Goal: Transaction & Acquisition: Book appointment/travel/reservation

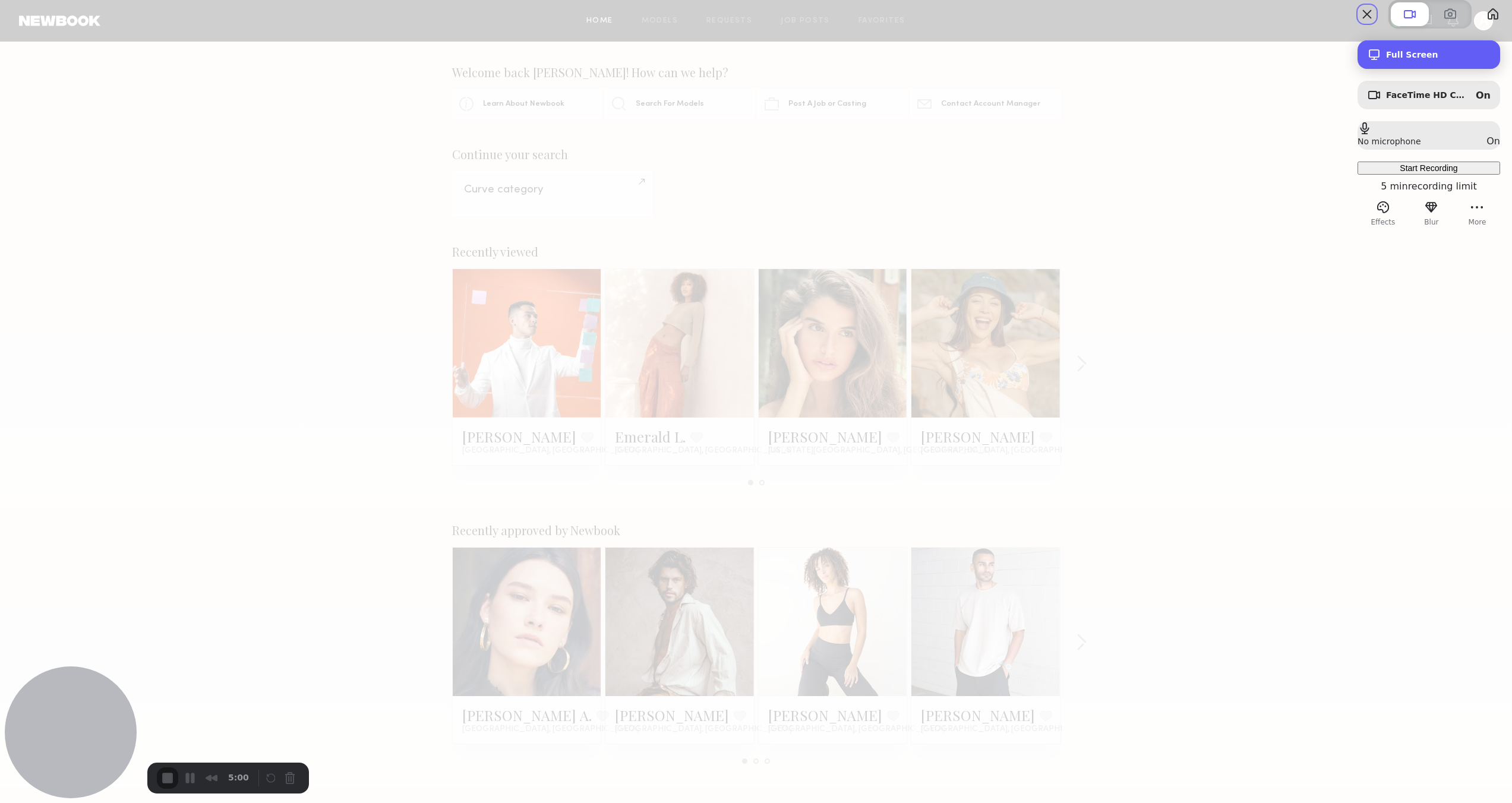
click at [1379, 69] on div "Full Screen" at bounding box center [1429, 54] width 143 height 28
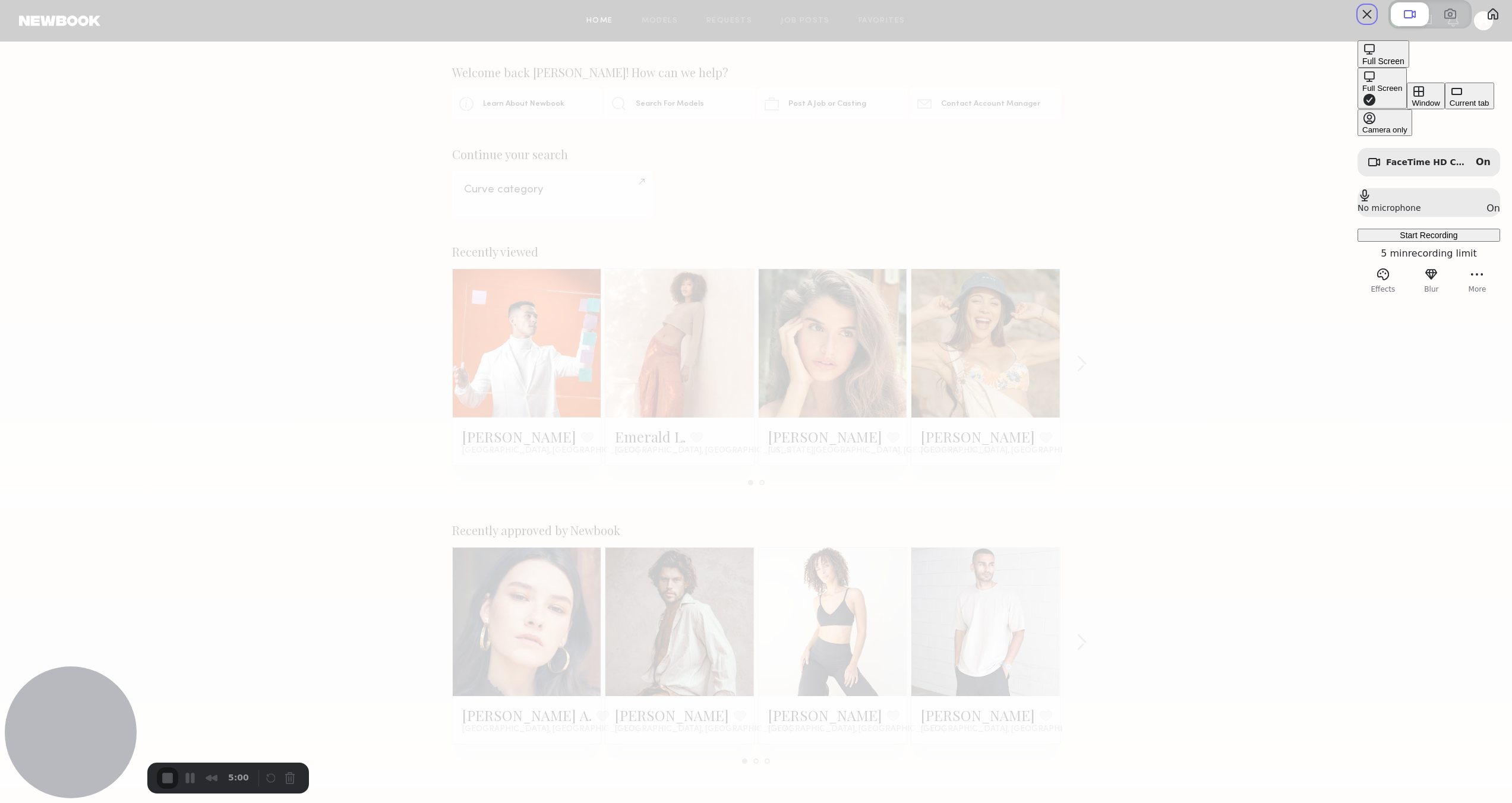
click at [1449, 107] on div "Current tab" at bounding box center [1468, 103] width 39 height 9
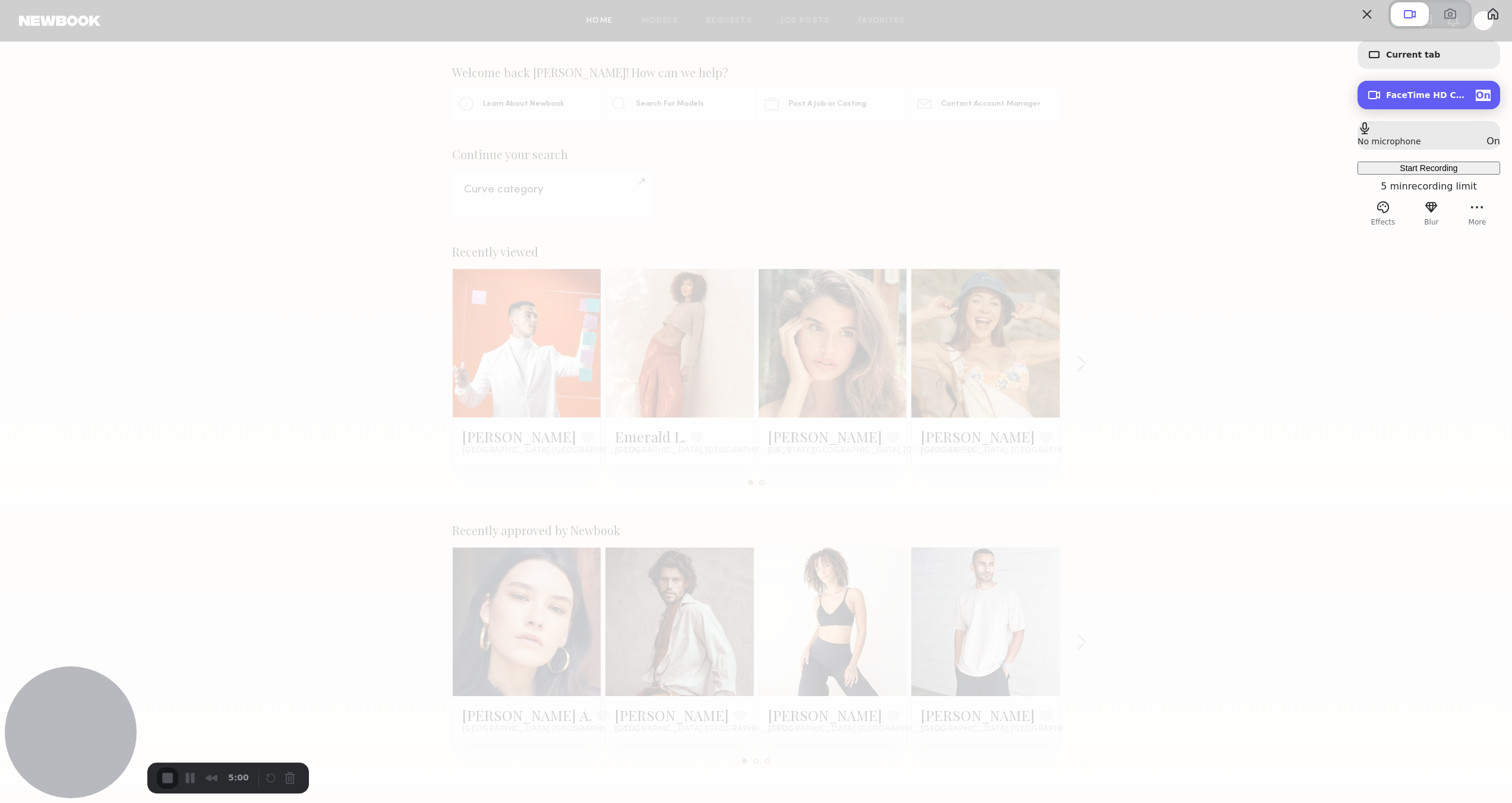
click at [1387, 100] on span "FaceTime HD Camera (5B00:3AA6)" at bounding box center [1426, 95] width 81 height 9
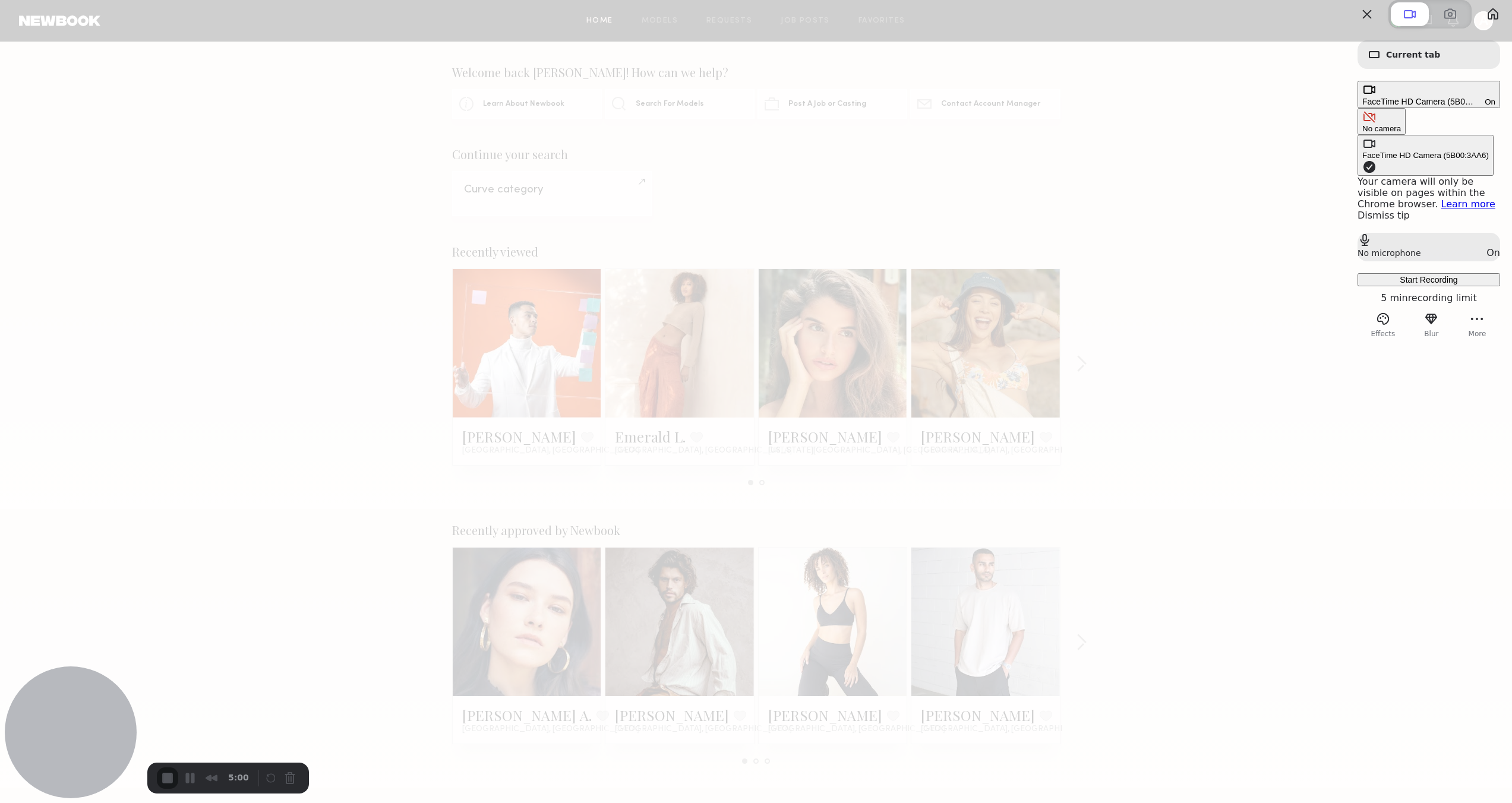
click at [1358, 127] on button "No camera" at bounding box center [1381, 122] width 48 height 27
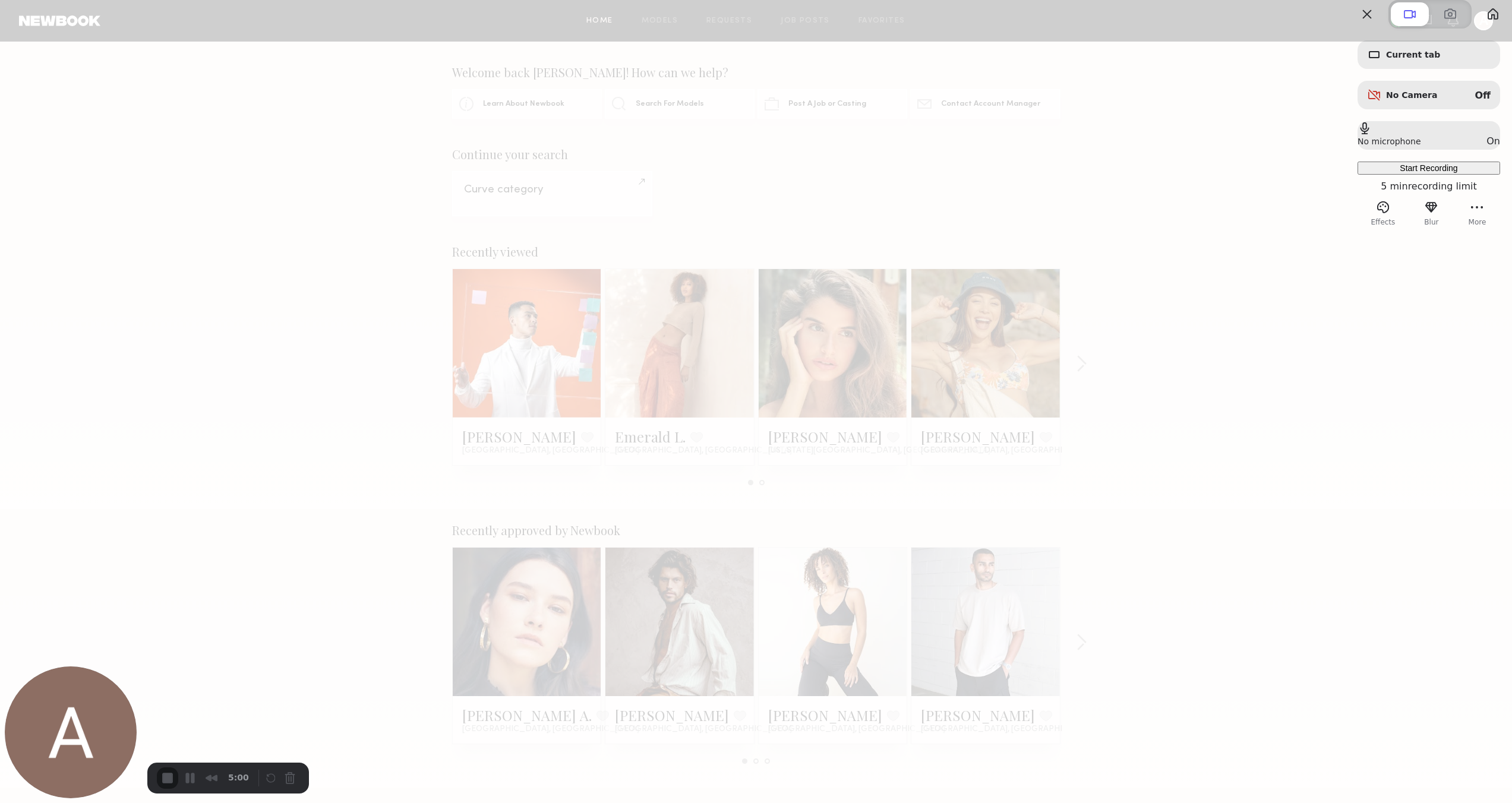
click at [1405, 173] on div "Start Recording" at bounding box center [1428, 168] width 133 height 9
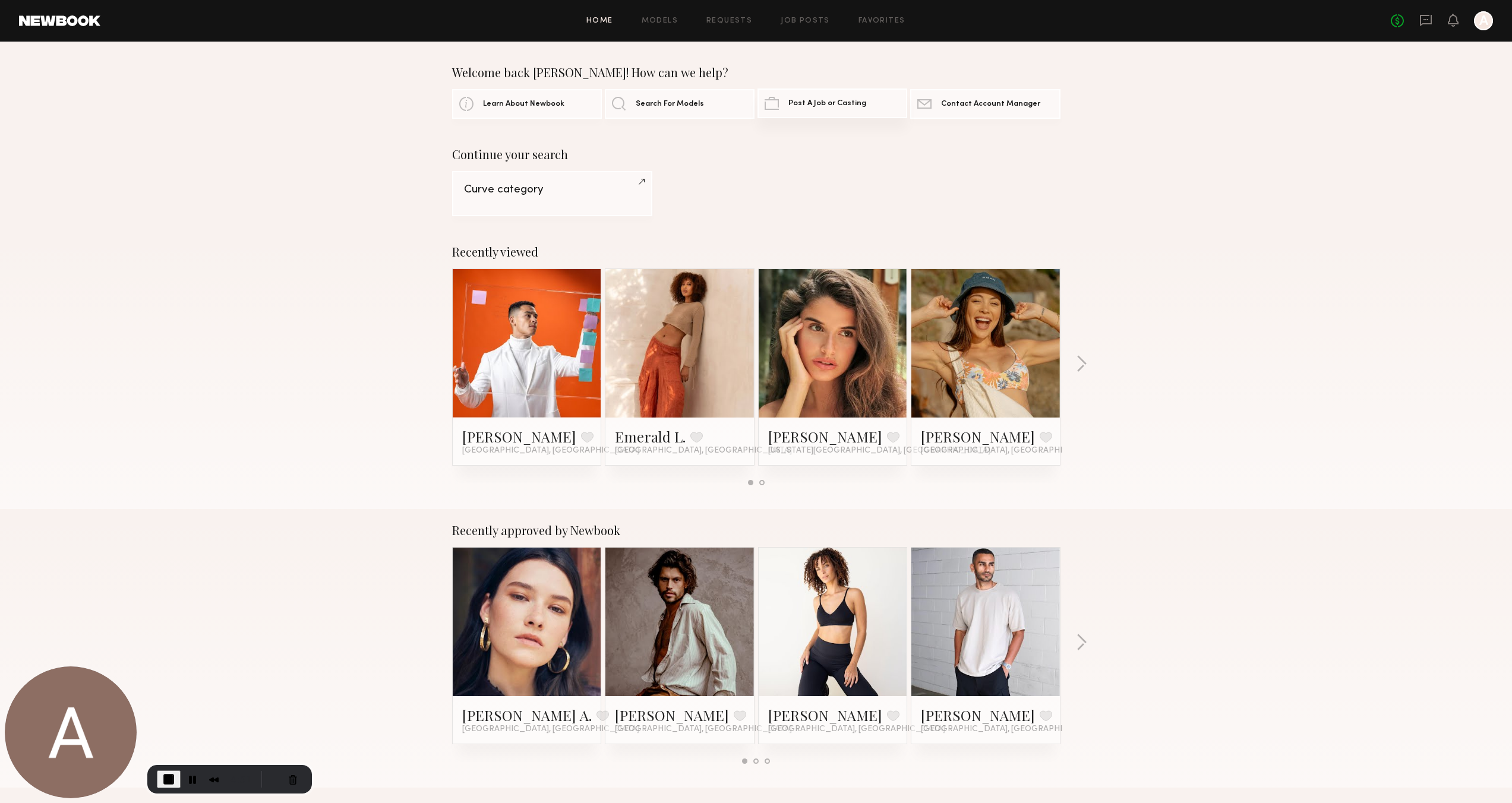
click at [836, 106] on span "Post A Job or Casting" at bounding box center [827, 103] width 78 height 8
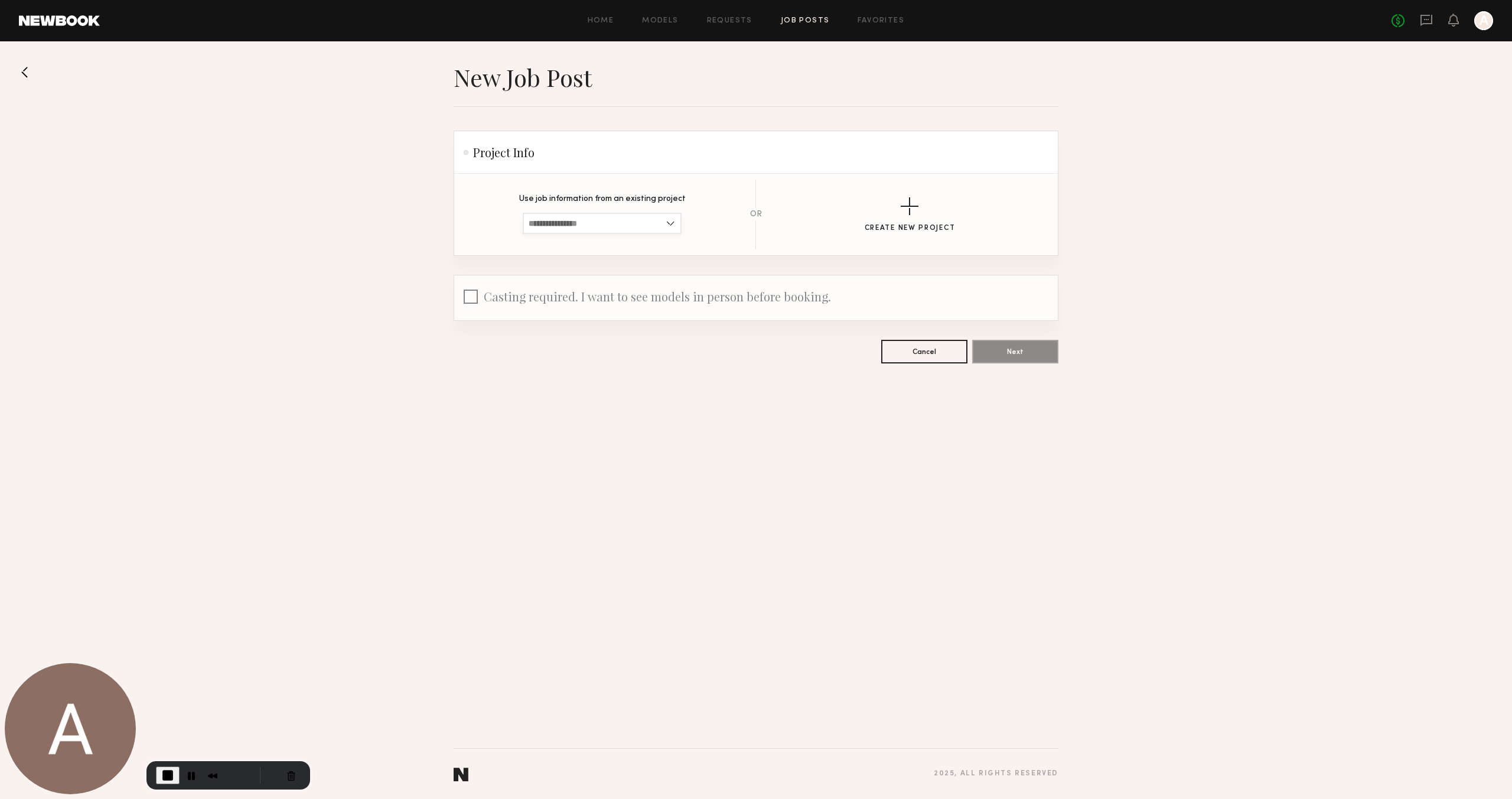
click at [671, 222] on input at bounding box center [602, 223] width 159 height 21
click at [568, 241] on span "Femnias photoshoot" at bounding box center [568, 244] width 78 height 8
type input "**********"
click at [983, 349] on button "Next" at bounding box center [1015, 351] width 86 height 23
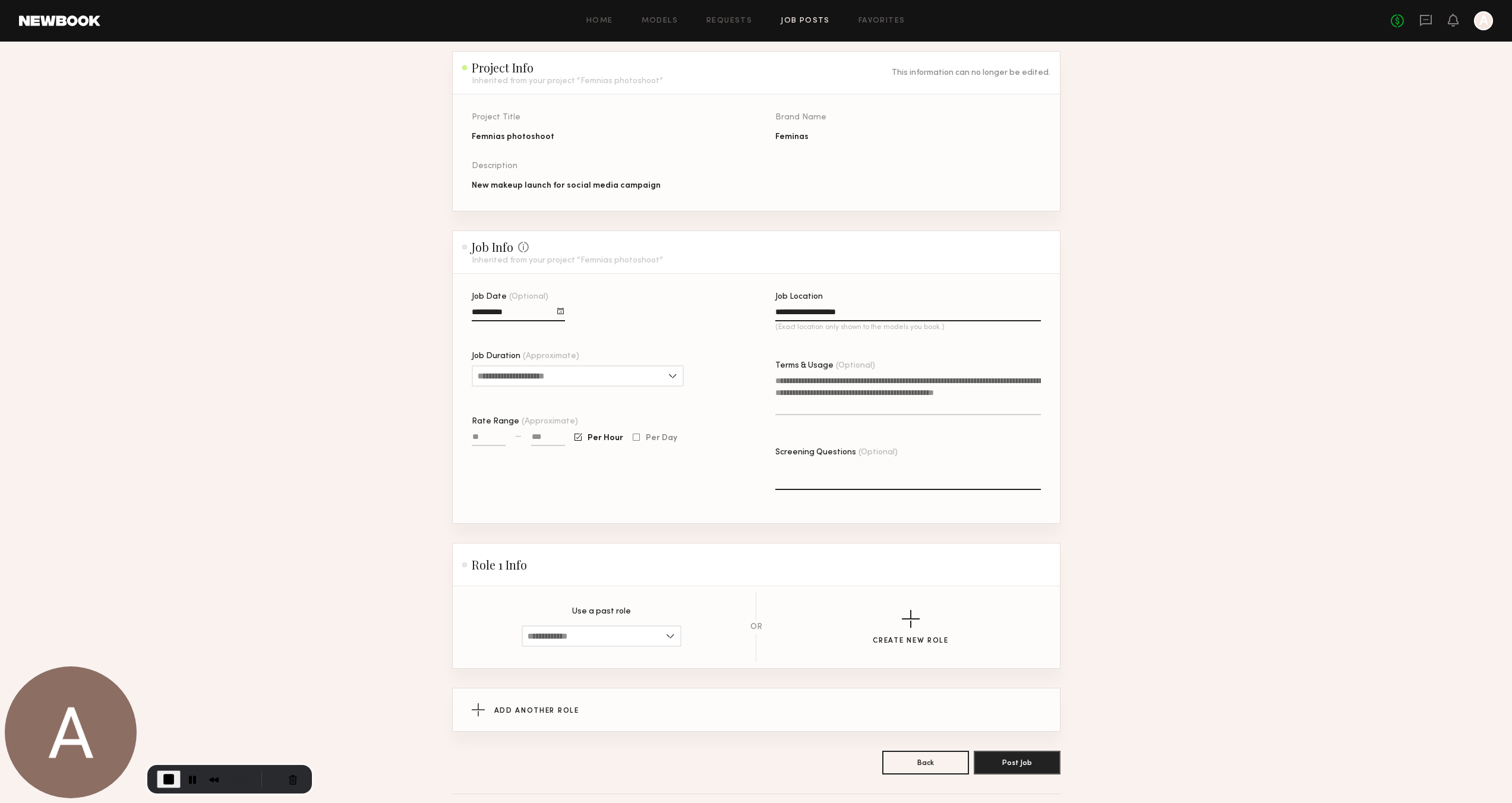
scroll to position [122, 0]
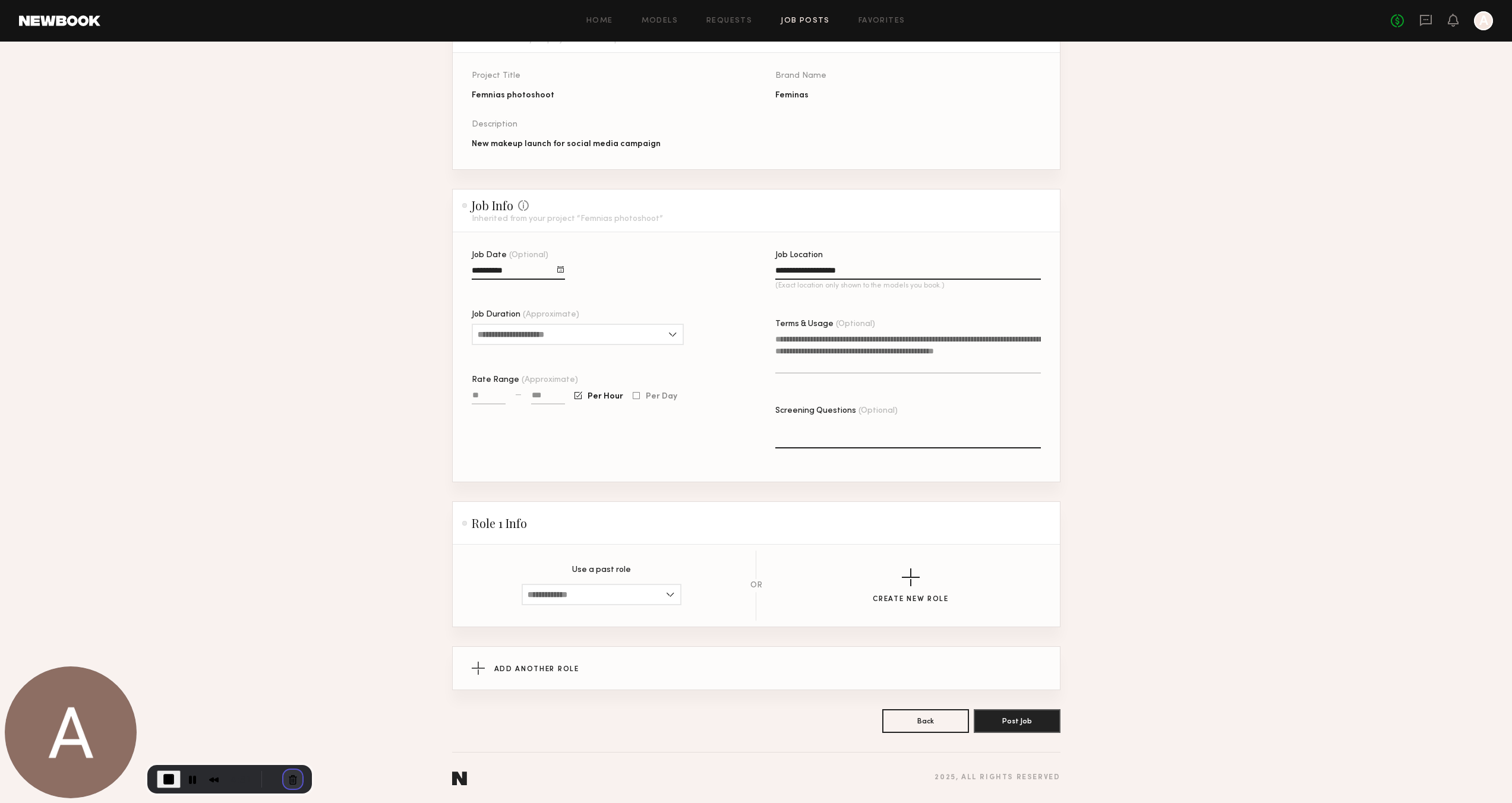
click at [288, 779] on button "Cancel Recording" at bounding box center [293, 779] width 19 height 19
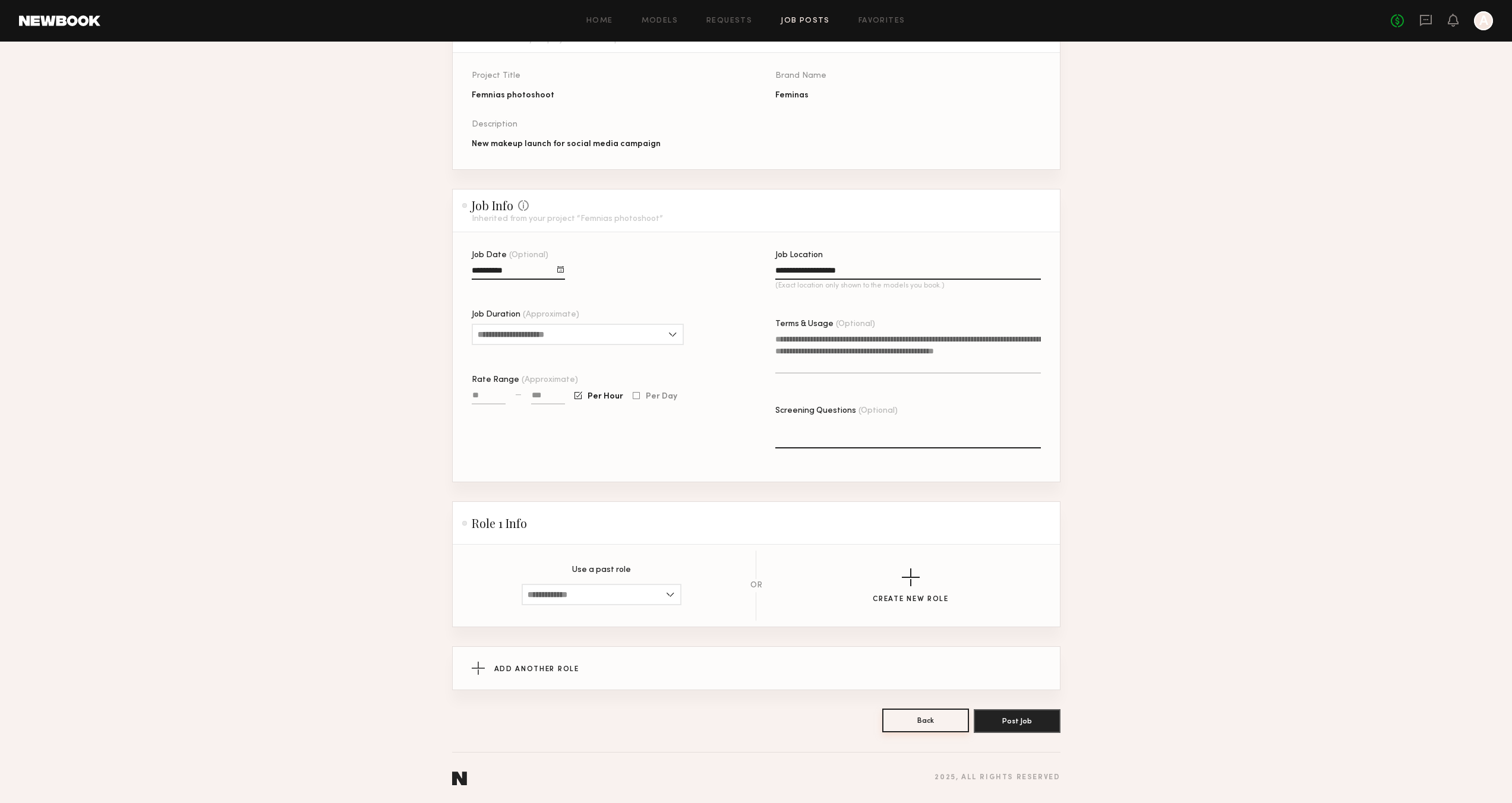
click at [935, 720] on button "Back" at bounding box center [925, 720] width 86 height 23
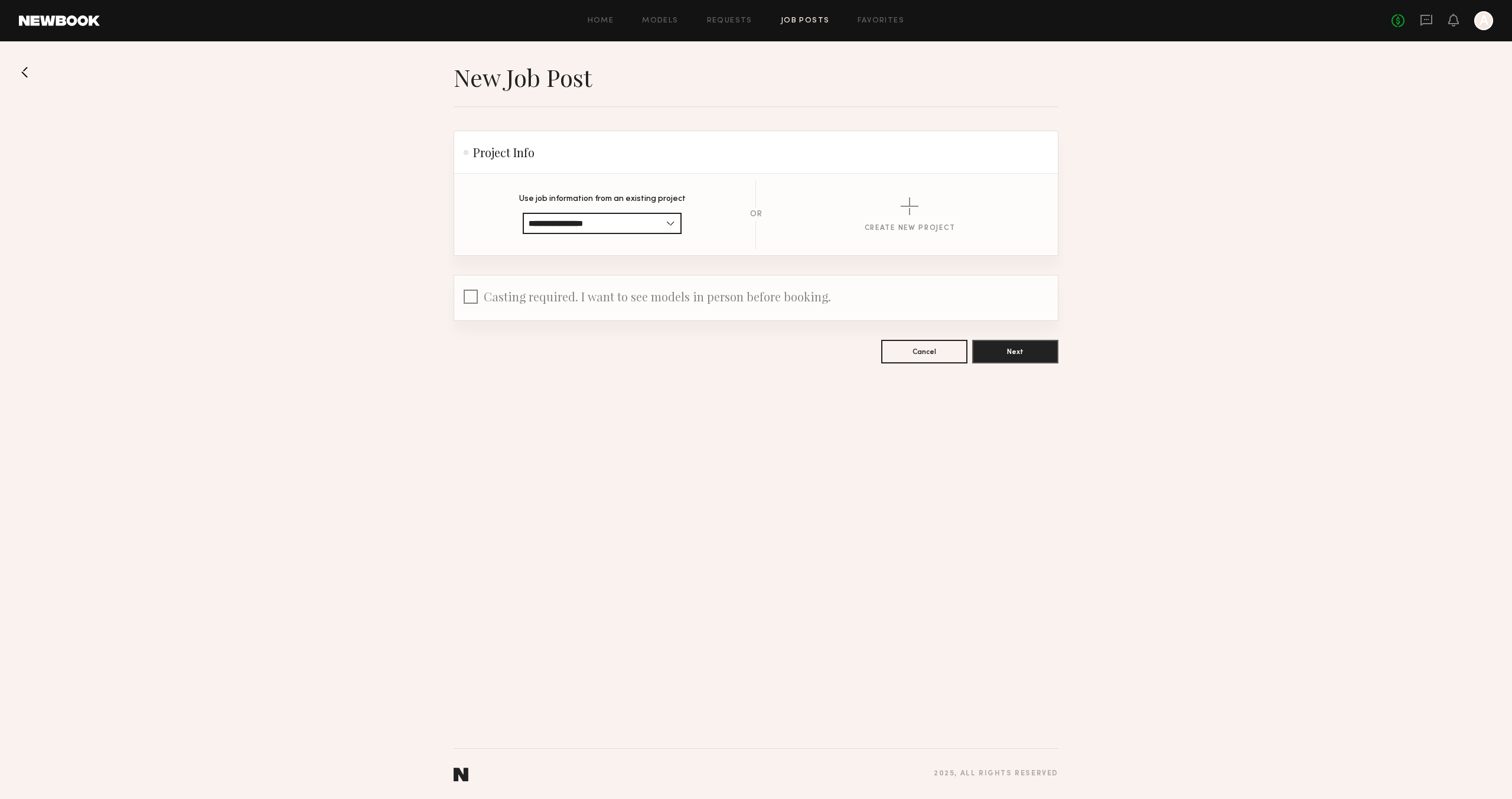
click at [691, 479] on div "**********" at bounding box center [756, 420] width 1512 height 757
click at [600, 21] on link "Home" at bounding box center [601, 21] width 27 height 8
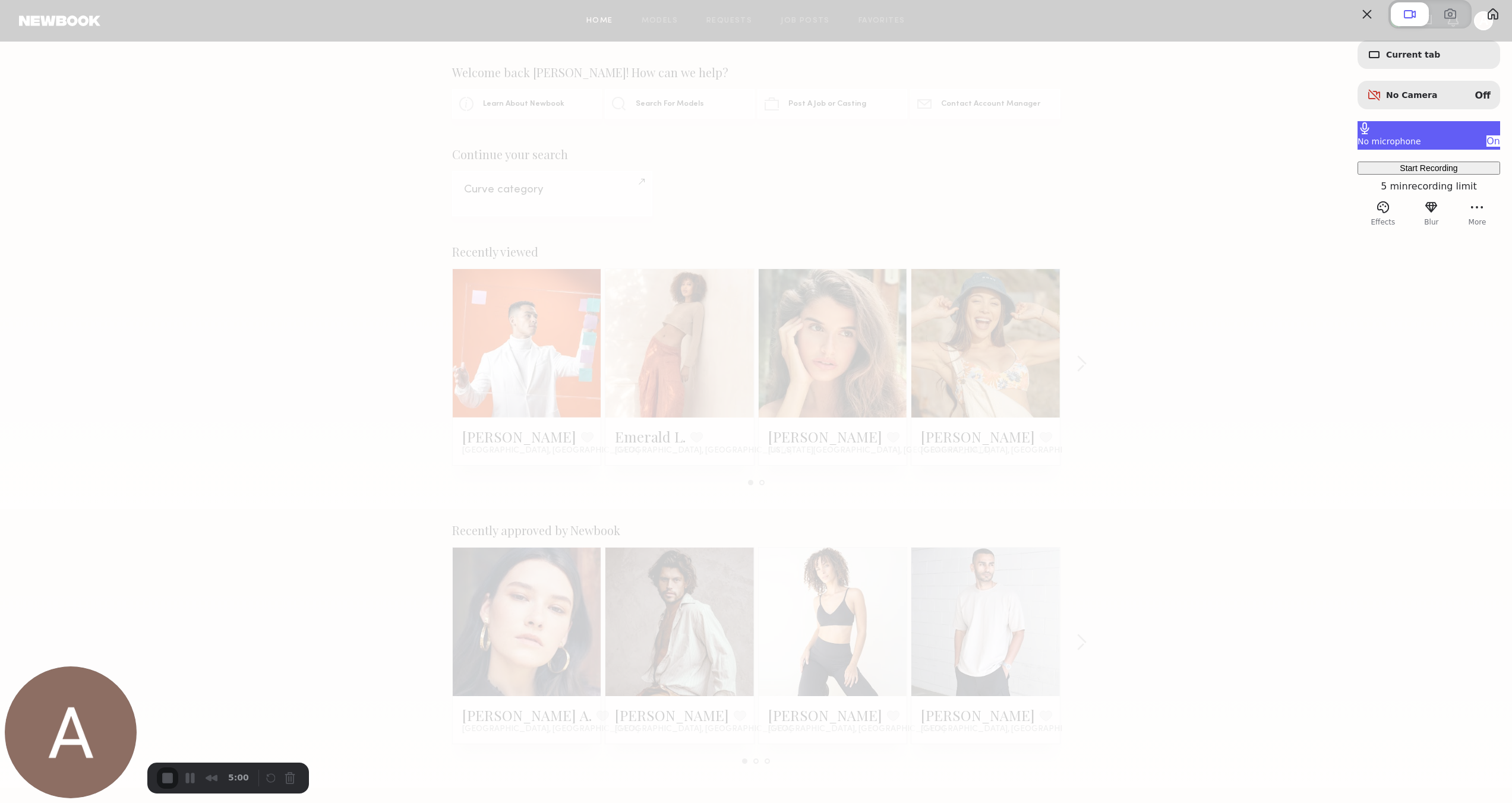
click at [1390, 146] on span "No microphone" at bounding box center [1390, 141] width 64 height 9
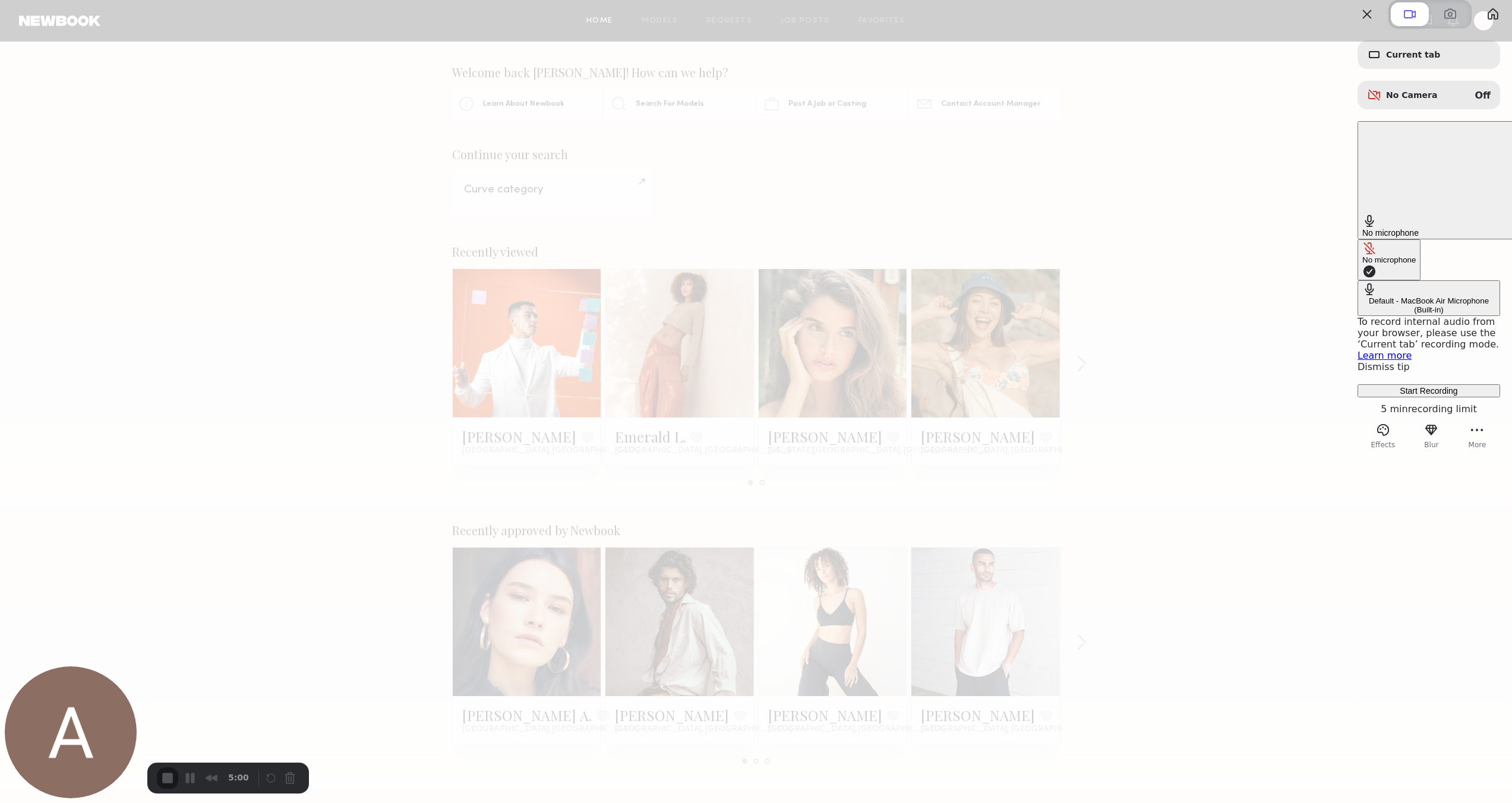
click at [1358, 239] on button "No microphone" at bounding box center [1389, 259] width 63 height 41
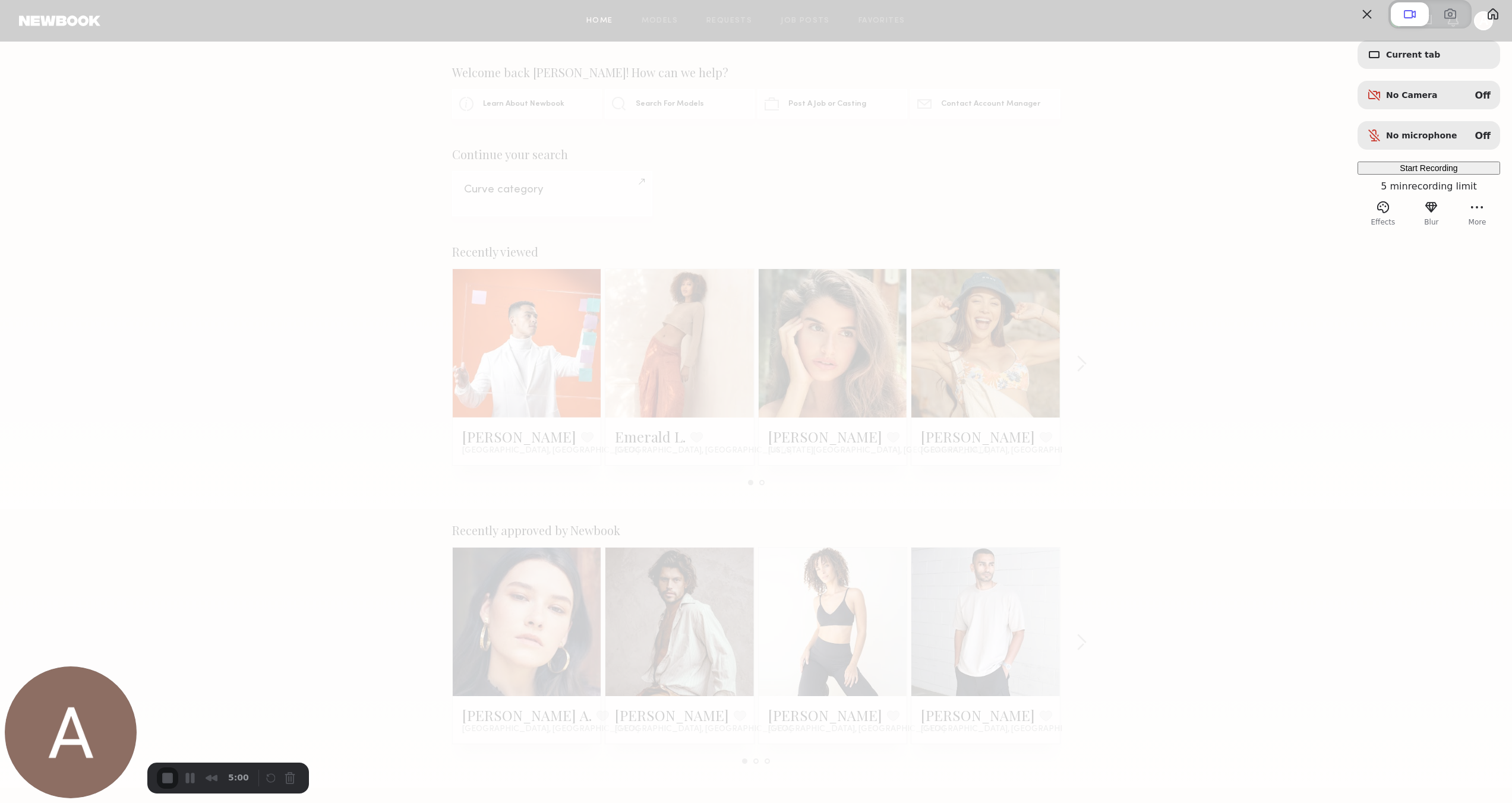
click at [1405, 173] on span "Start Recording" at bounding box center [1428, 168] width 58 height 9
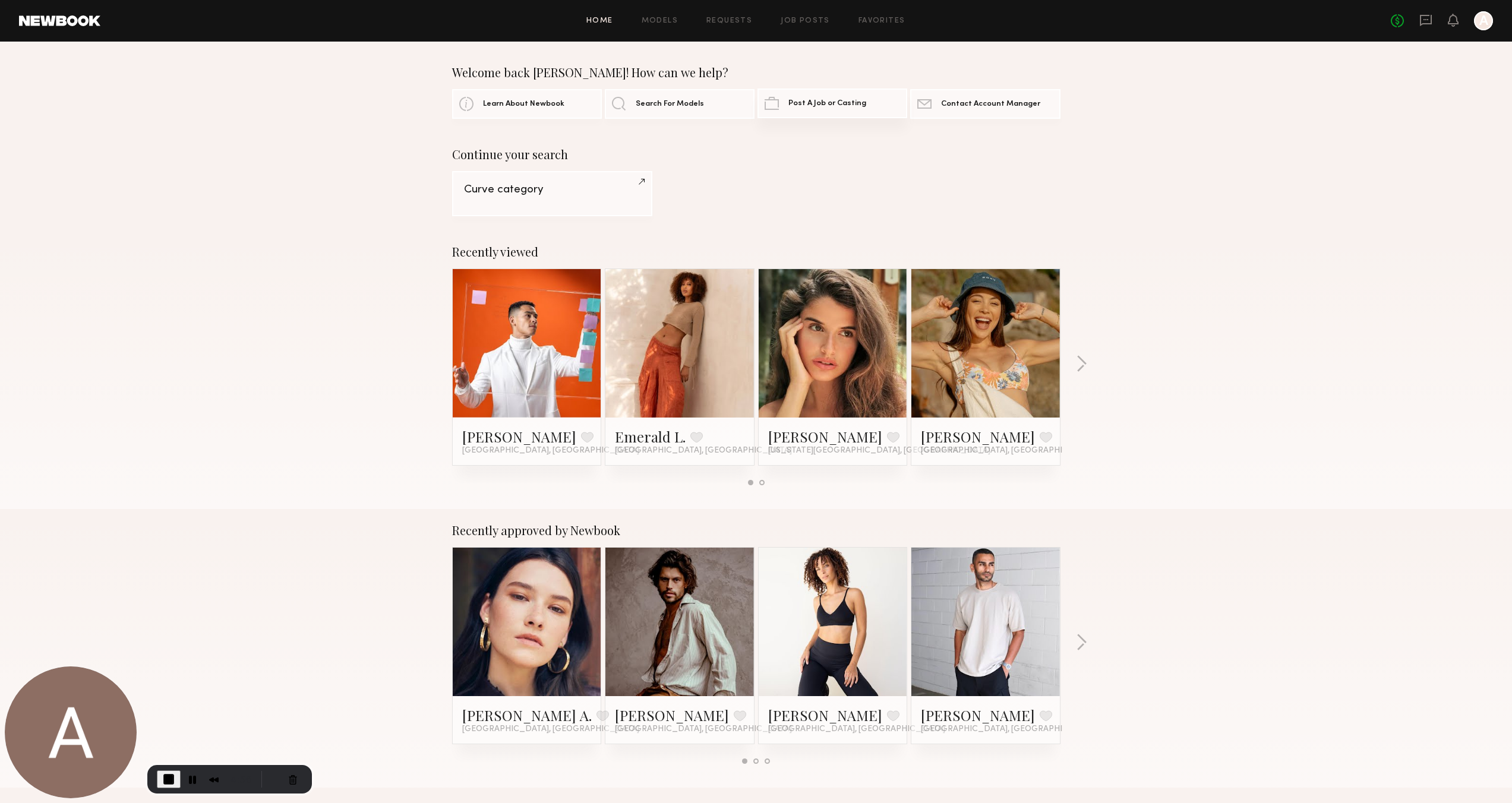
click at [844, 105] on span "Post A Job or Casting" at bounding box center [827, 103] width 78 height 8
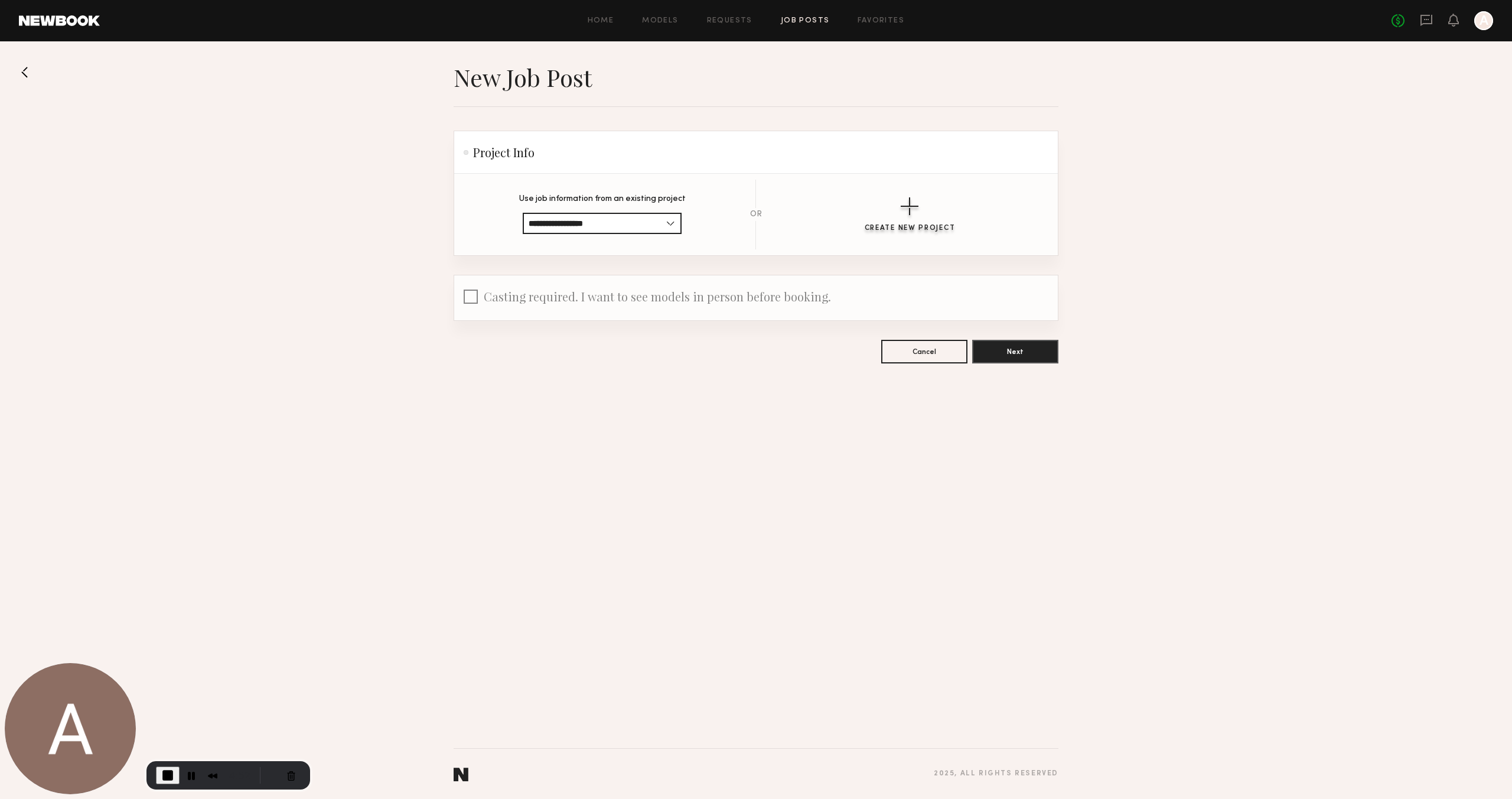
click at [919, 227] on div "Create New Project" at bounding box center [910, 228] width 91 height 8
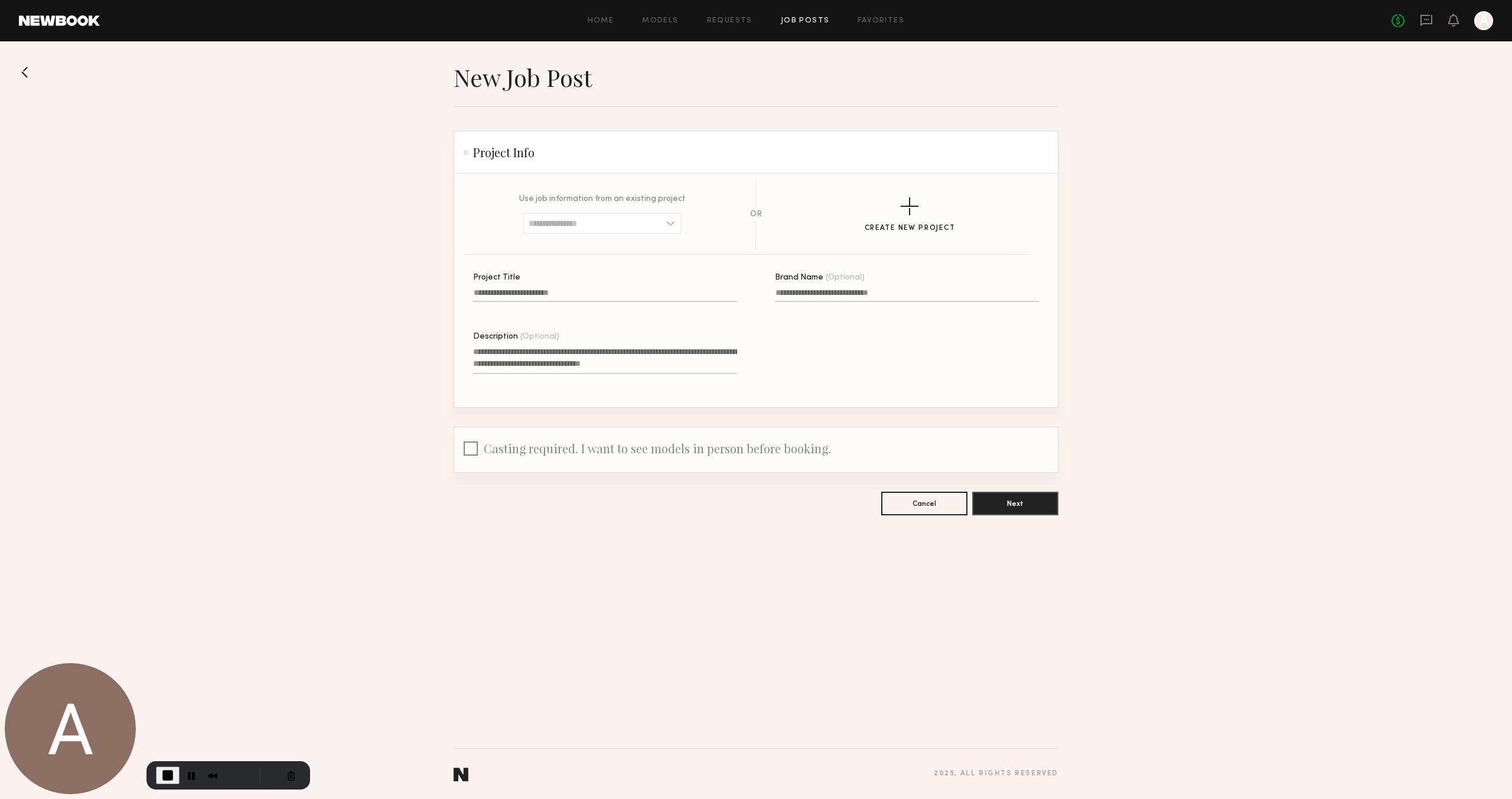
click at [542, 289] on input "Project Title" at bounding box center [605, 295] width 264 height 13
type input "*********"
click at [809, 294] on input "Brand Name (Optional)" at bounding box center [907, 295] width 264 height 13
type input "********"
click at [499, 364] on textarea "Description (Optional)" at bounding box center [605, 359] width 264 height 28
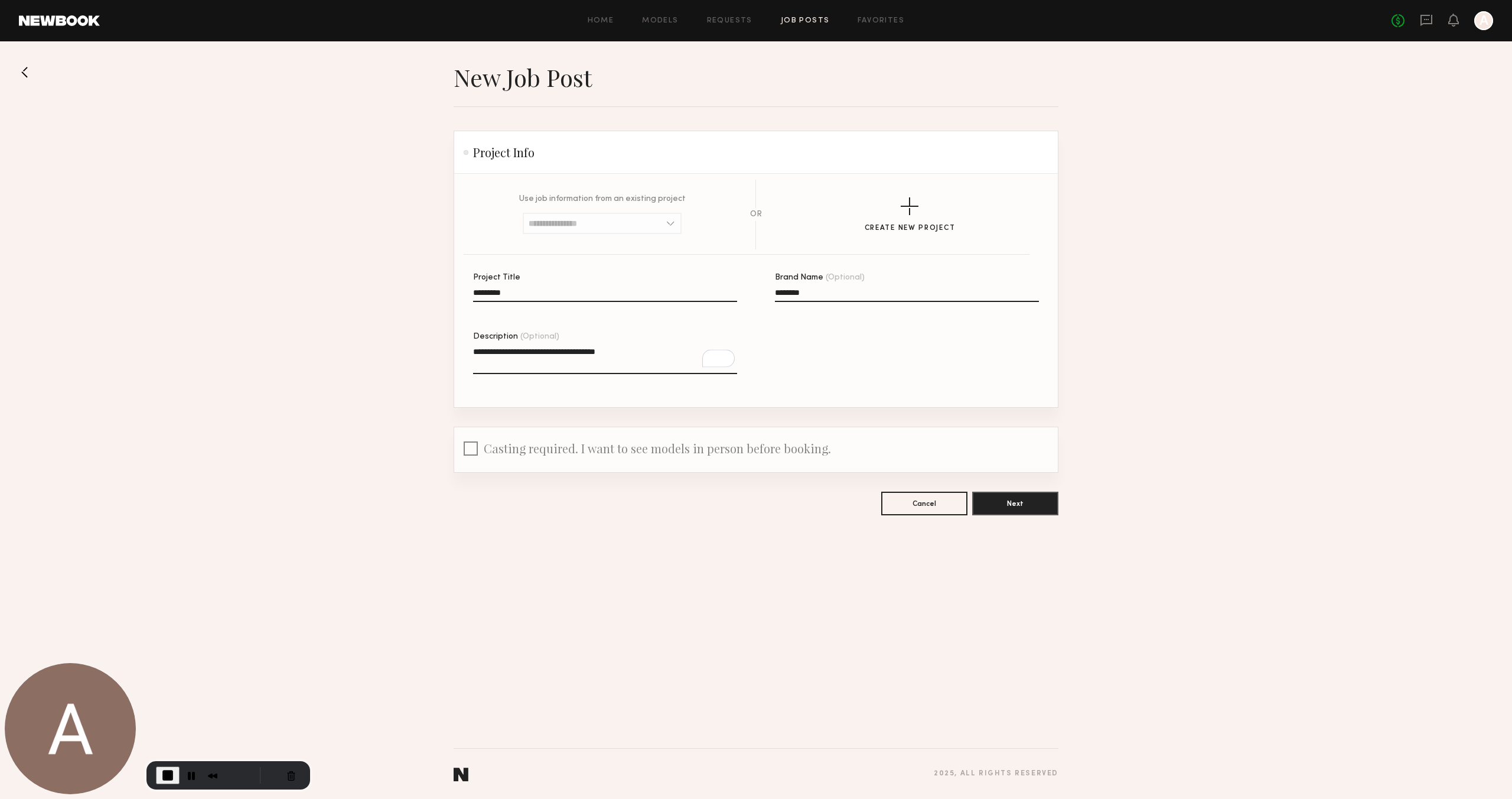
click at [638, 352] on textarea "**********" at bounding box center [605, 359] width 264 height 28
type textarea "**********"
click at [289, 777] on button "Cancel Recording" at bounding box center [291, 775] width 19 height 19
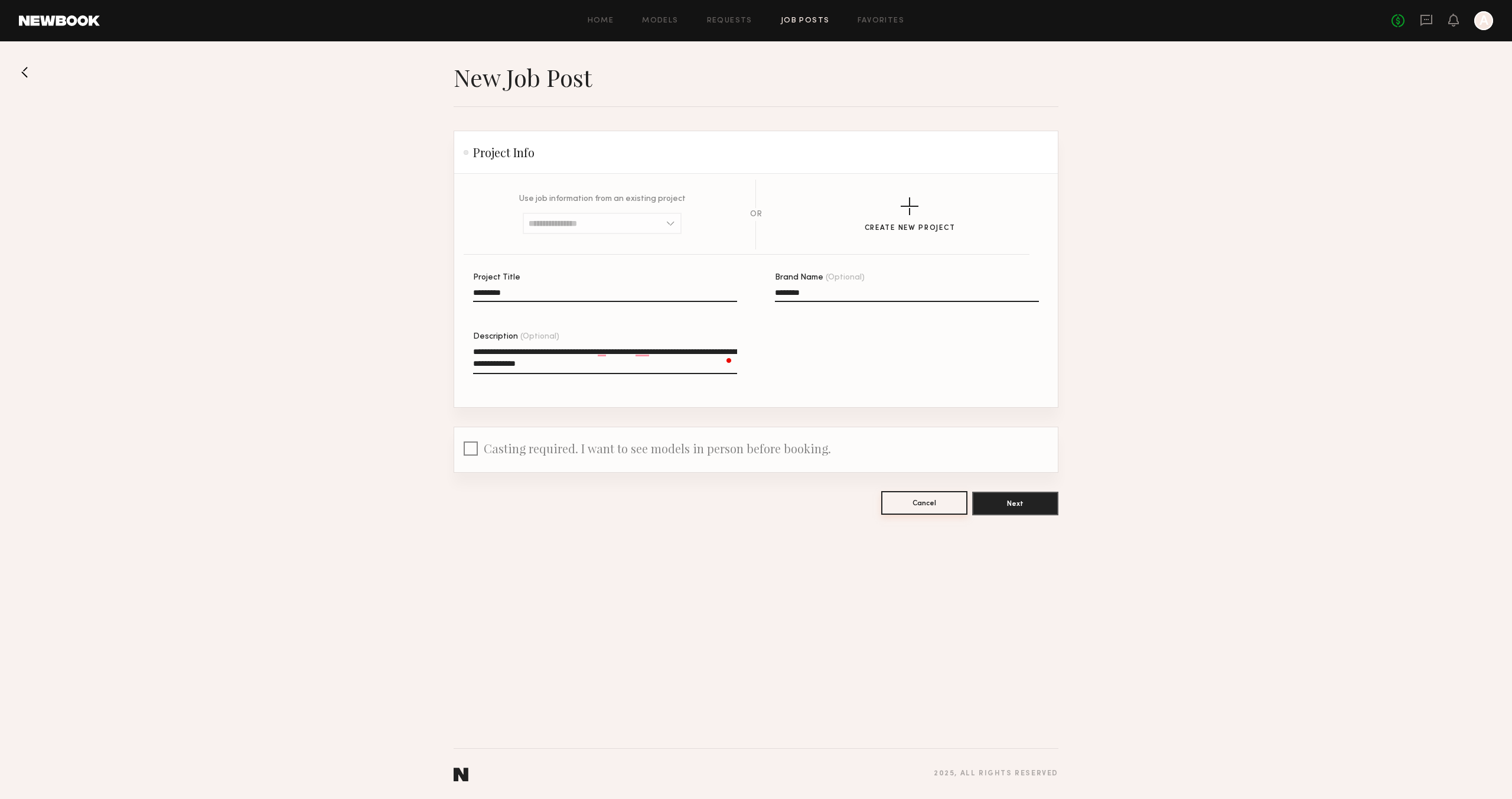
click at [934, 501] on button "Cancel" at bounding box center [924, 503] width 86 height 23
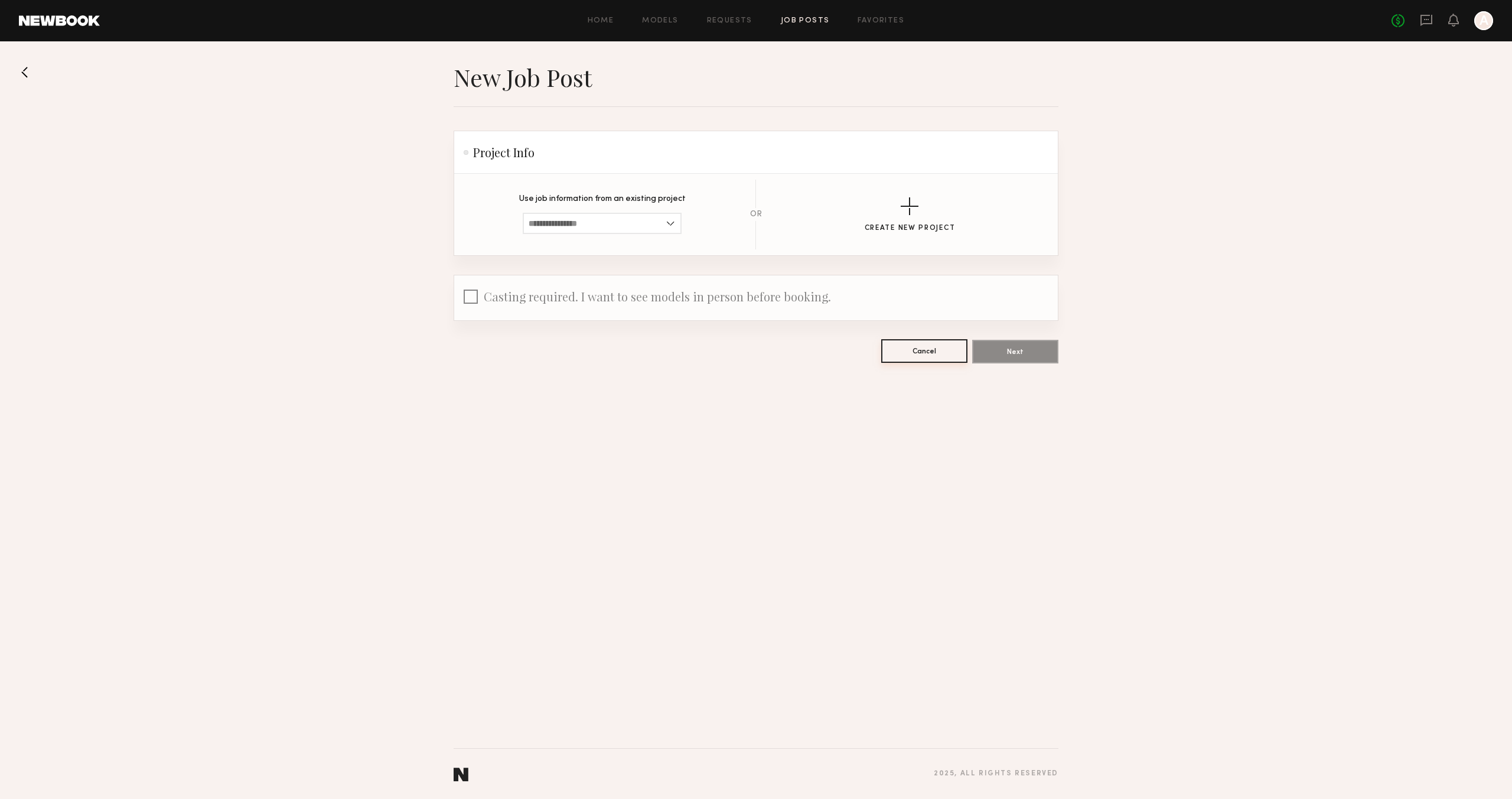
click at [923, 347] on button "Cancel" at bounding box center [924, 351] width 86 height 23
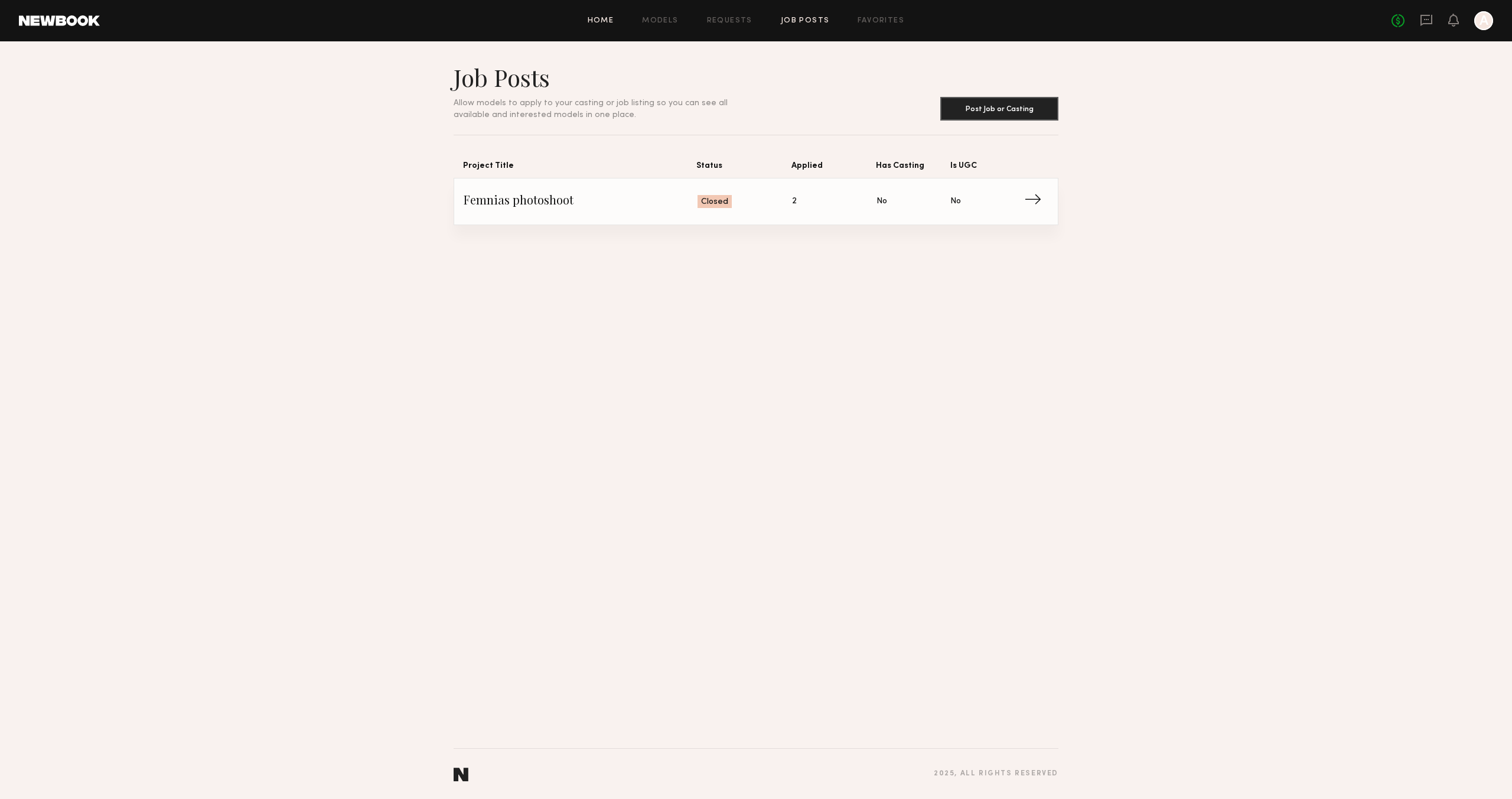
click at [605, 20] on link "Home" at bounding box center [601, 21] width 27 height 8
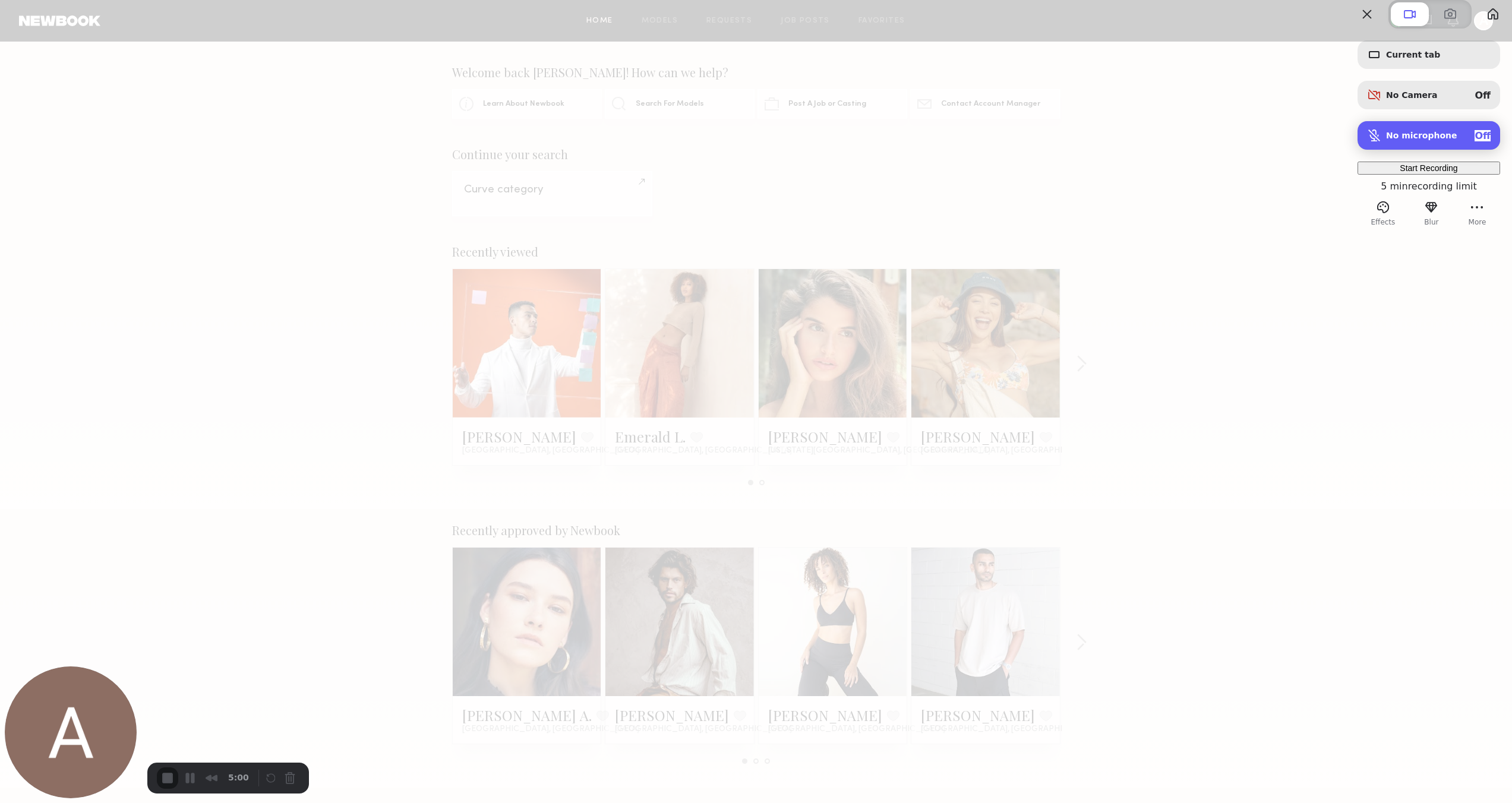
click at [1421, 140] on span "No microphone" at bounding box center [1421, 135] width 71 height 9
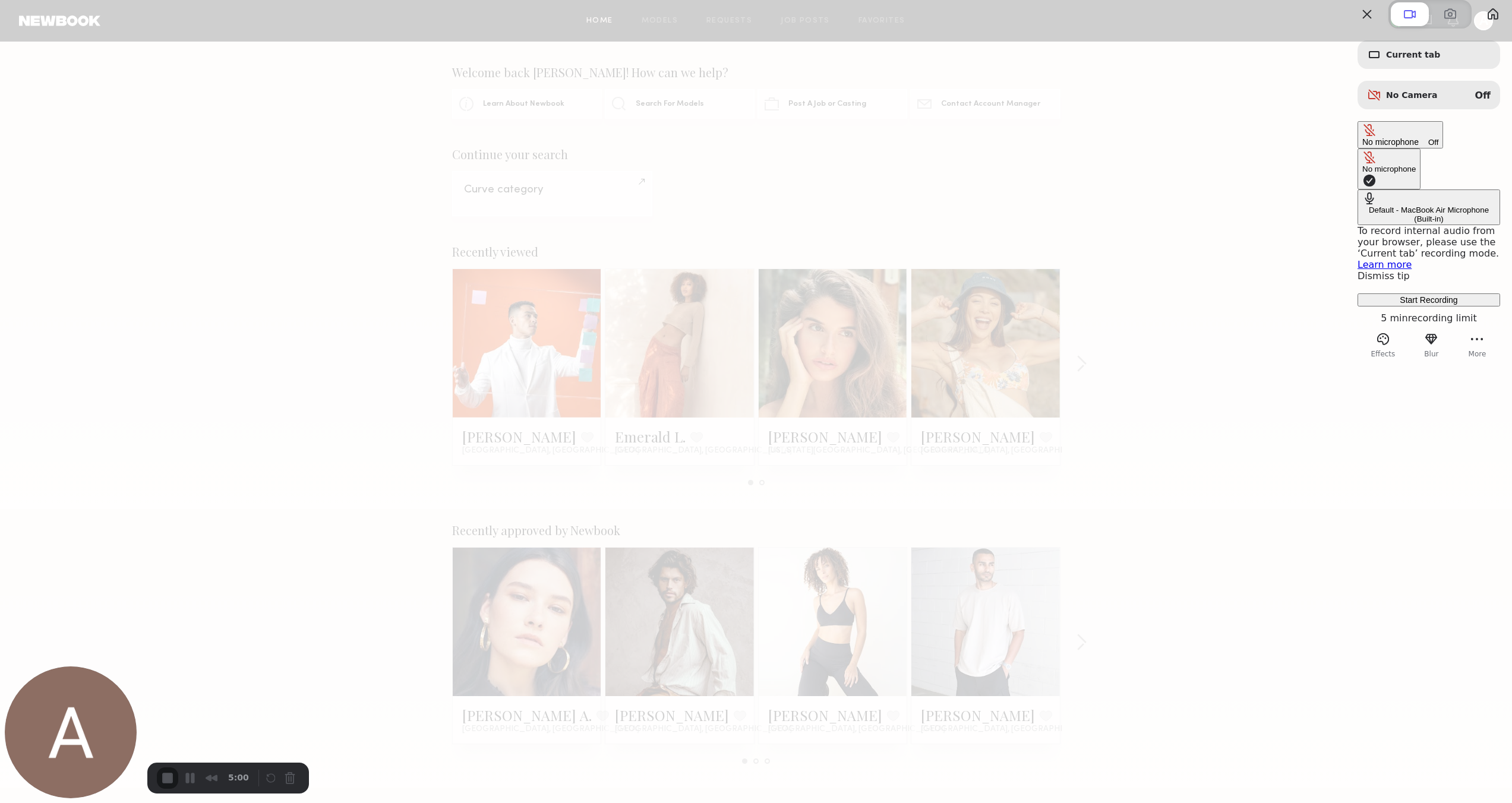
click at [1358, 193] on \(Built-in\) "Default - MacBook Air Microphone (Built-in)" at bounding box center [1429, 207] width 143 height 35
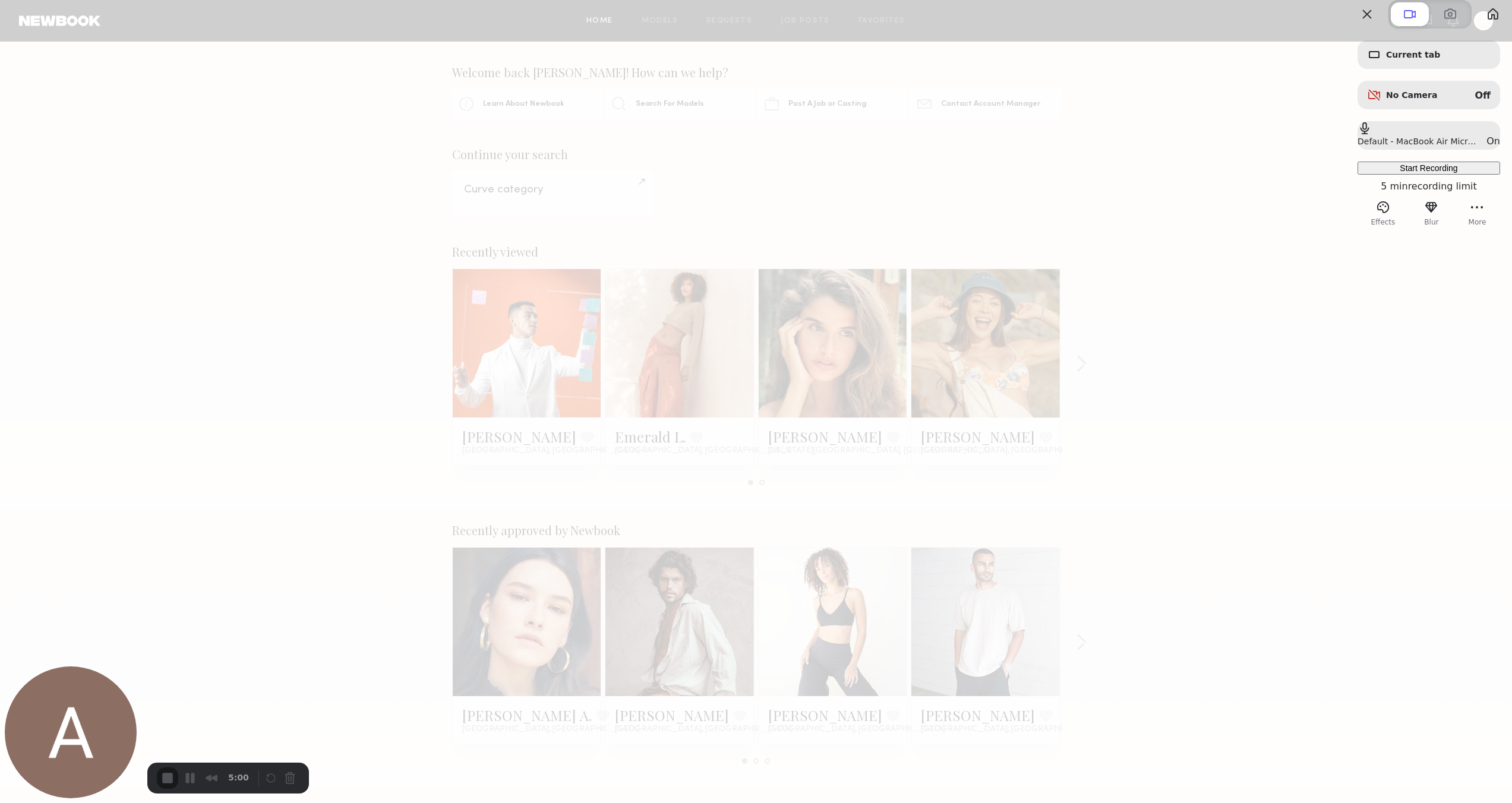
click at [1400, 173] on span "Start Recording" at bounding box center [1428, 168] width 58 height 9
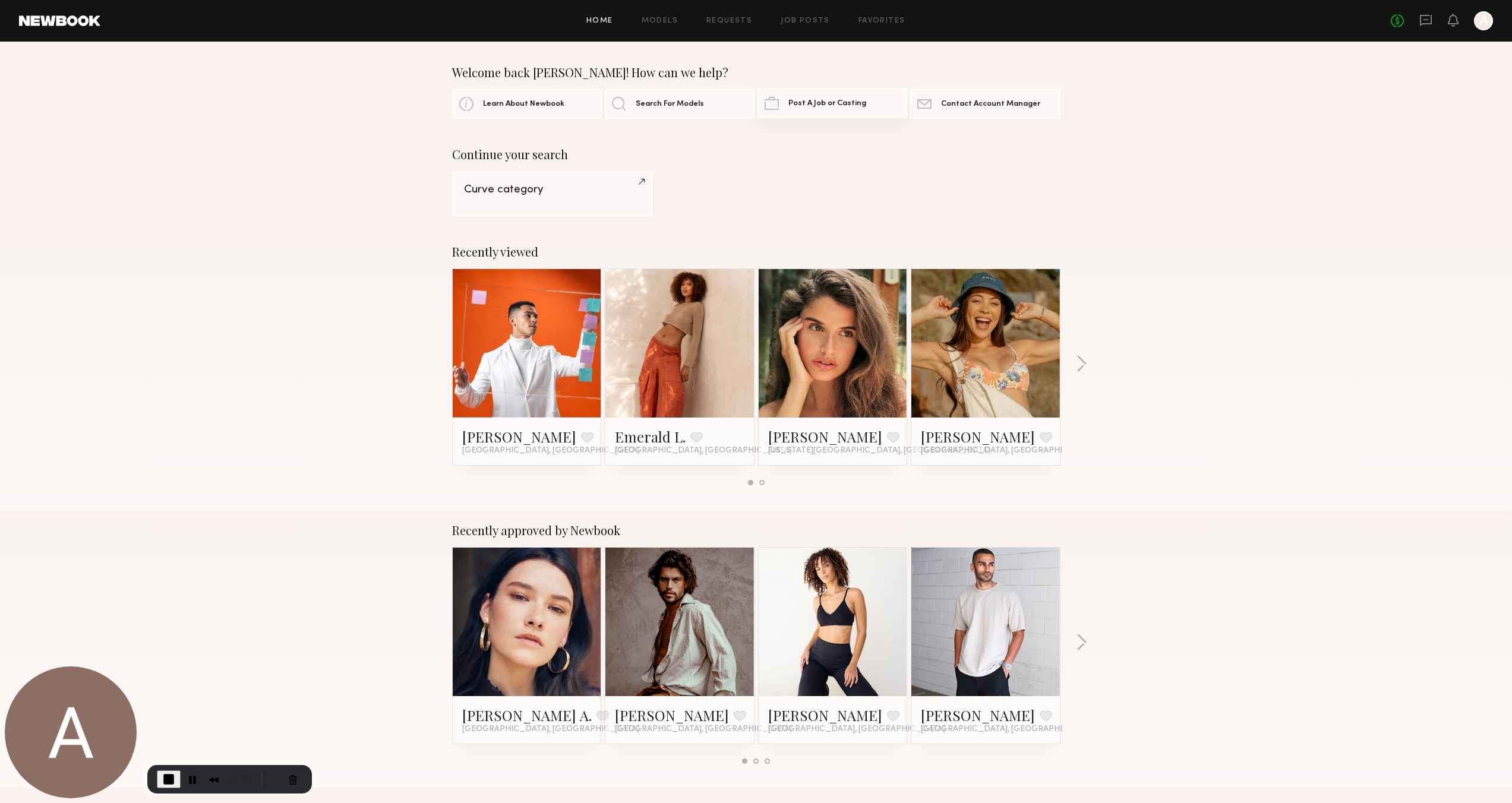
click at [812, 106] on span "Post A Job or Casting" at bounding box center [827, 103] width 78 height 8
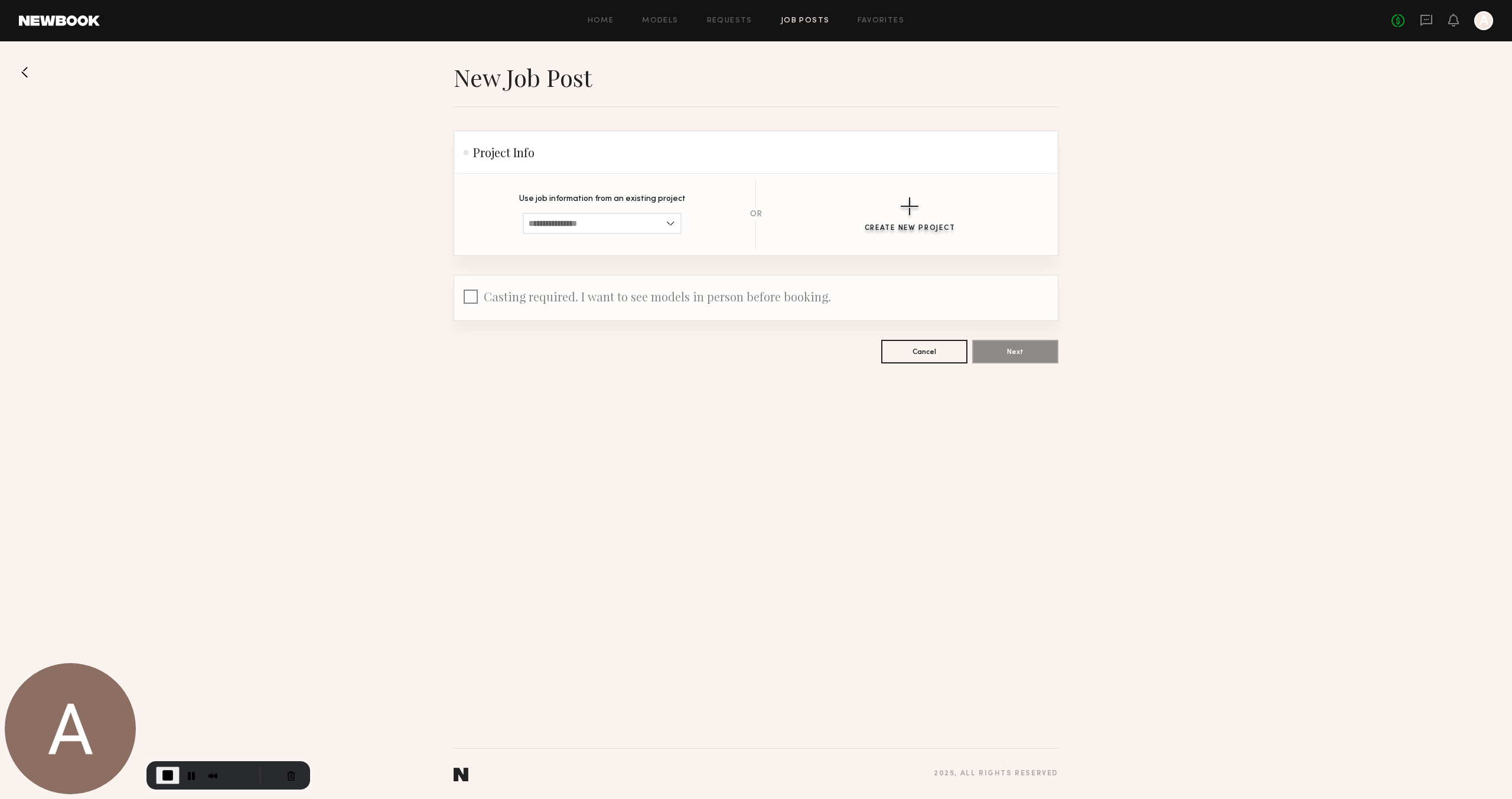
click at [898, 222] on button "Create New Project" at bounding box center [910, 215] width 91 height 35
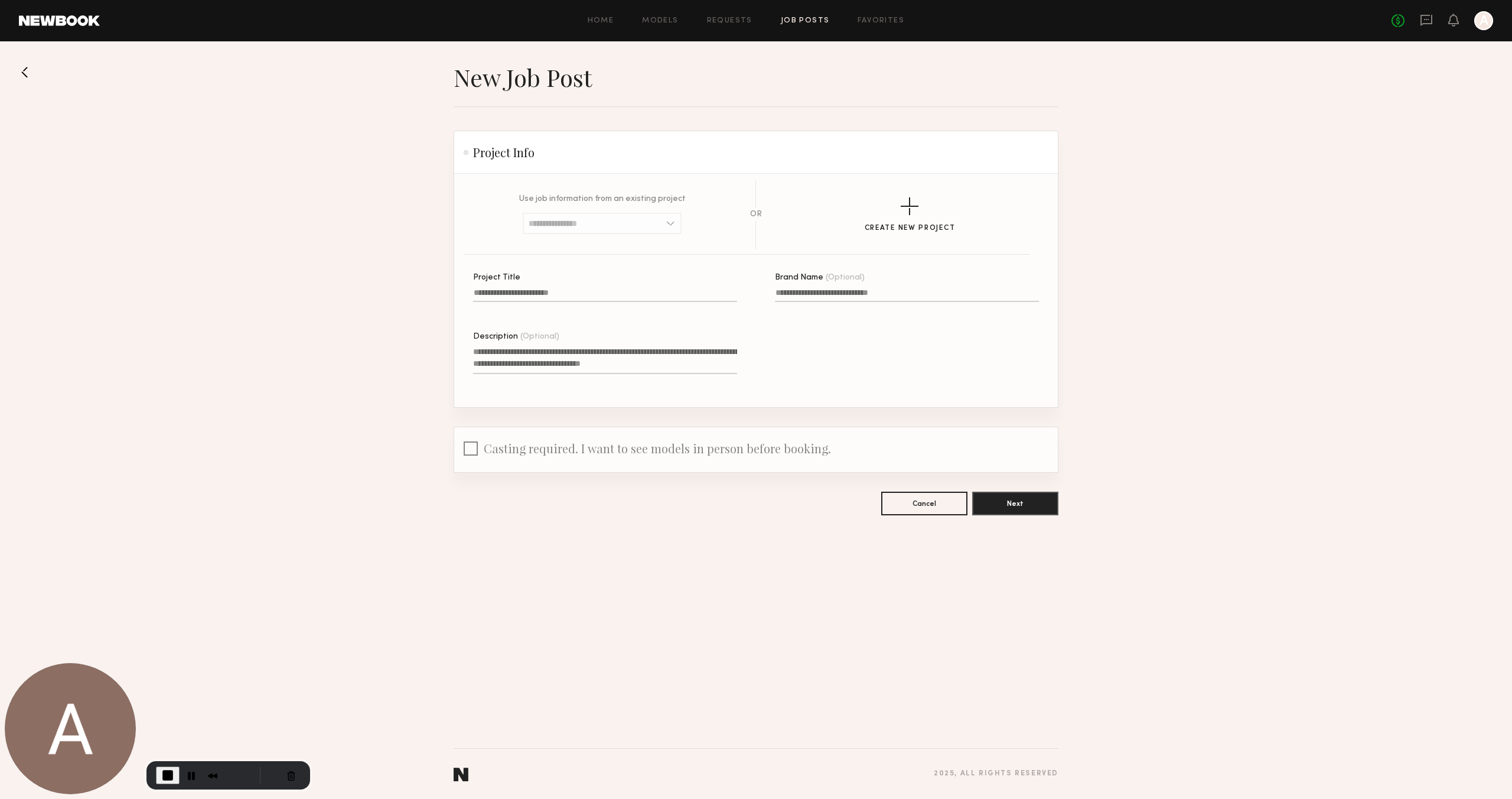
click at [487, 293] on input "Project Title" at bounding box center [605, 295] width 264 height 13
type input "*****"
click at [798, 289] on input "Brand Name (Optional)" at bounding box center [907, 295] width 264 height 13
type input "*****"
click at [494, 358] on textarea "Description (Optional)" at bounding box center [605, 359] width 264 height 28
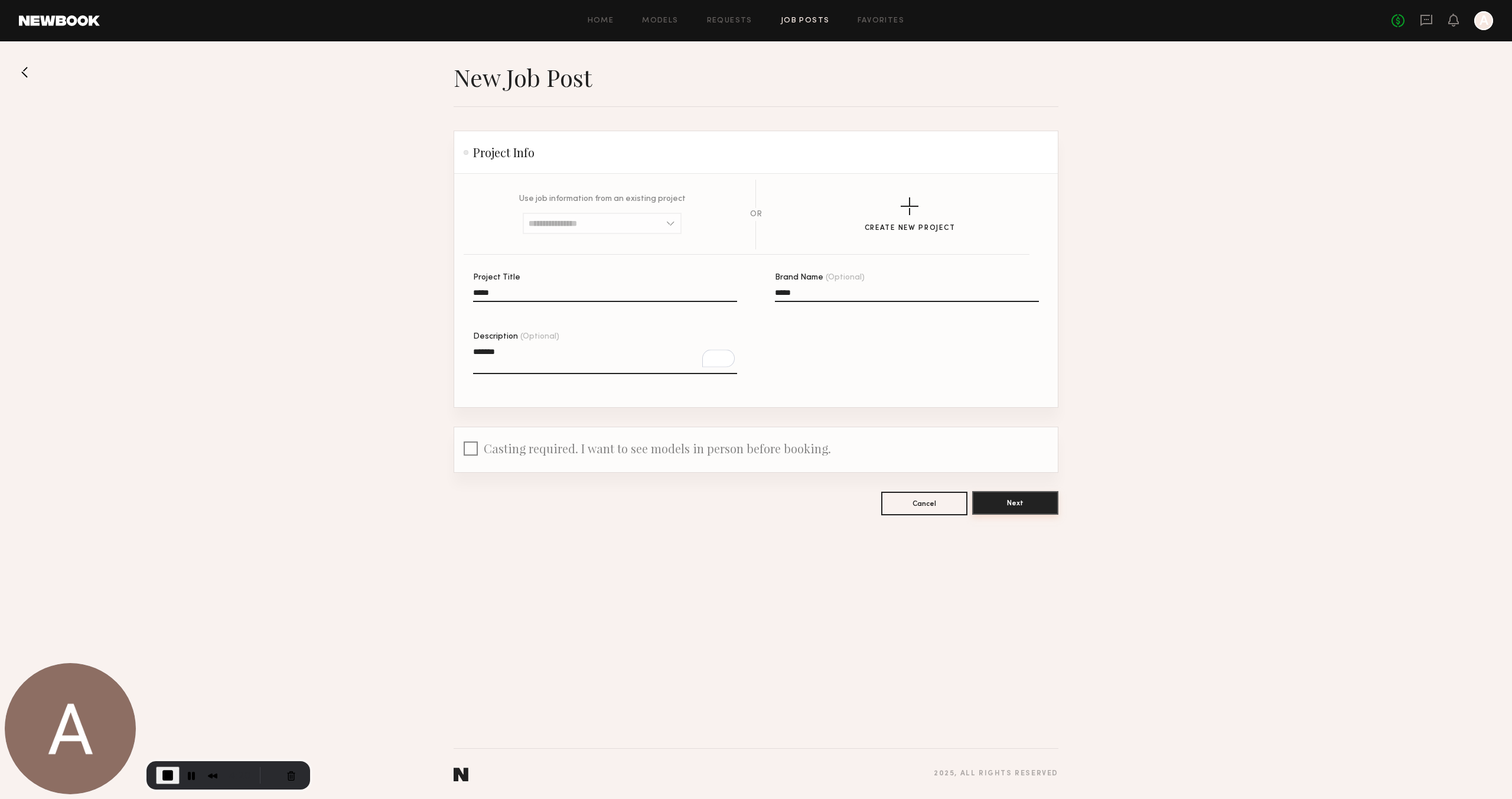
type textarea "*******"
click at [1022, 503] on button "Next" at bounding box center [1015, 503] width 86 height 23
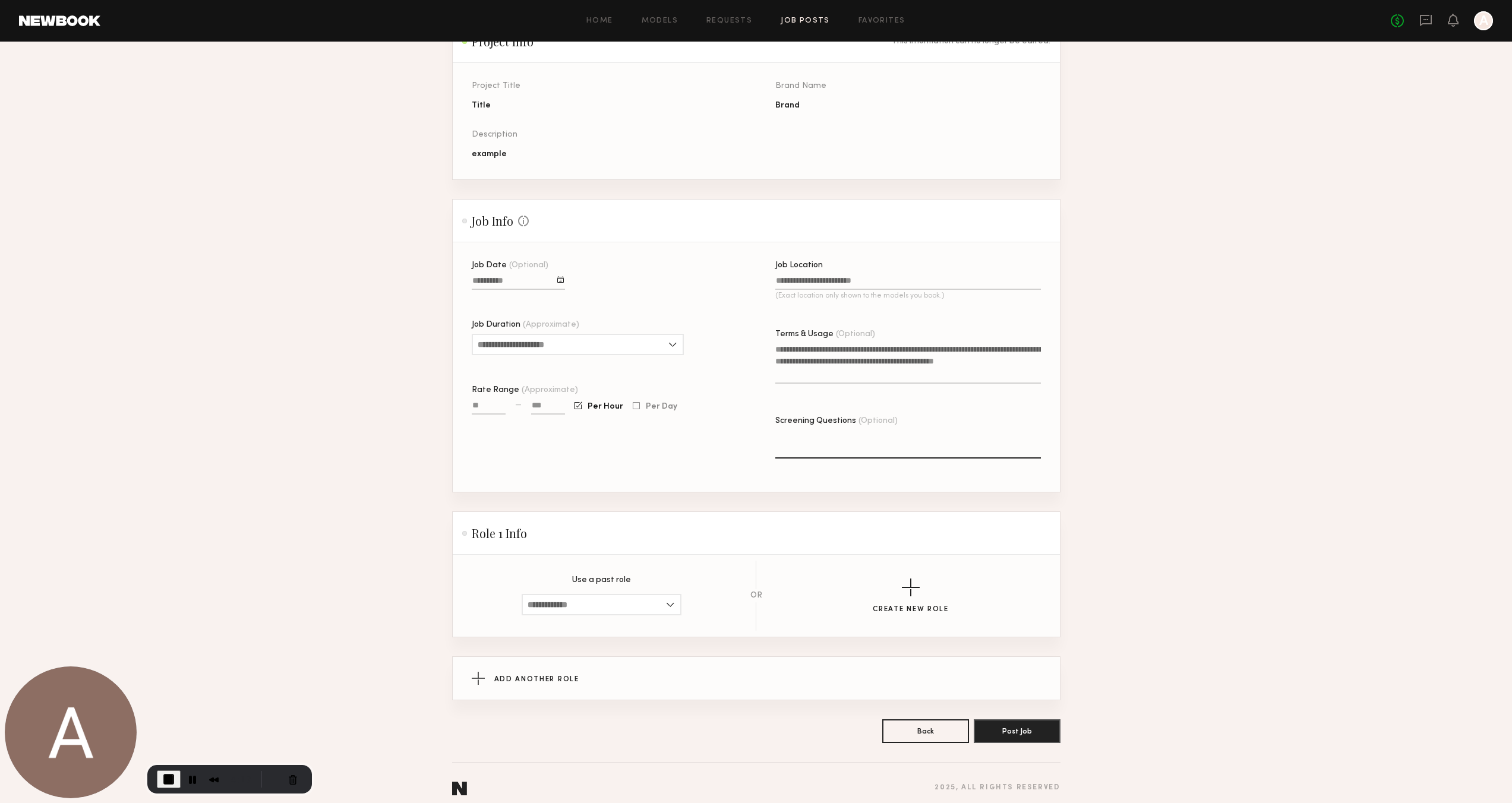
scroll to position [122, 0]
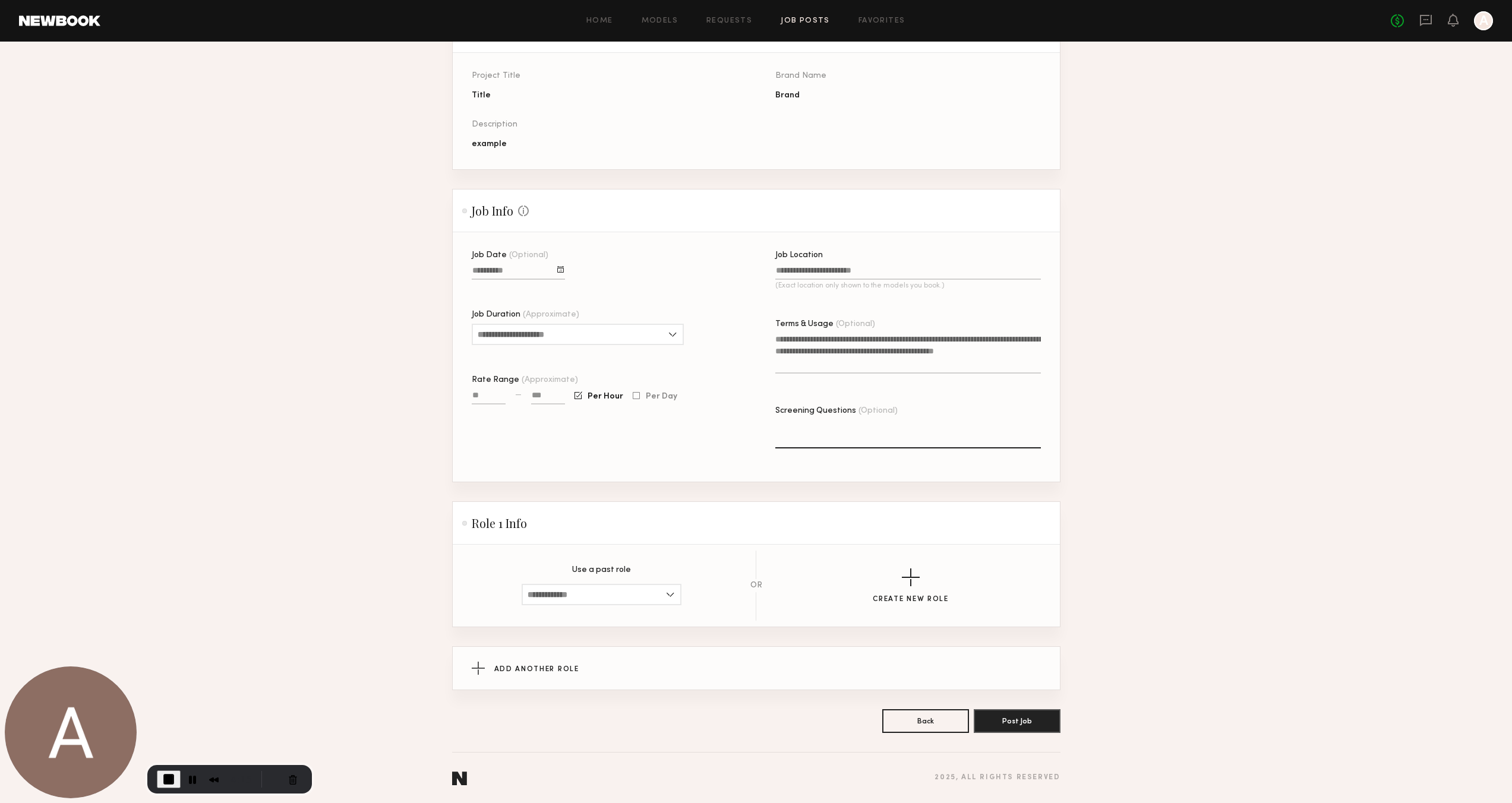
click at [559, 269] on div at bounding box center [560, 269] width 7 height 7
click at [543, 381] on button "8" at bounding box center [543, 384] width 19 height 12
click at [808, 270] on input "Job Location (Exact location only shown to the models you book.)" at bounding box center [907, 272] width 266 height 13
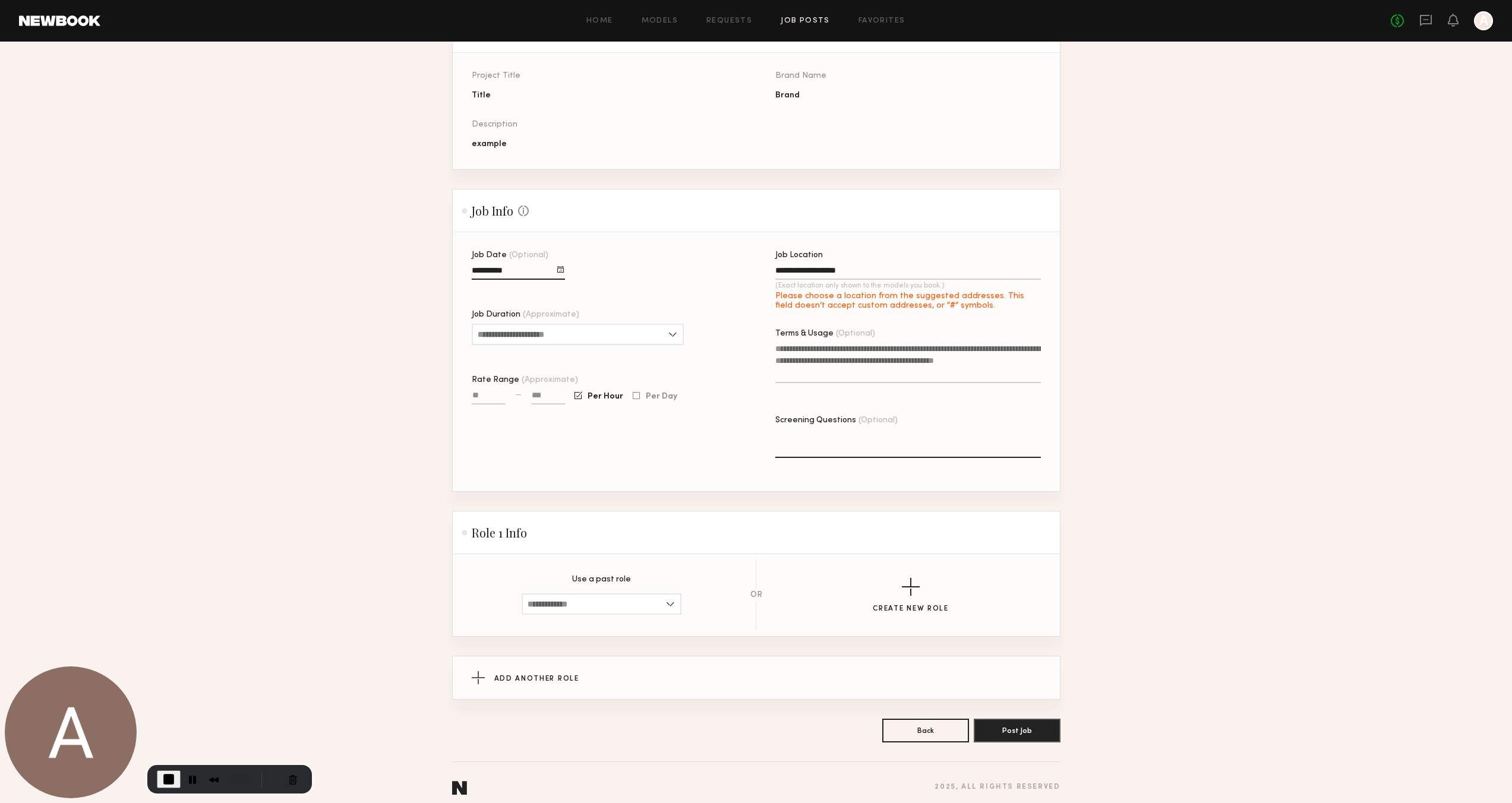
type input "**********"
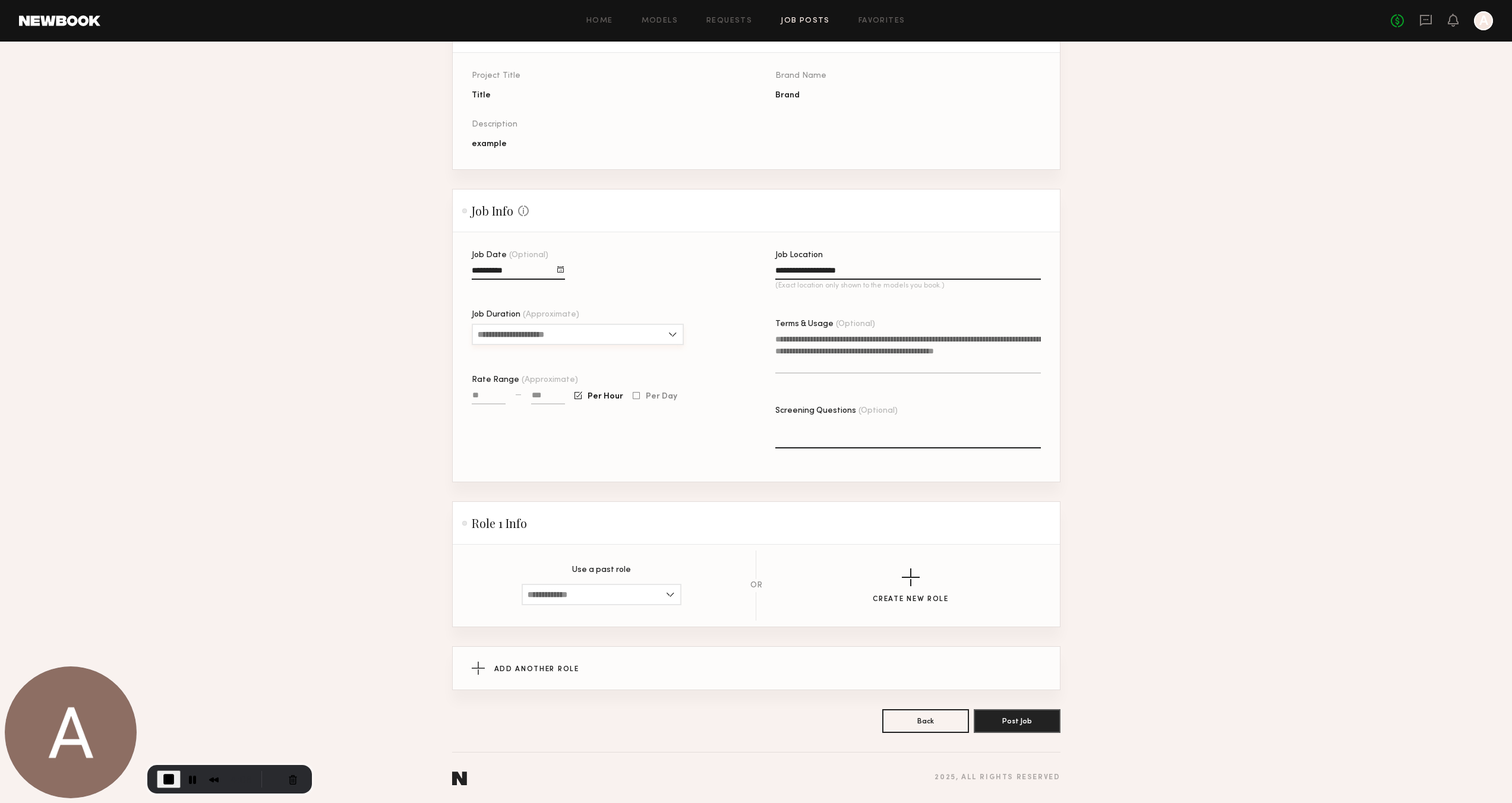
click at [668, 334] on input "Job Duration (Approximate)" at bounding box center [577, 334] width 212 height 21
click at [584, 408] on div "4 hours" at bounding box center [578, 412] width 210 height 19
type input "*******"
click at [809, 343] on textarea "Terms & Usage (Optional)" at bounding box center [907, 353] width 266 height 40
click at [491, 394] on input "Rate Range (Approximate)" at bounding box center [488, 397] width 34 height 13
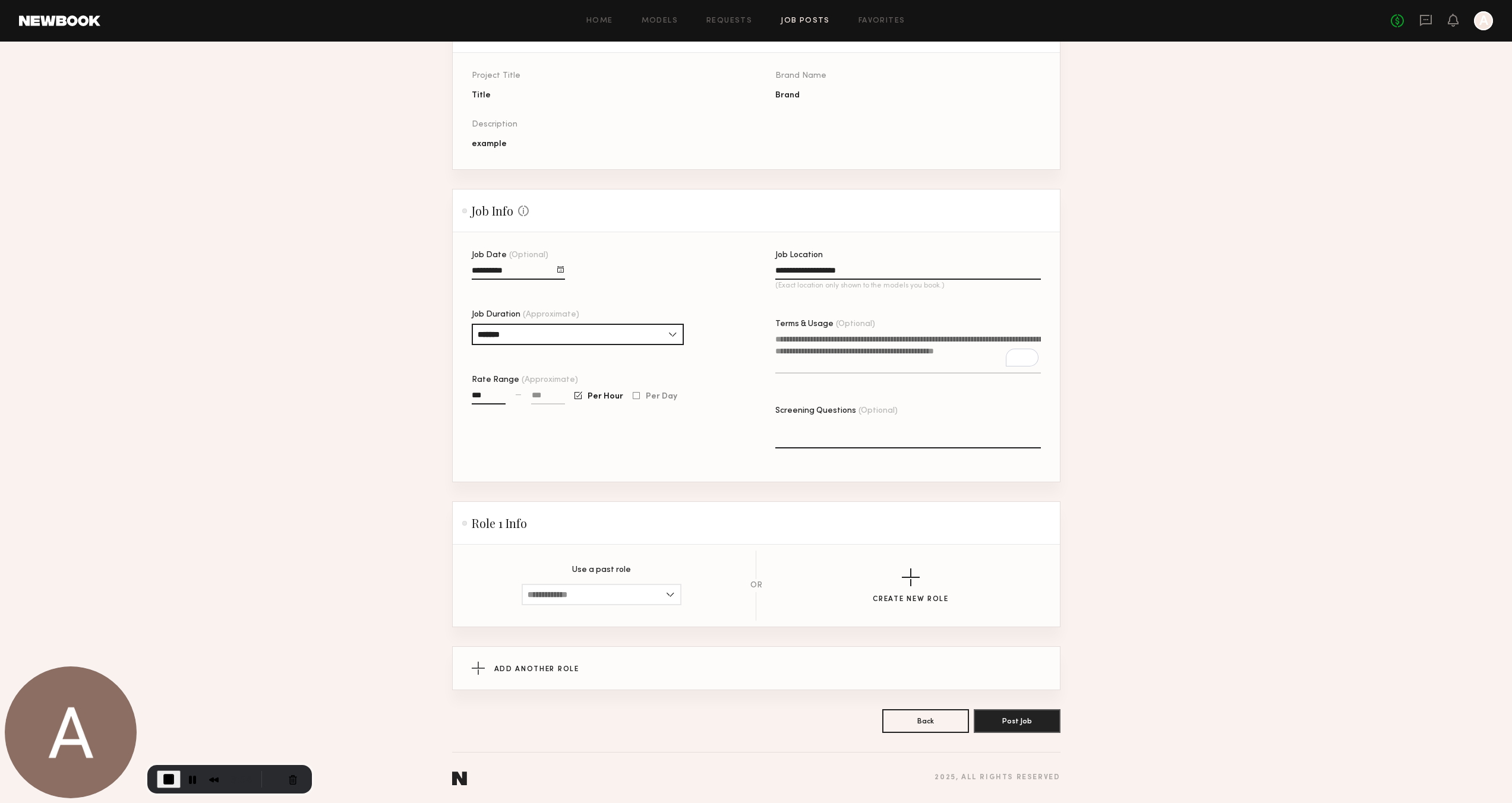
type input "***"
click at [544, 394] on input at bounding box center [548, 397] width 34 height 13
type input "****"
click at [749, 440] on div "**********" at bounding box center [775, 366] width 607 height 231
click at [668, 595] on input at bounding box center [601, 593] width 160 height 21
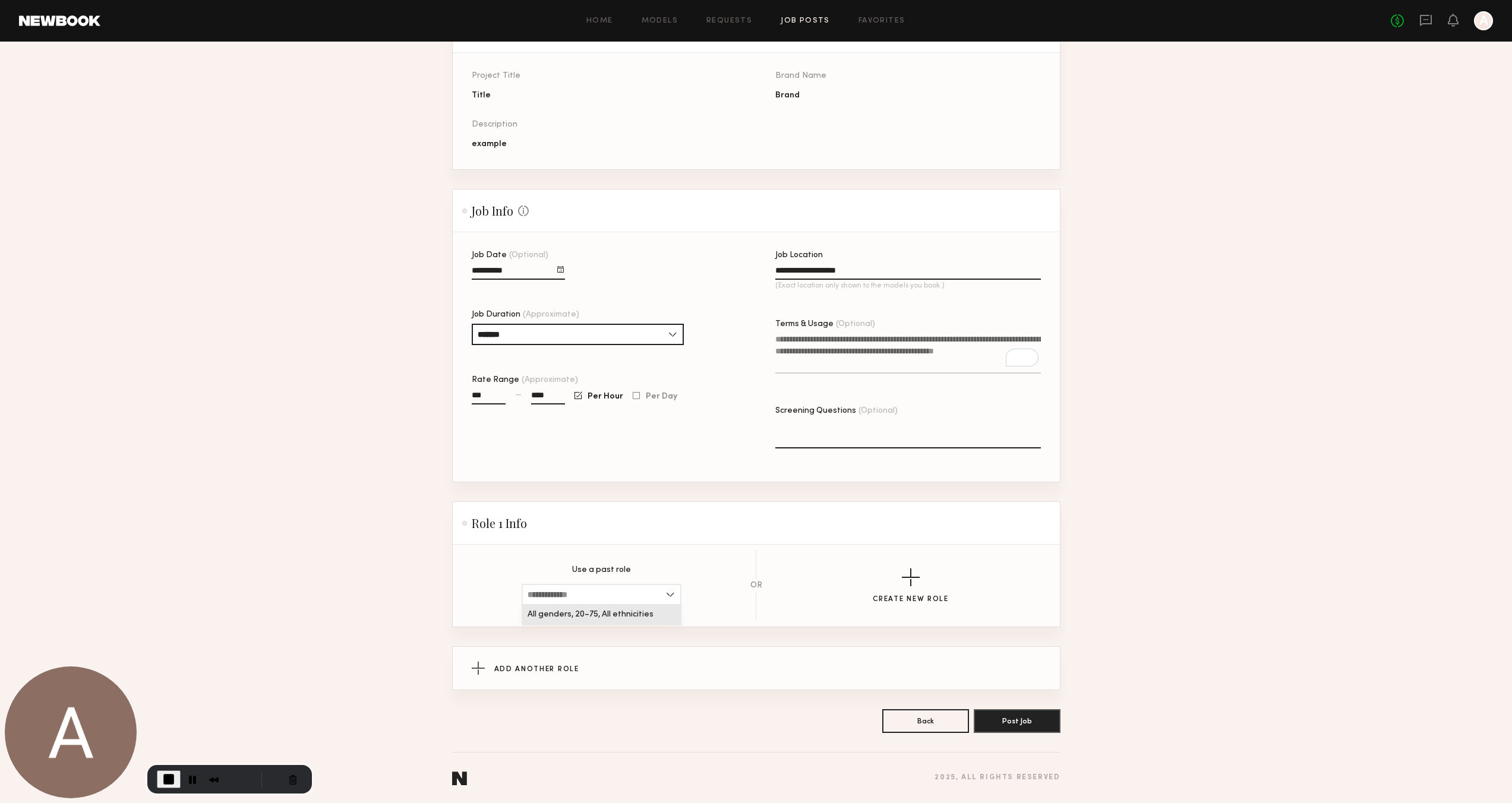
click at [606, 613] on span "All genders, 20–75, All ethnicities" at bounding box center [590, 614] width 126 height 8
type input "**********"
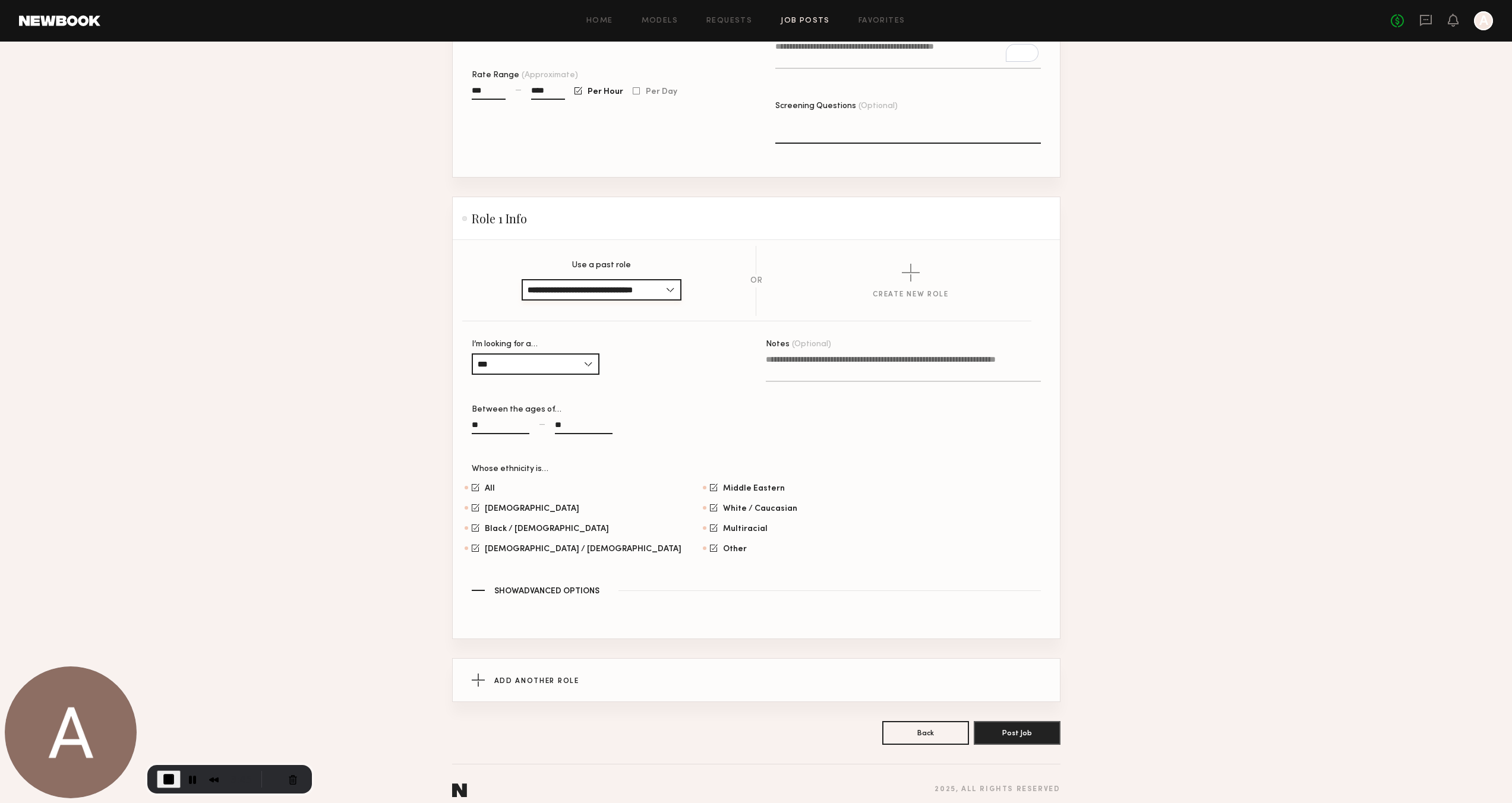
scroll to position [438, 0]
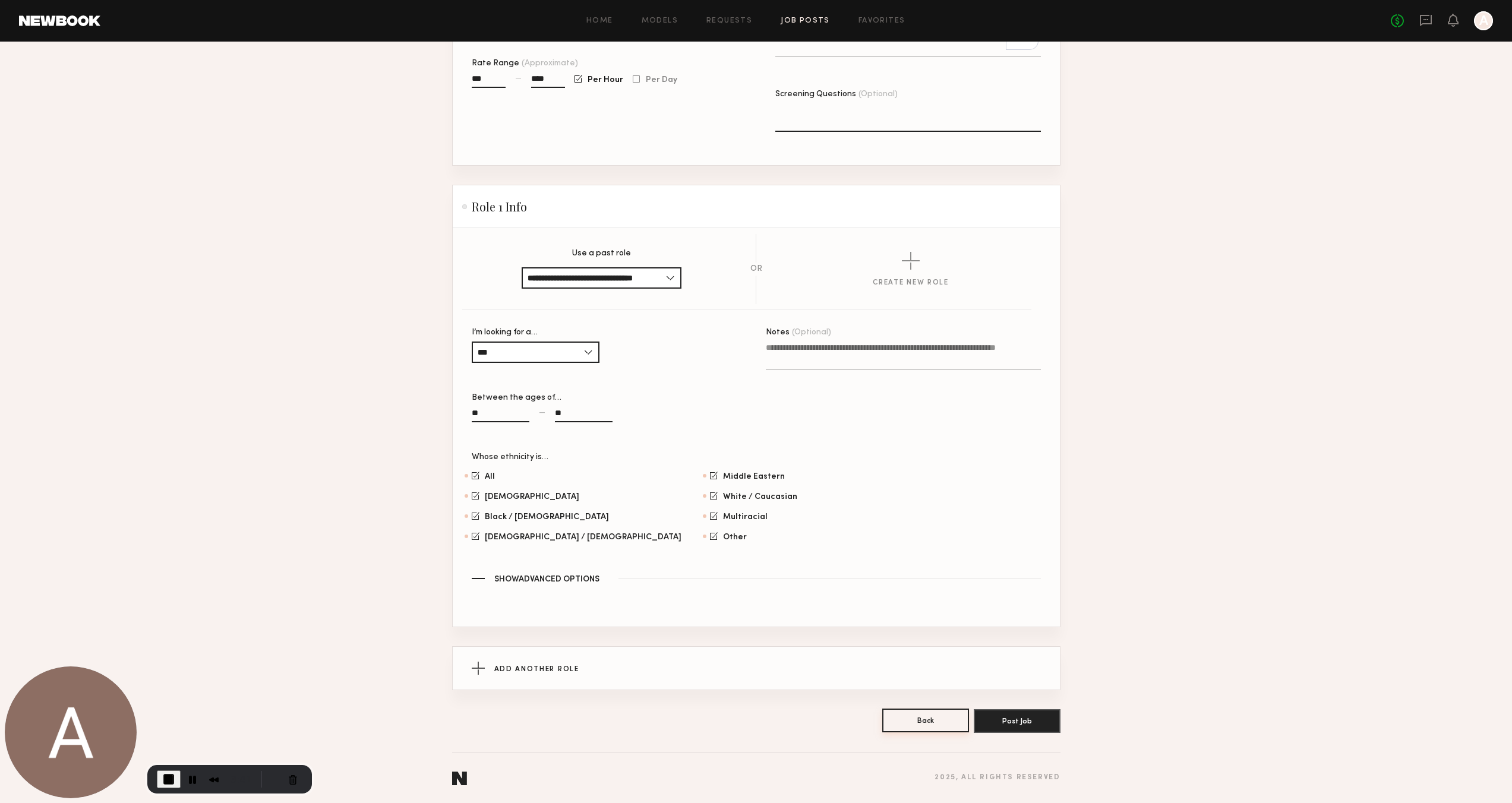
click at [946, 719] on button "Back" at bounding box center [925, 720] width 86 height 23
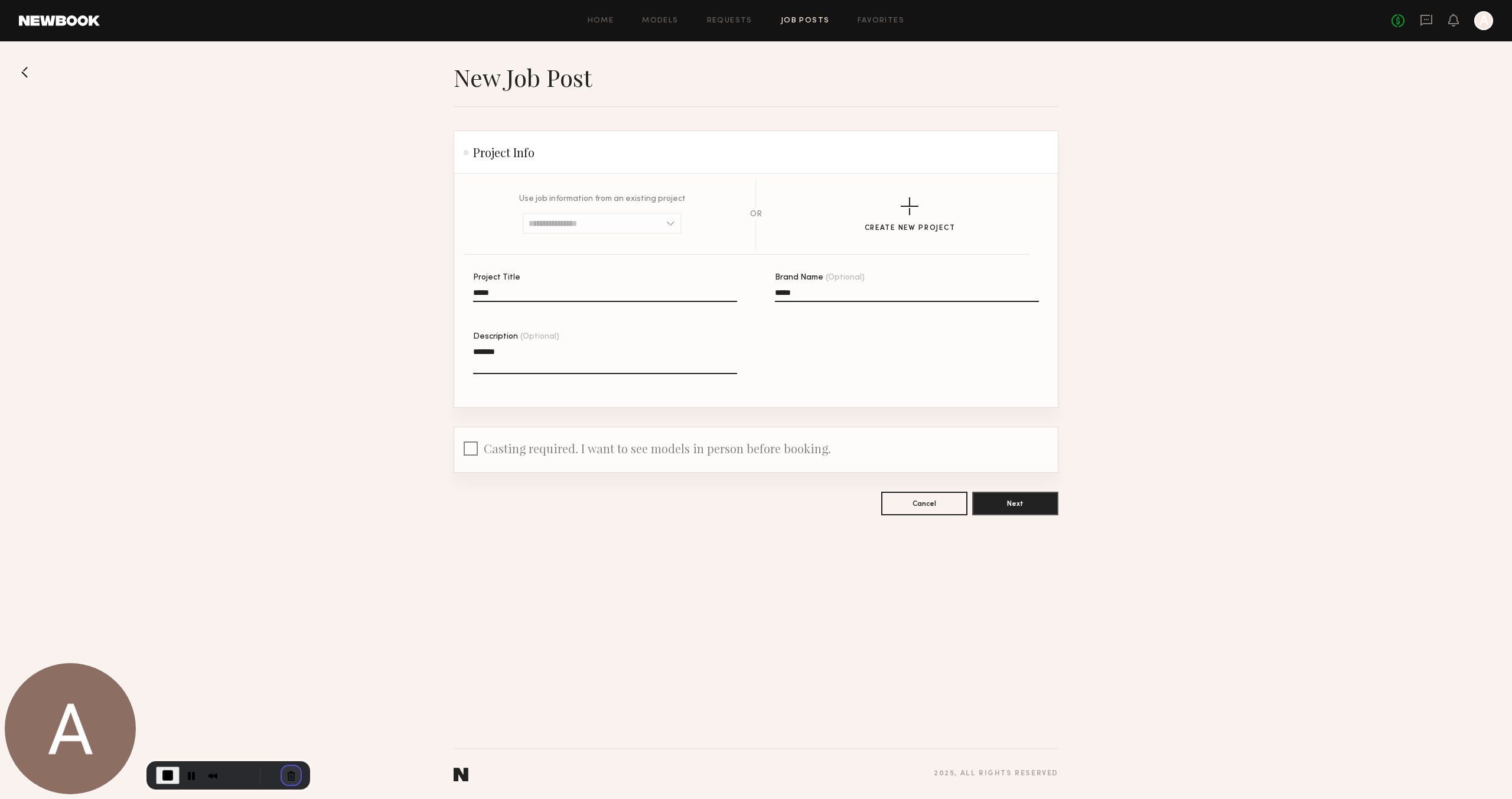
click at [284, 771] on button "Cancel Recording" at bounding box center [291, 775] width 19 height 19
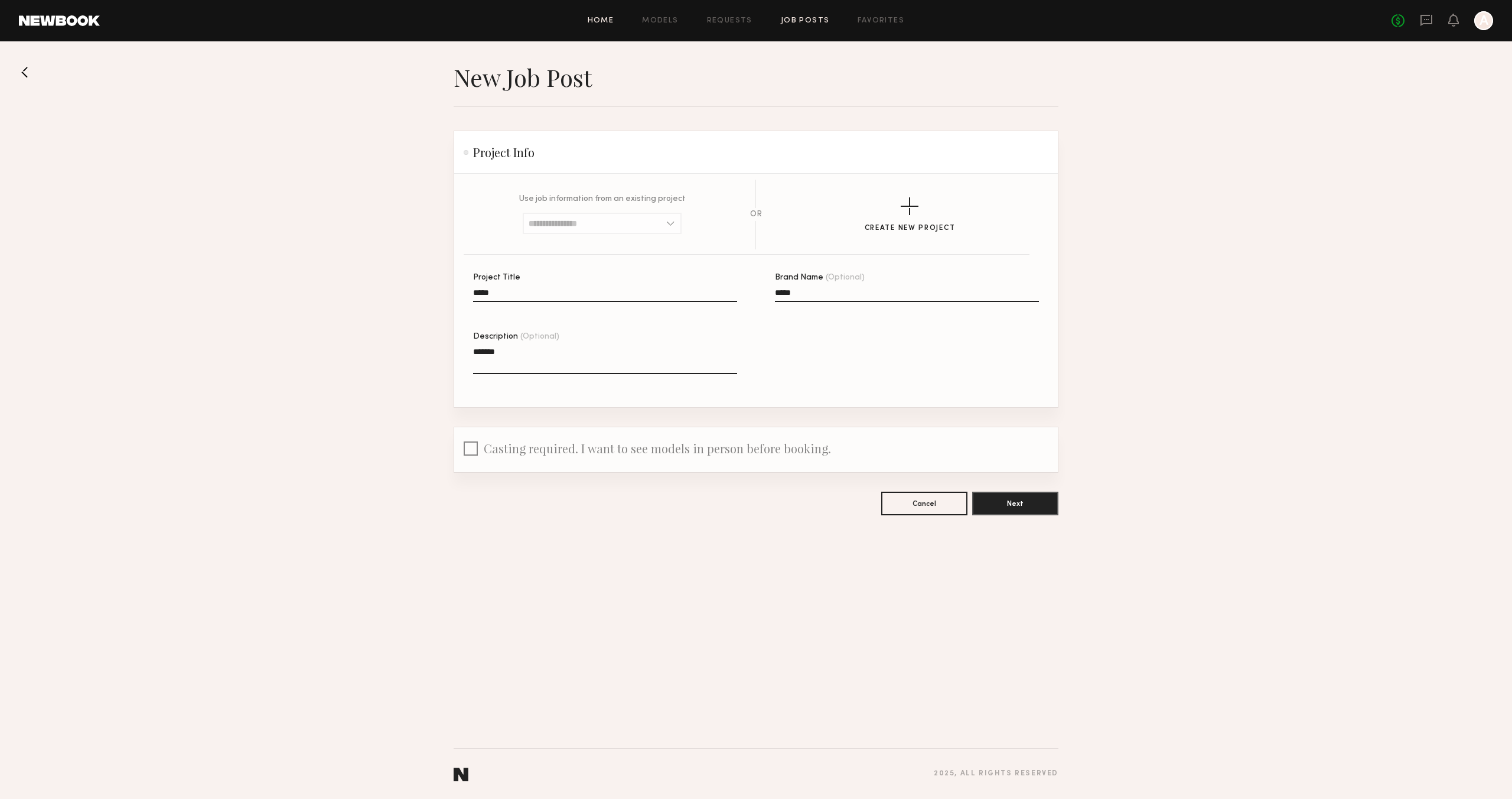
click at [602, 21] on link "Home" at bounding box center [601, 21] width 27 height 8
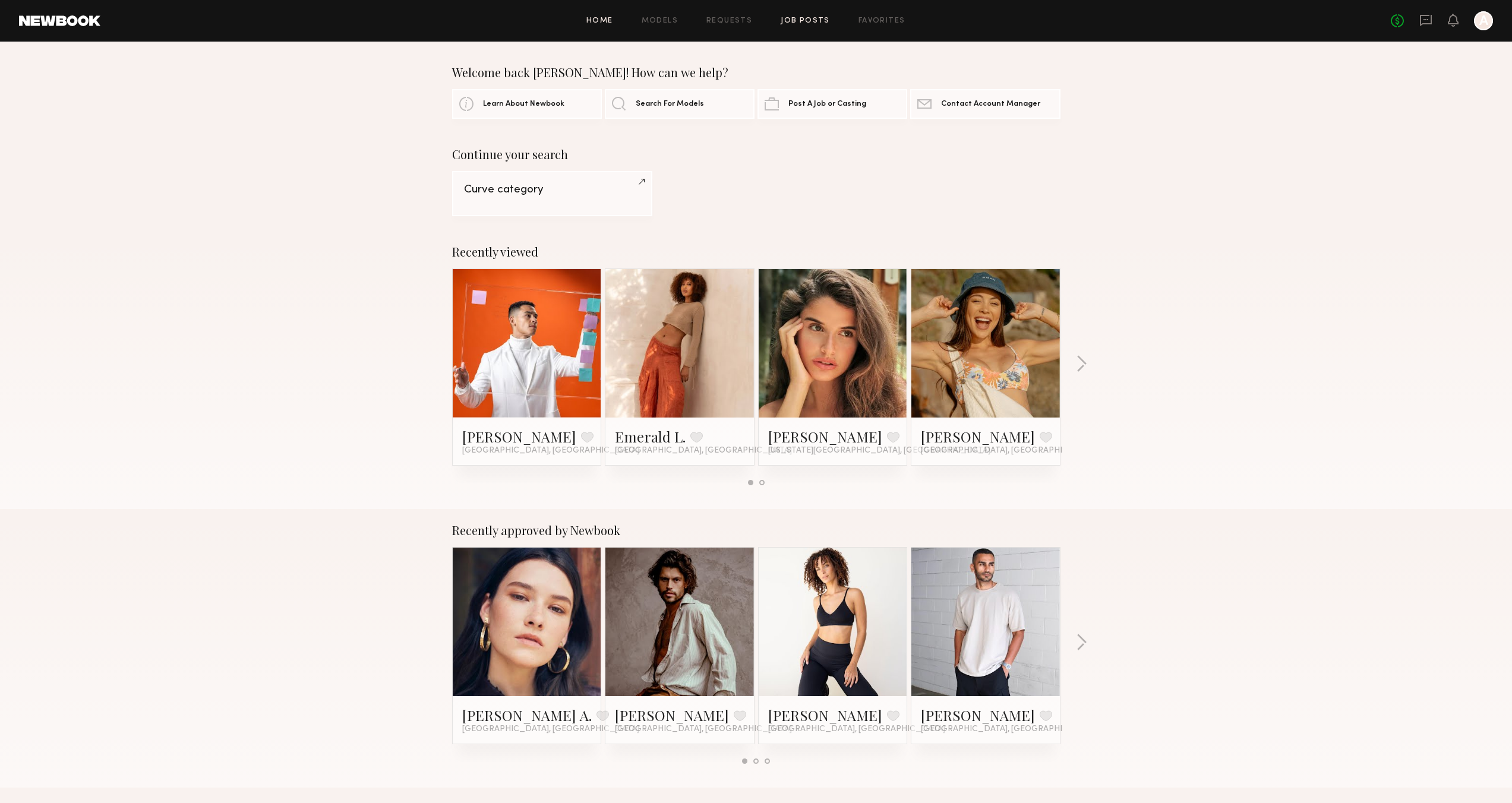
click at [809, 18] on link "Job Posts" at bounding box center [805, 21] width 49 height 8
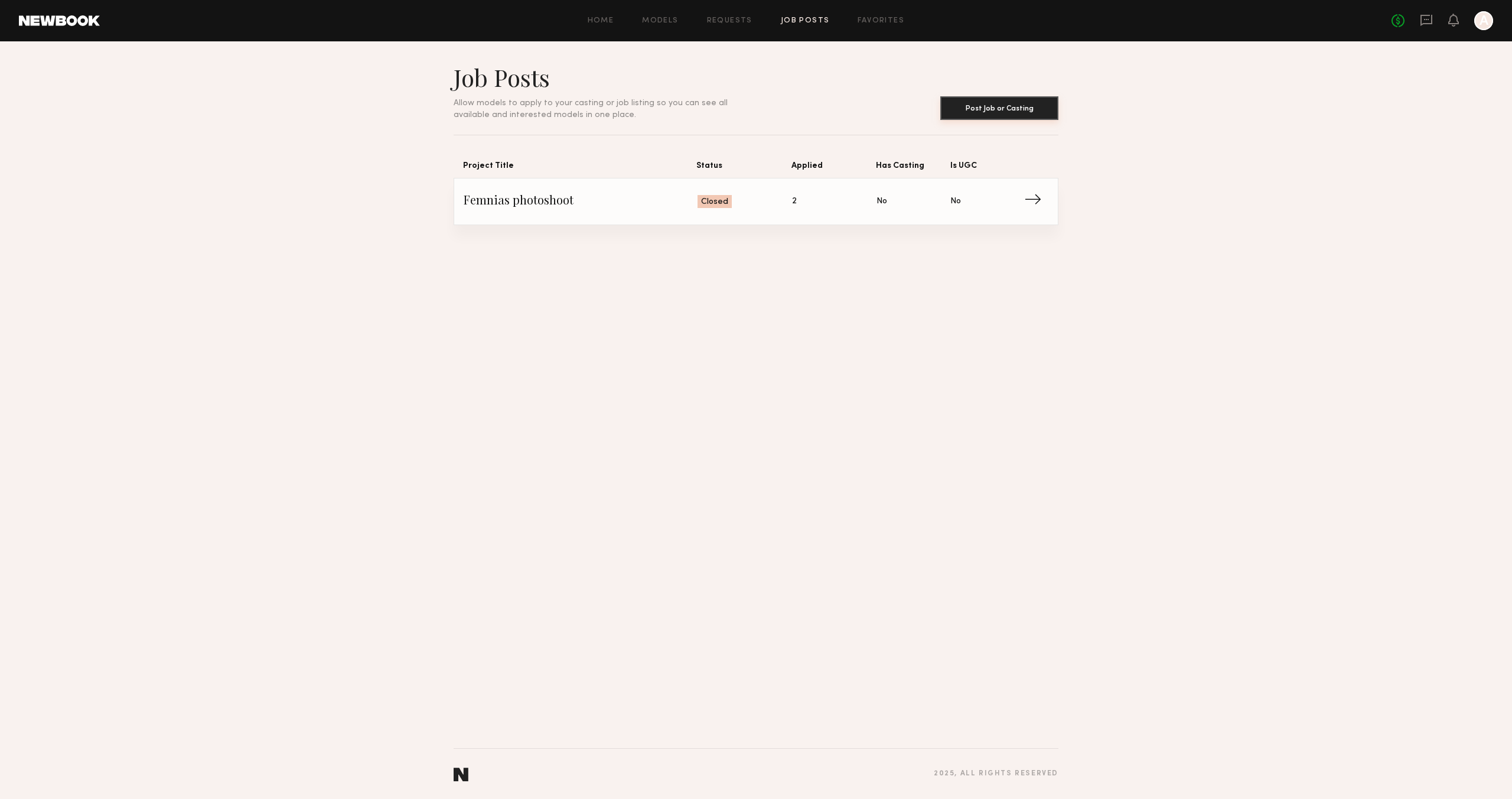
click at [982, 108] on button "Post Job or Casting" at bounding box center [1000, 108] width 118 height 23
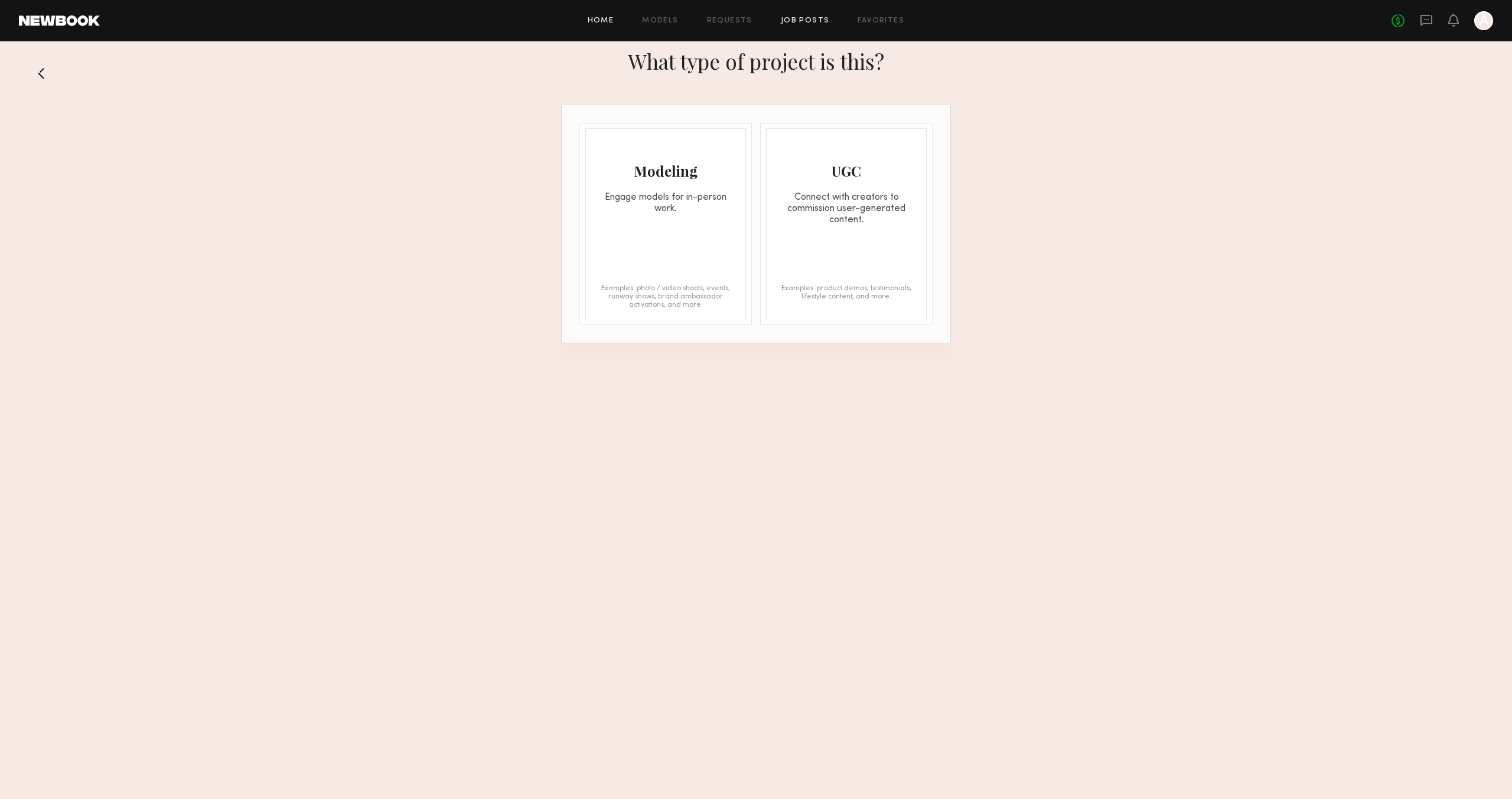
click at [604, 21] on link "Home" at bounding box center [601, 21] width 27 height 8
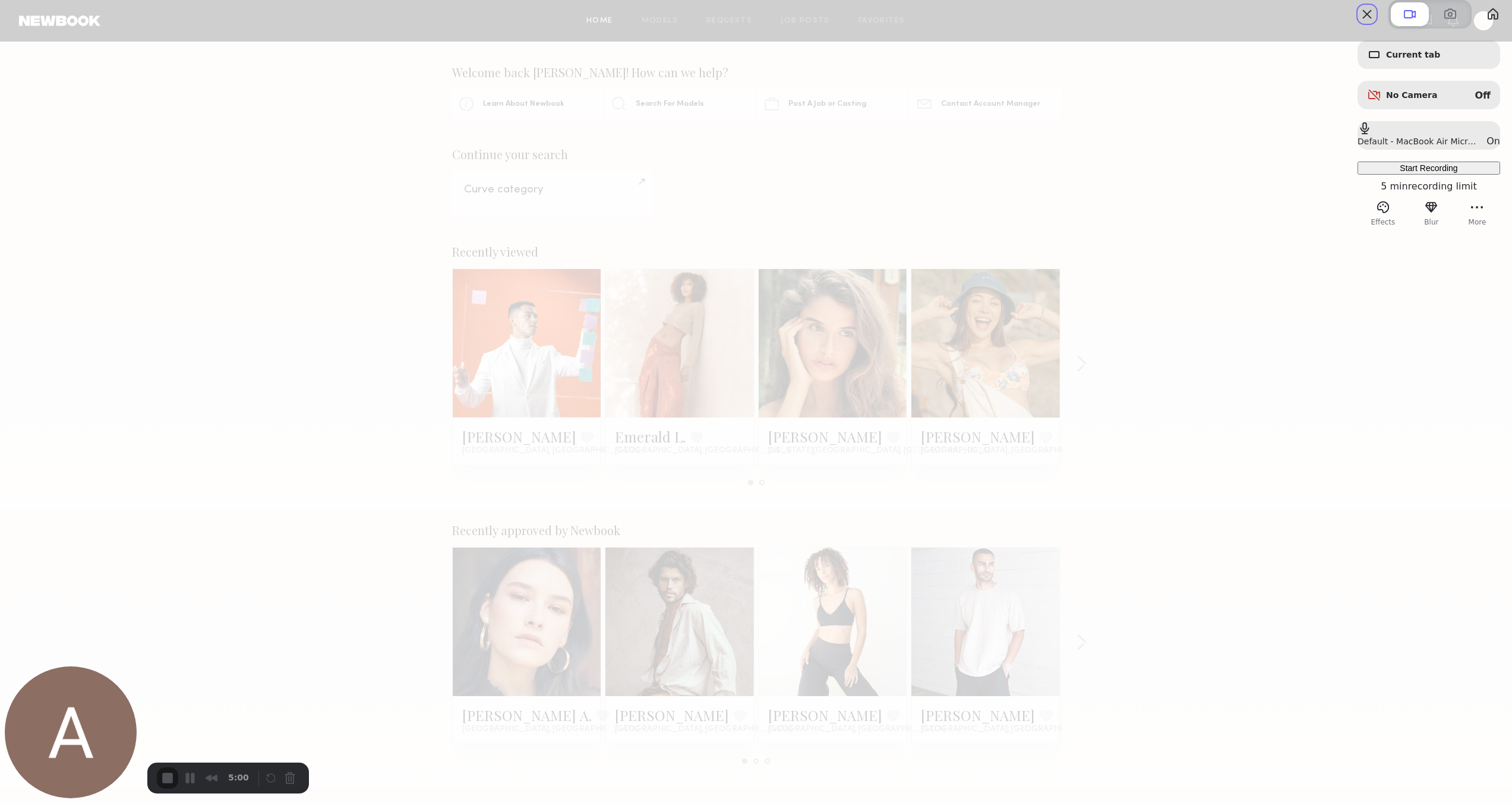
click at [1411, 173] on span "Start Recording" at bounding box center [1428, 168] width 58 height 9
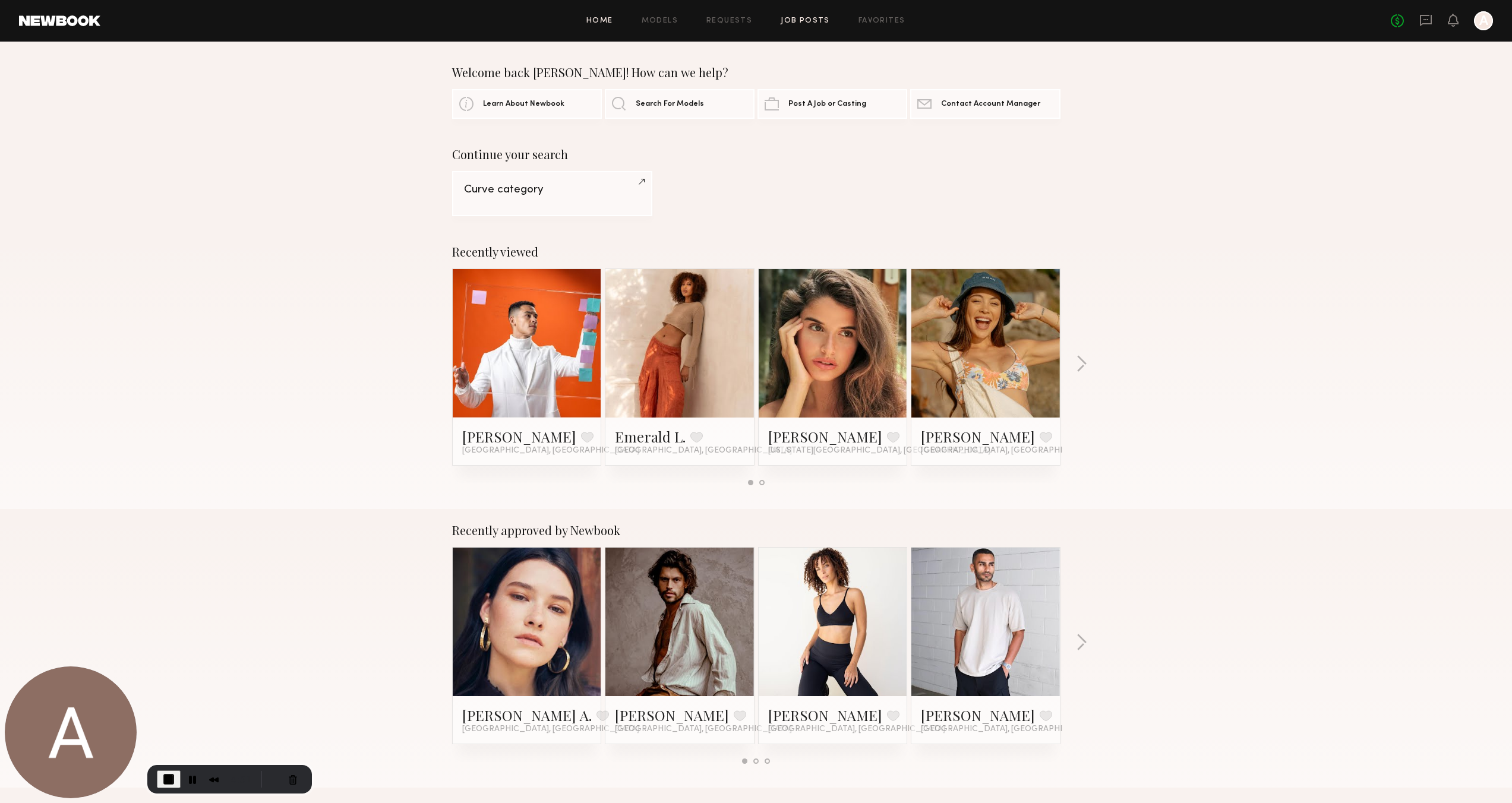
click at [808, 21] on link "Job Posts" at bounding box center [805, 21] width 49 height 8
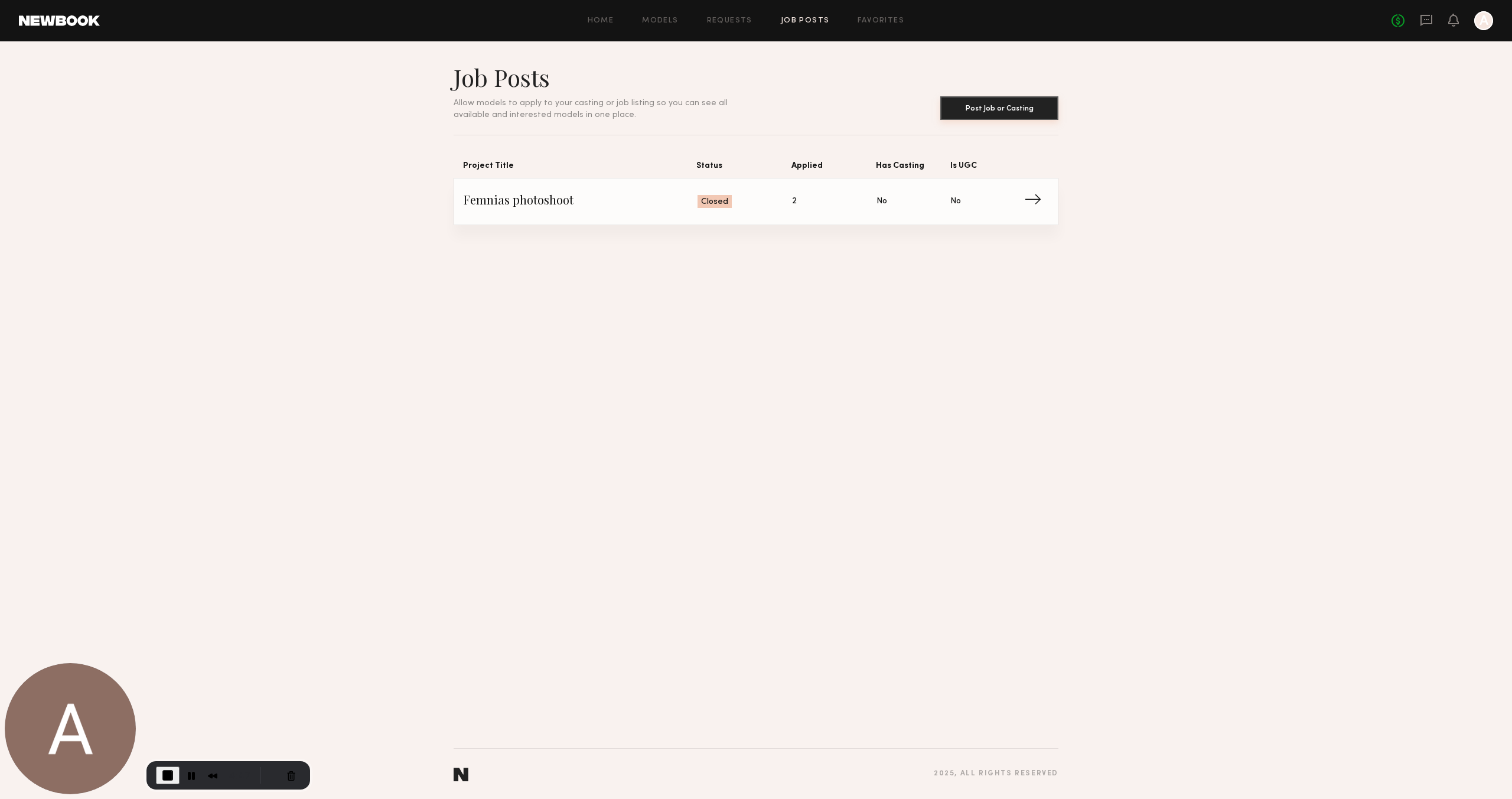
click at [999, 108] on button "Post Job or Casting" at bounding box center [1000, 108] width 118 height 23
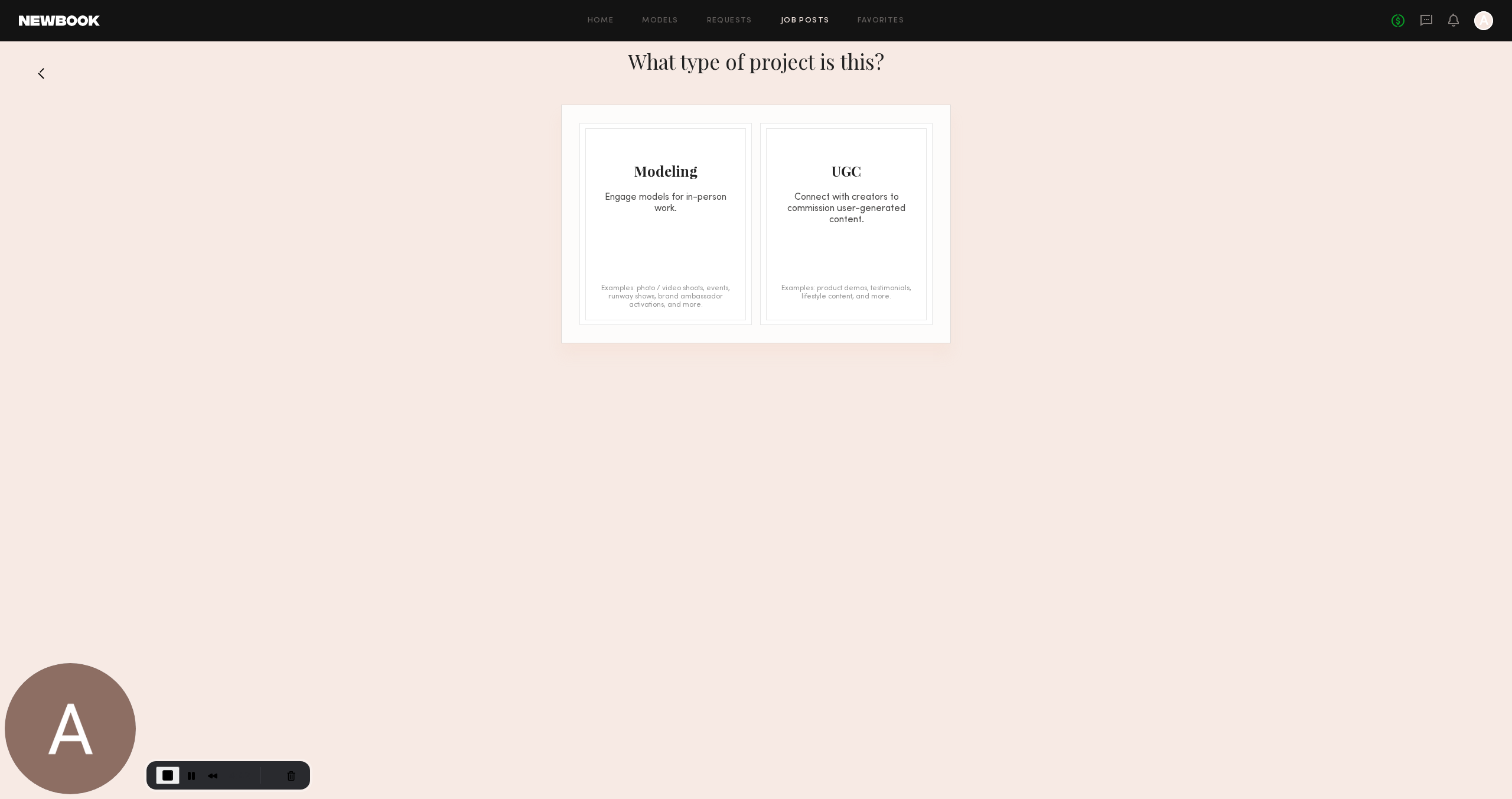
click at [836, 223] on div "Connect with creators to commission user-generated content." at bounding box center [846, 209] width 159 height 33
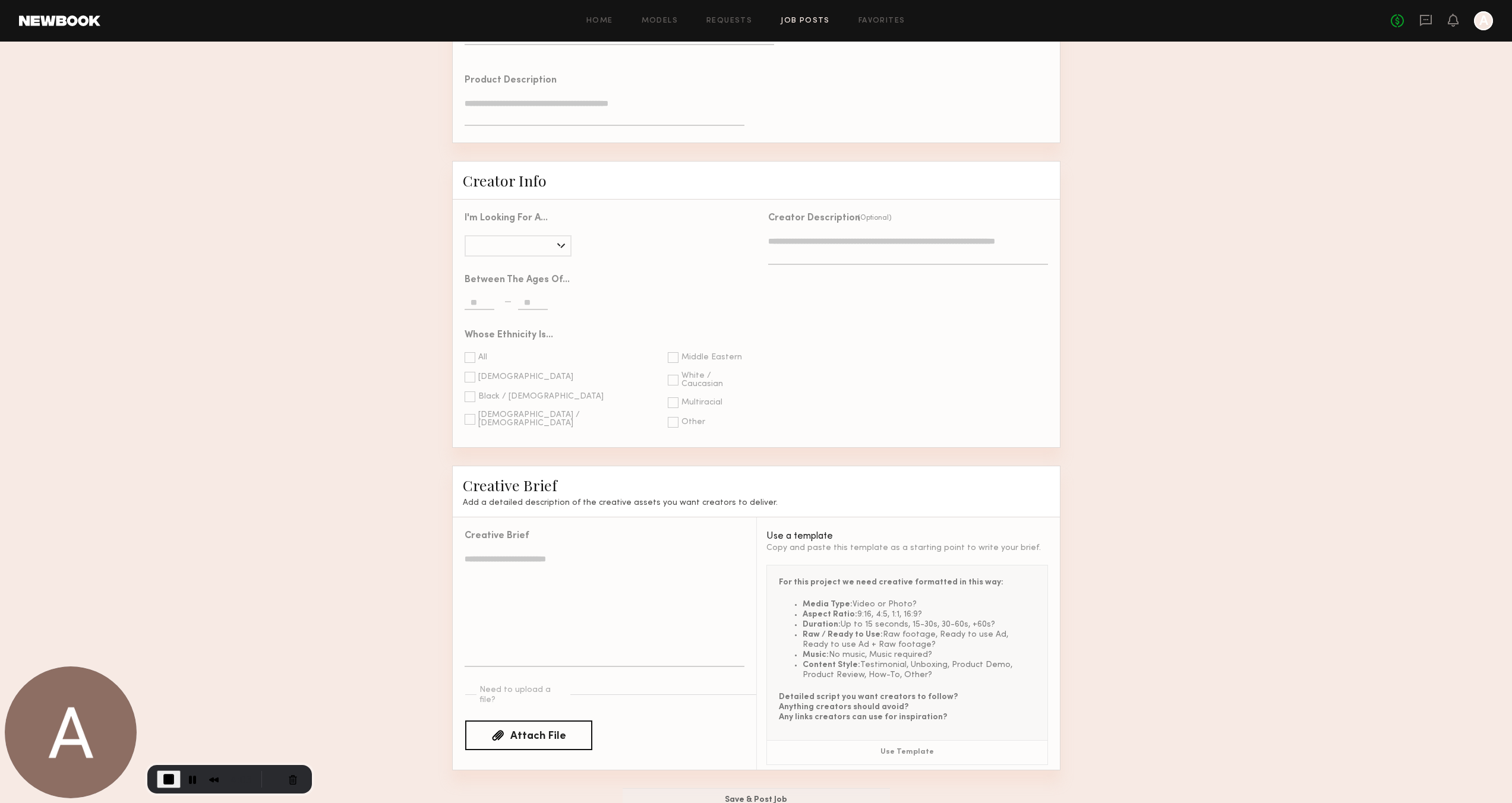
scroll to position [804, 0]
click at [286, 779] on button "Cancel Recording" at bounding box center [293, 779] width 19 height 19
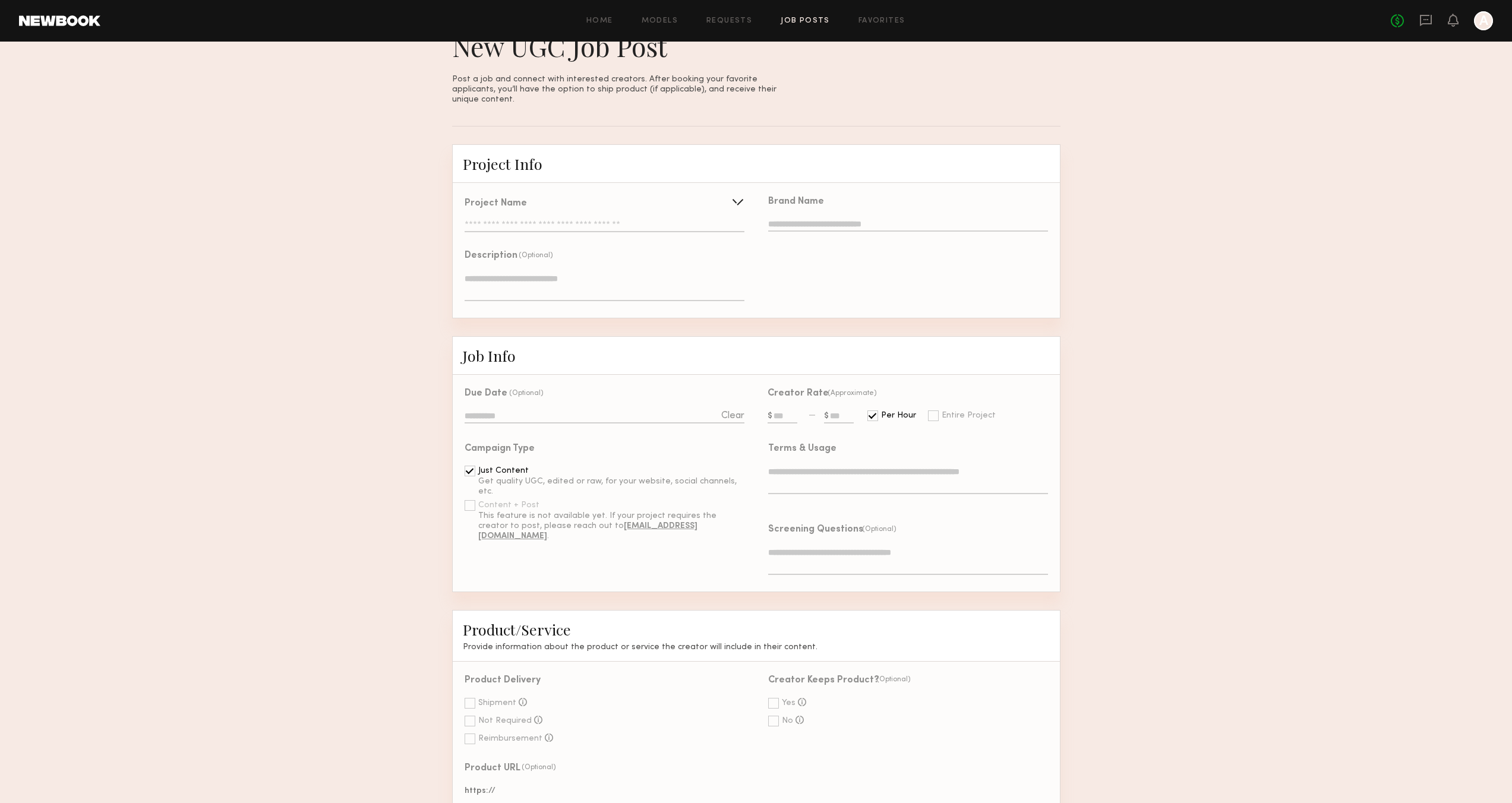
scroll to position [0, 0]
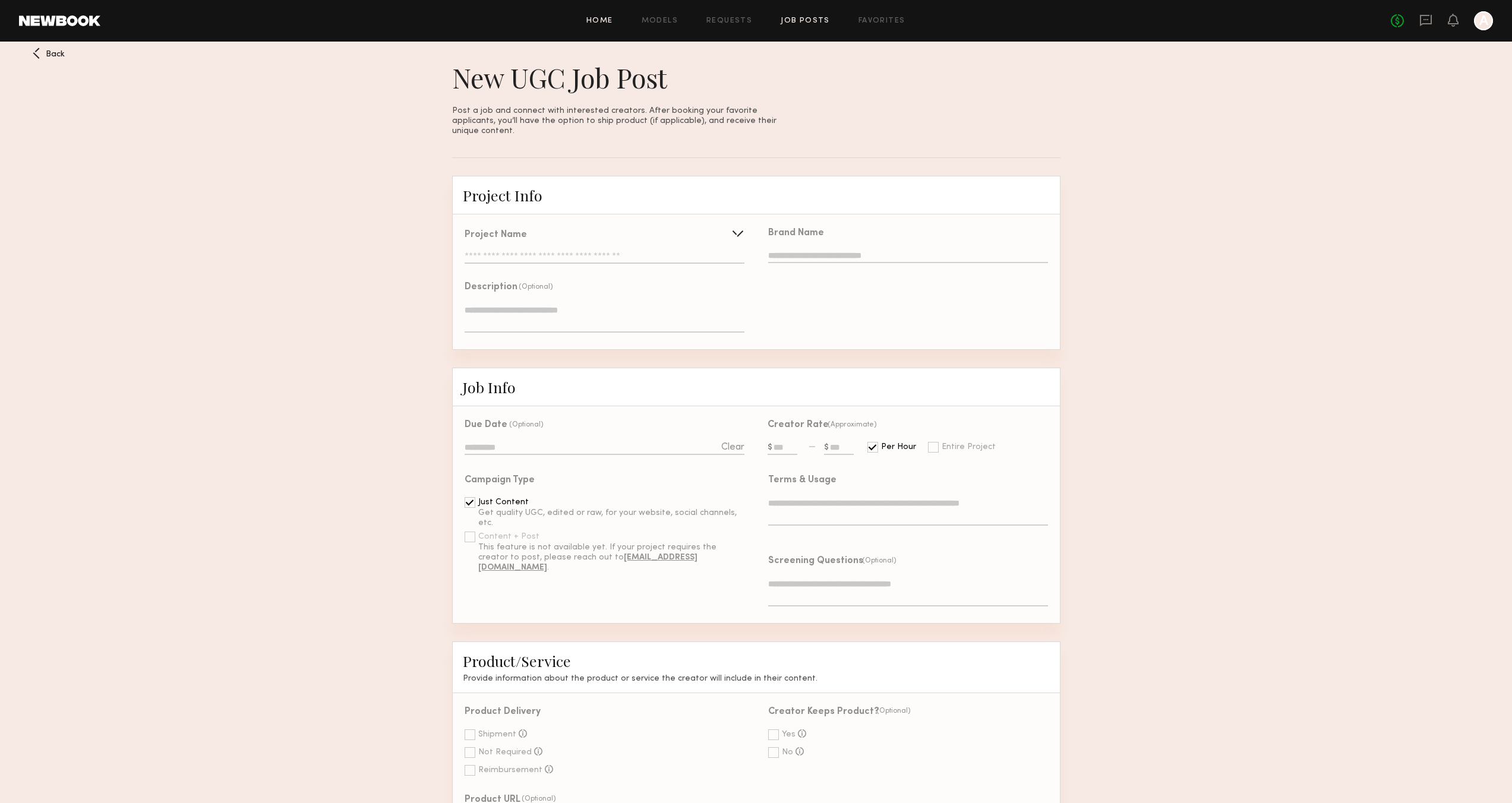
click at [610, 19] on link "Home" at bounding box center [600, 21] width 27 height 8
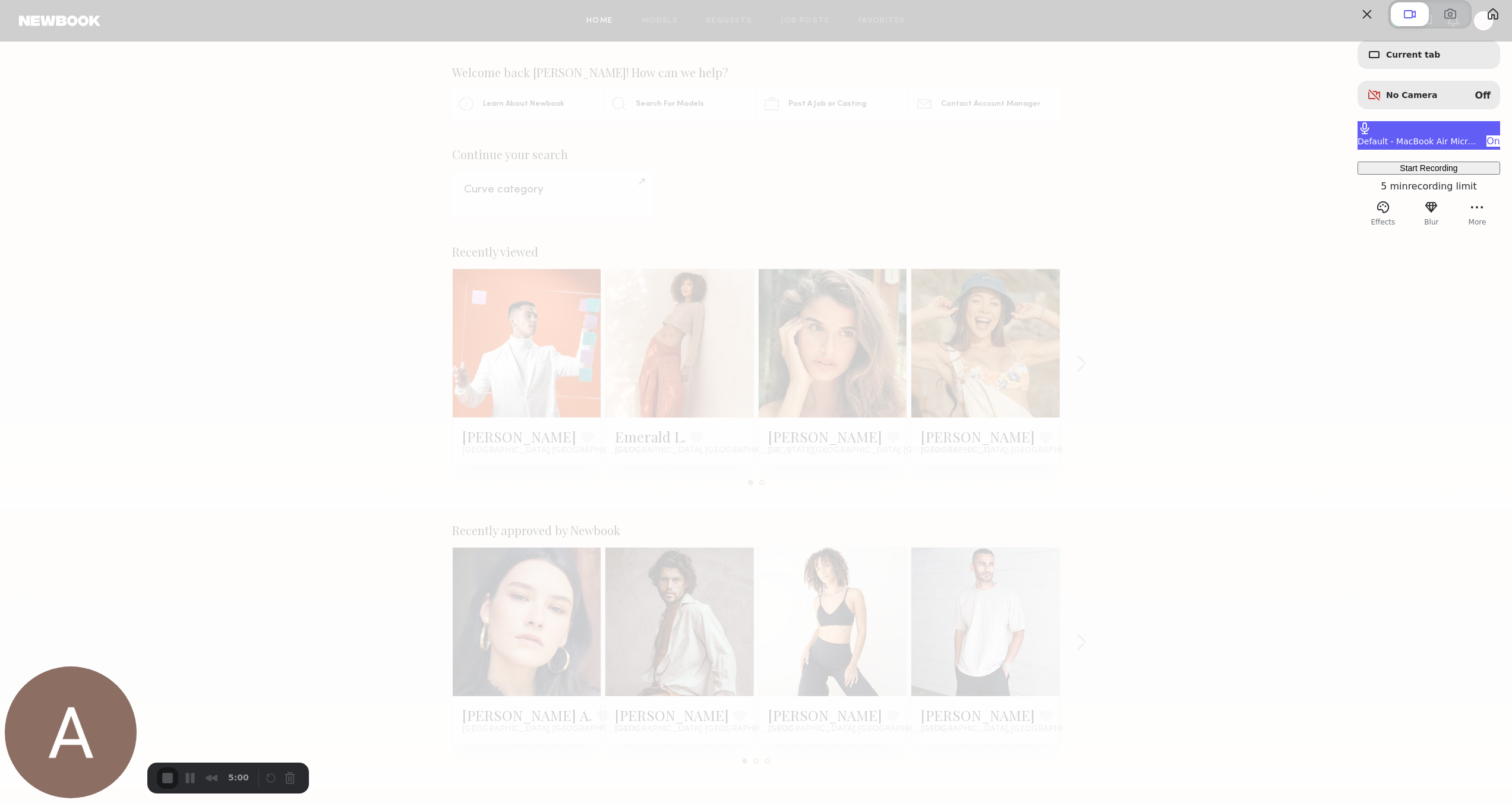
click at [1416, 149] on div "Default - MacBook Air Microphone (Built-in) On" at bounding box center [1429, 135] width 143 height 28
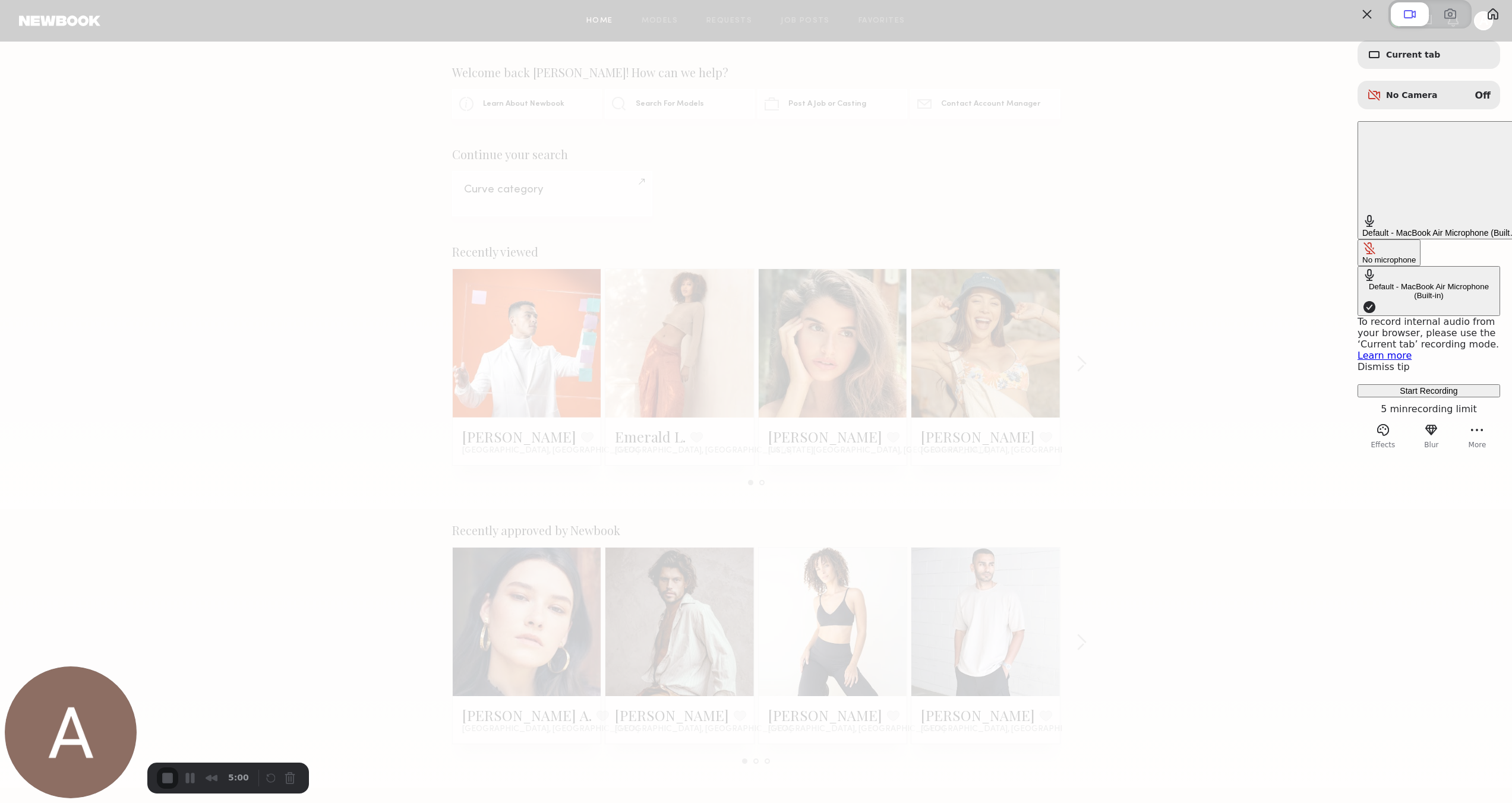
click at [1362, 256] on div "No microphone" at bounding box center [1389, 260] width 54 height 9
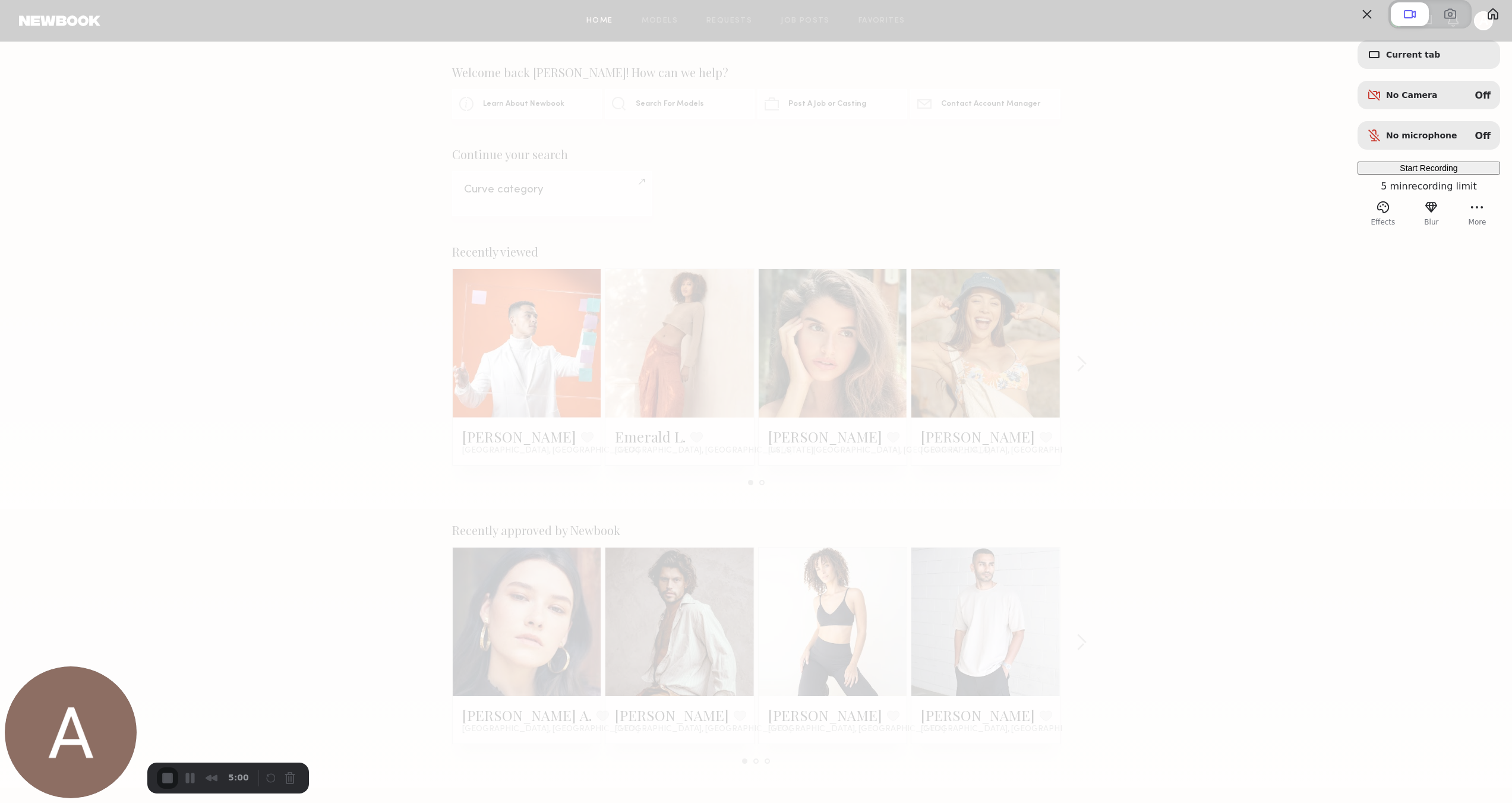
click at [1400, 173] on span "Start Recording" at bounding box center [1428, 168] width 58 height 9
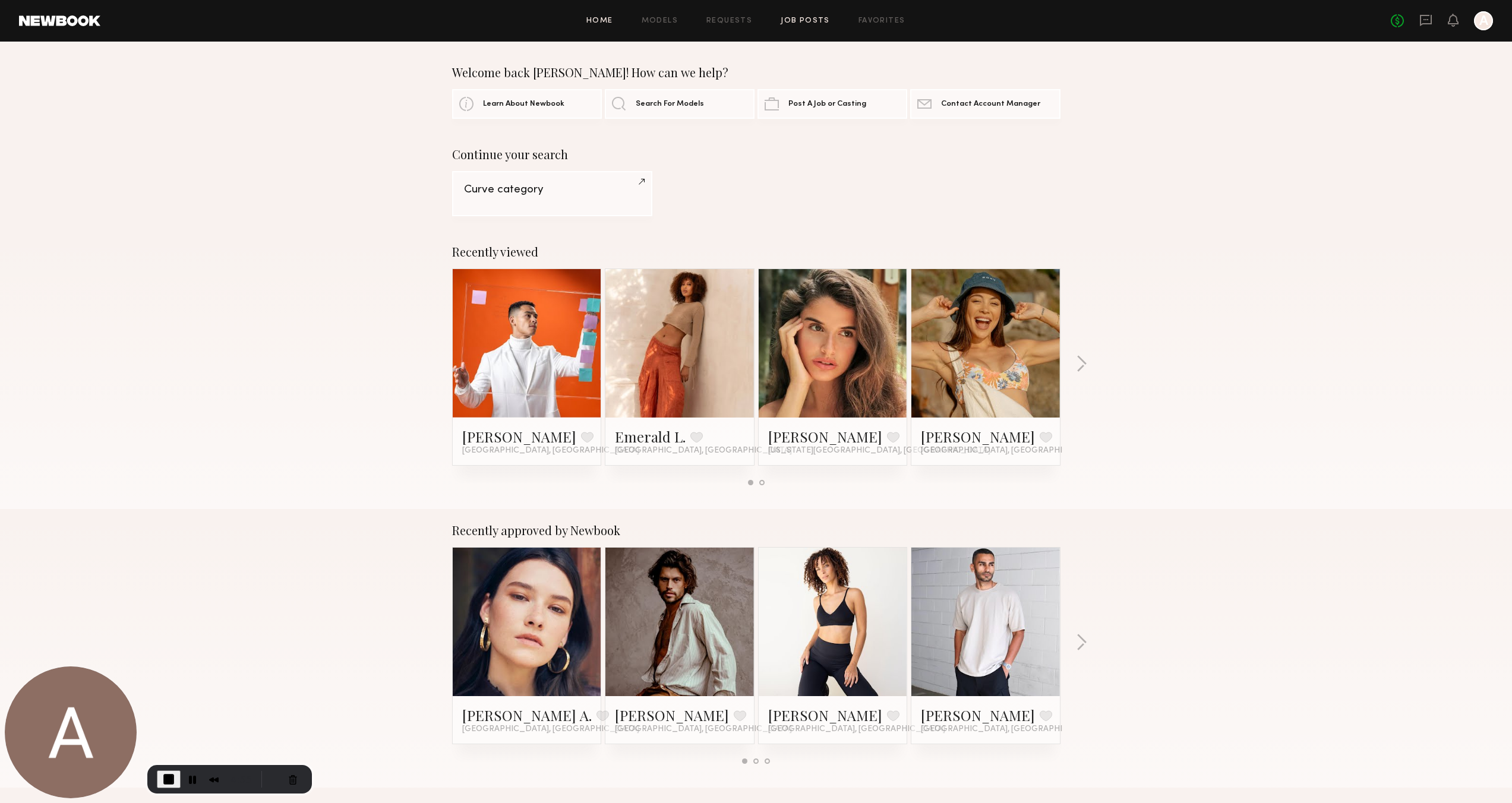
click at [804, 20] on link "Job Posts" at bounding box center [805, 21] width 49 height 8
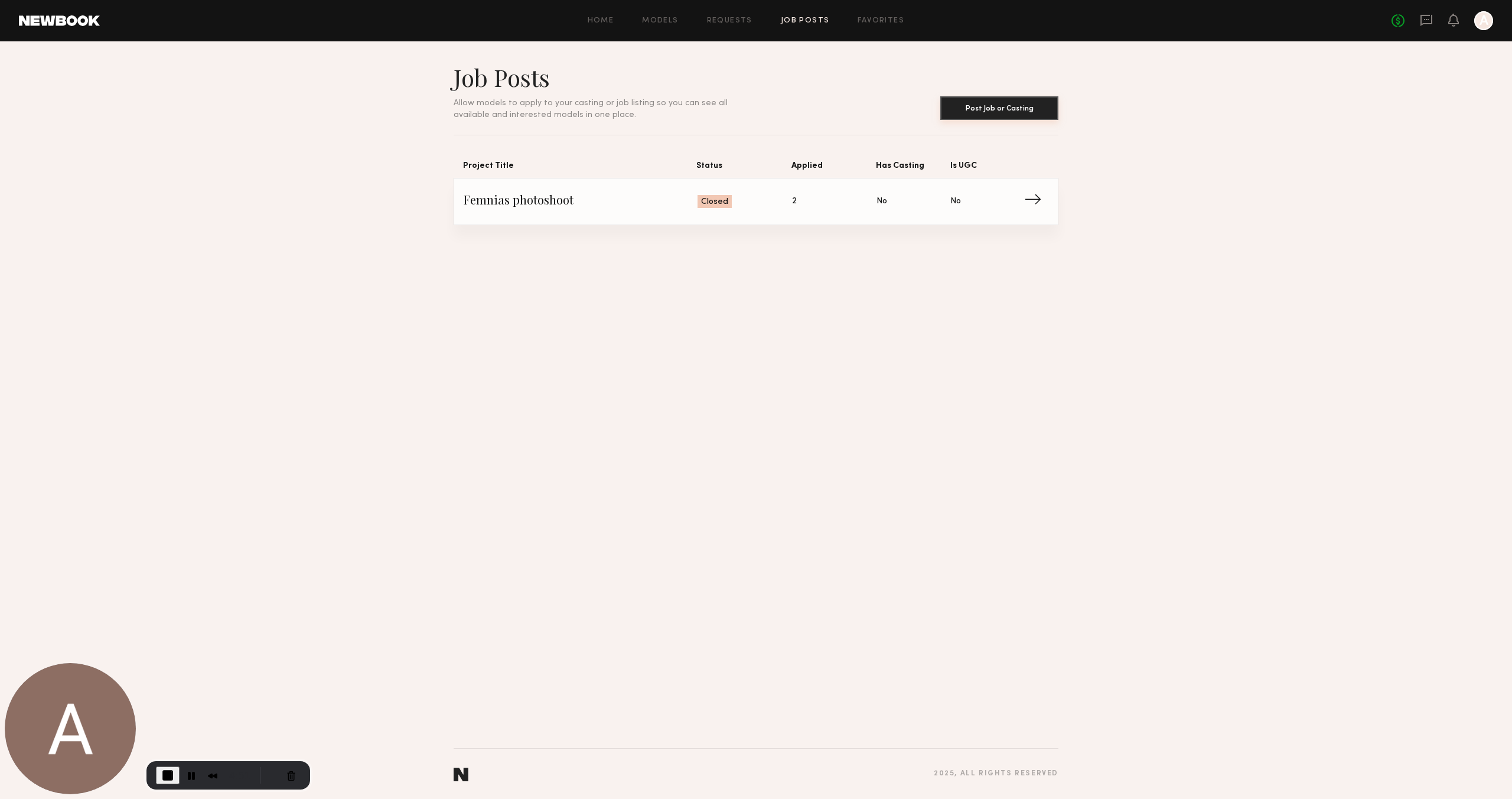
click at [989, 108] on button "Post Job or Casting" at bounding box center [1000, 108] width 118 height 23
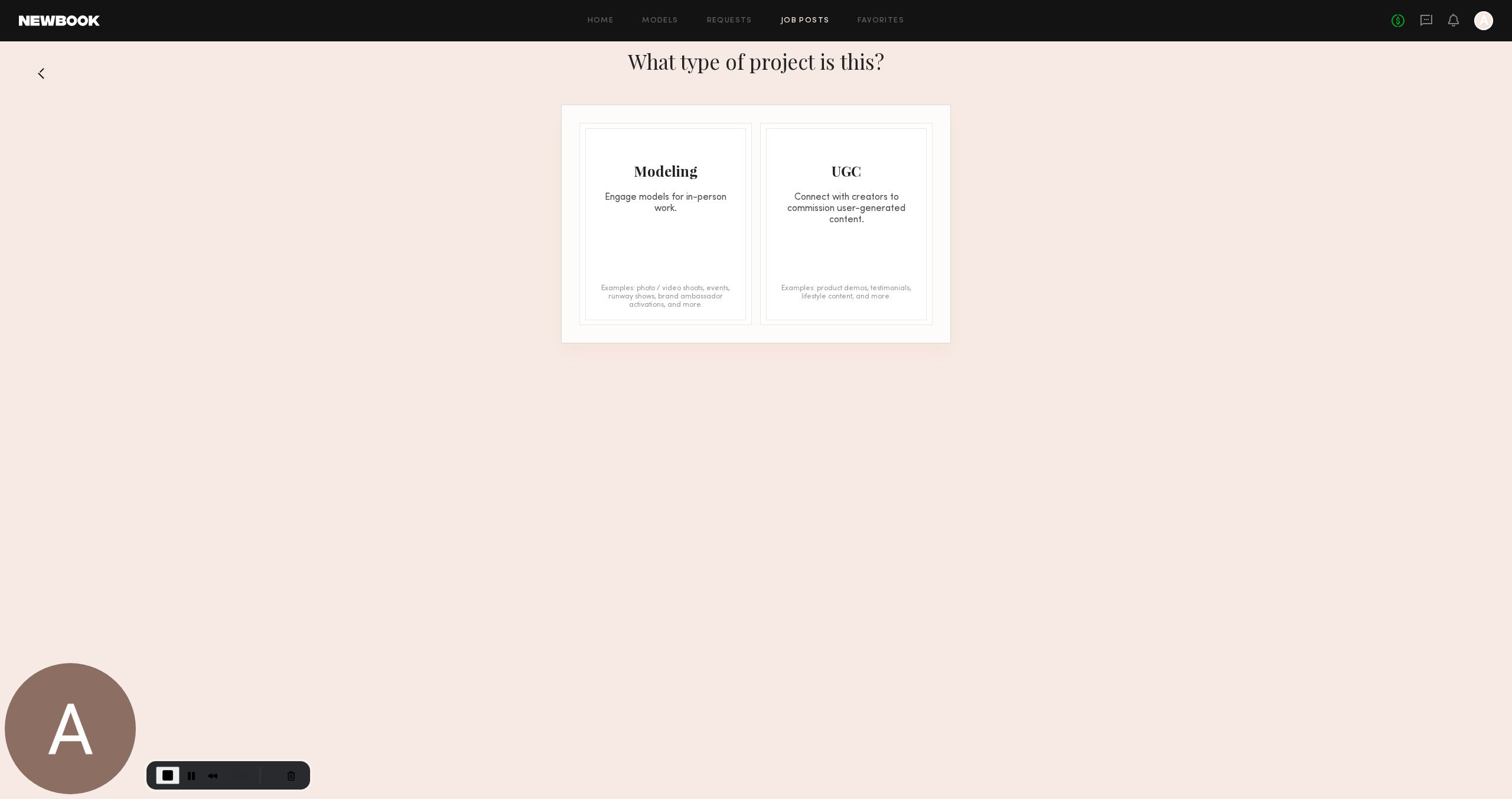
click at [878, 187] on div "UGC Connect with creators to commission user-generated content." at bounding box center [846, 177] width 159 height 97
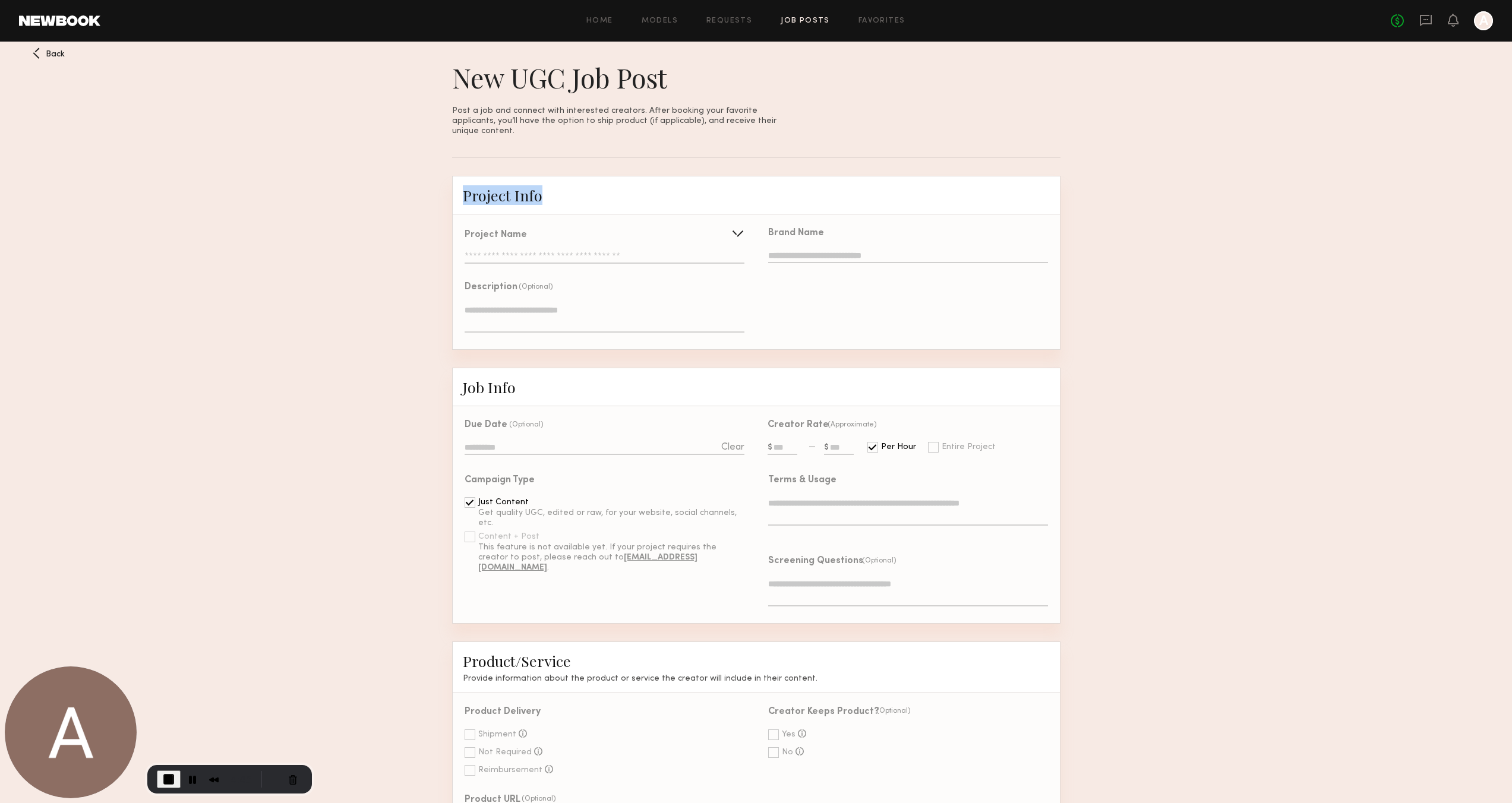
drag, startPoint x: 456, startPoint y: 188, endPoint x: 538, endPoint y: 192, distance: 82.1
click at [538, 192] on div "Project Info" at bounding box center [756, 195] width 608 height 39
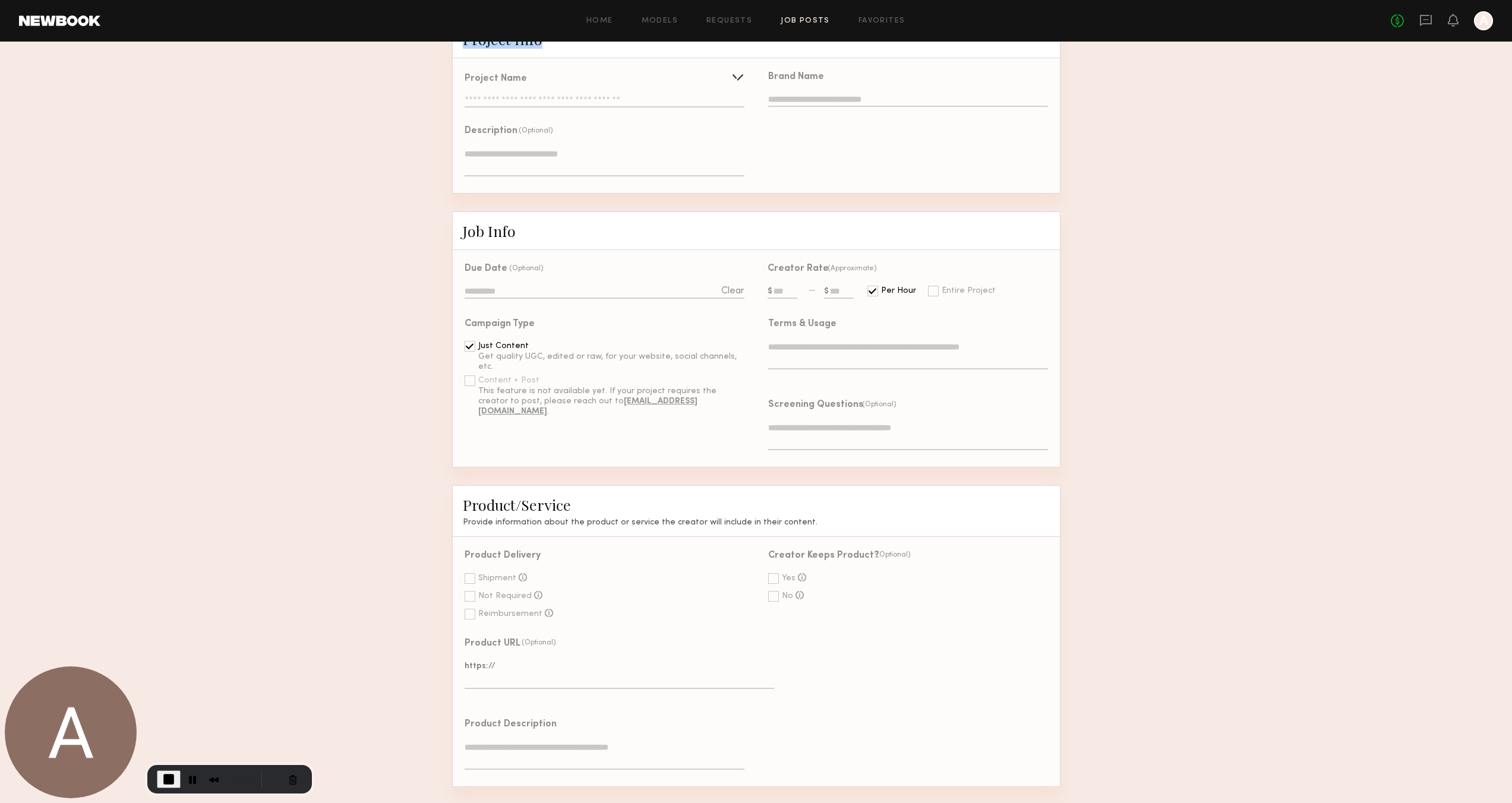
scroll to position [176, 0]
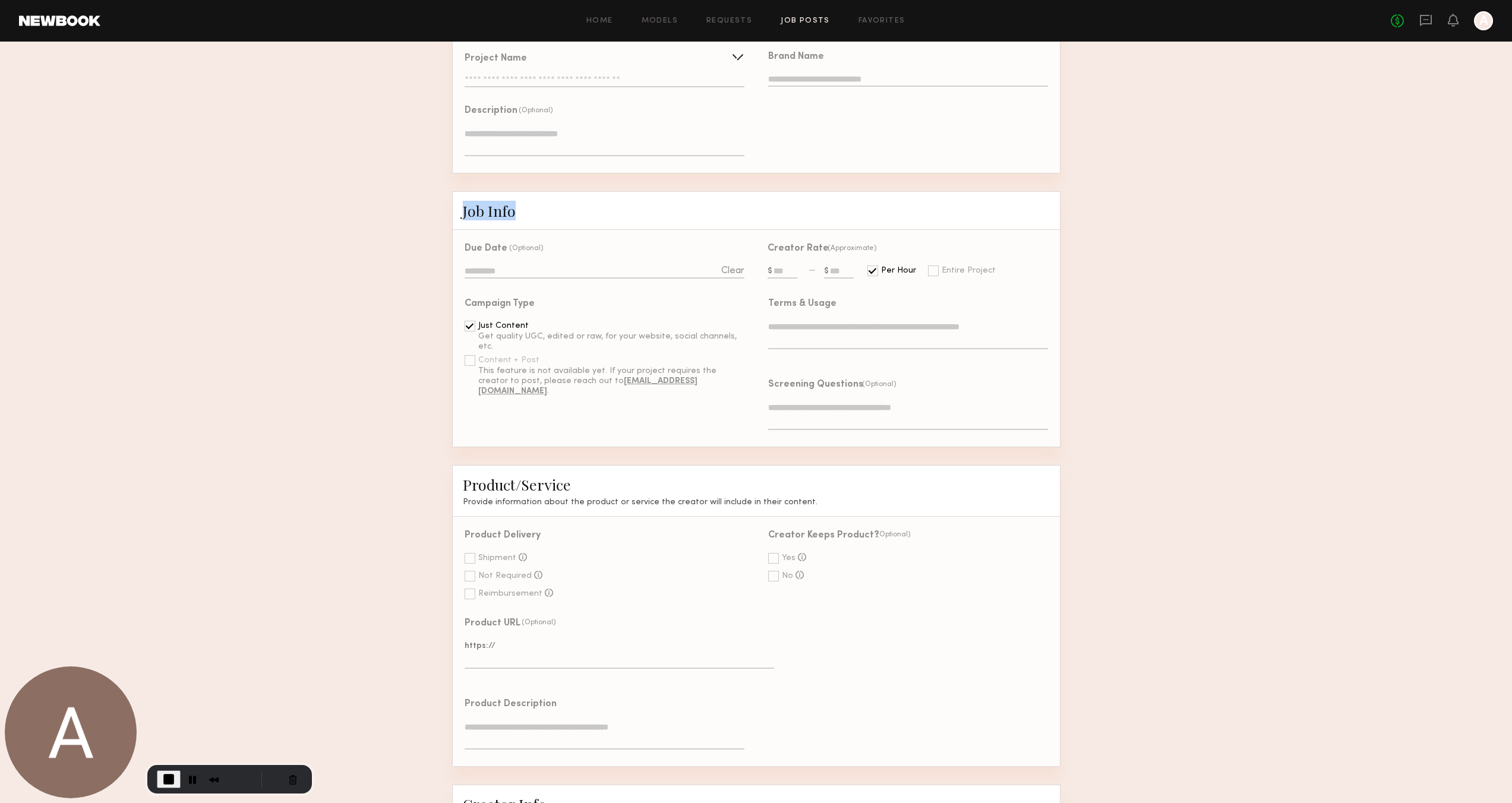
drag, startPoint x: 533, startPoint y: 206, endPoint x: 455, endPoint y: 201, distance: 78.2
click at [455, 201] on div "Job Info" at bounding box center [756, 210] width 608 height 39
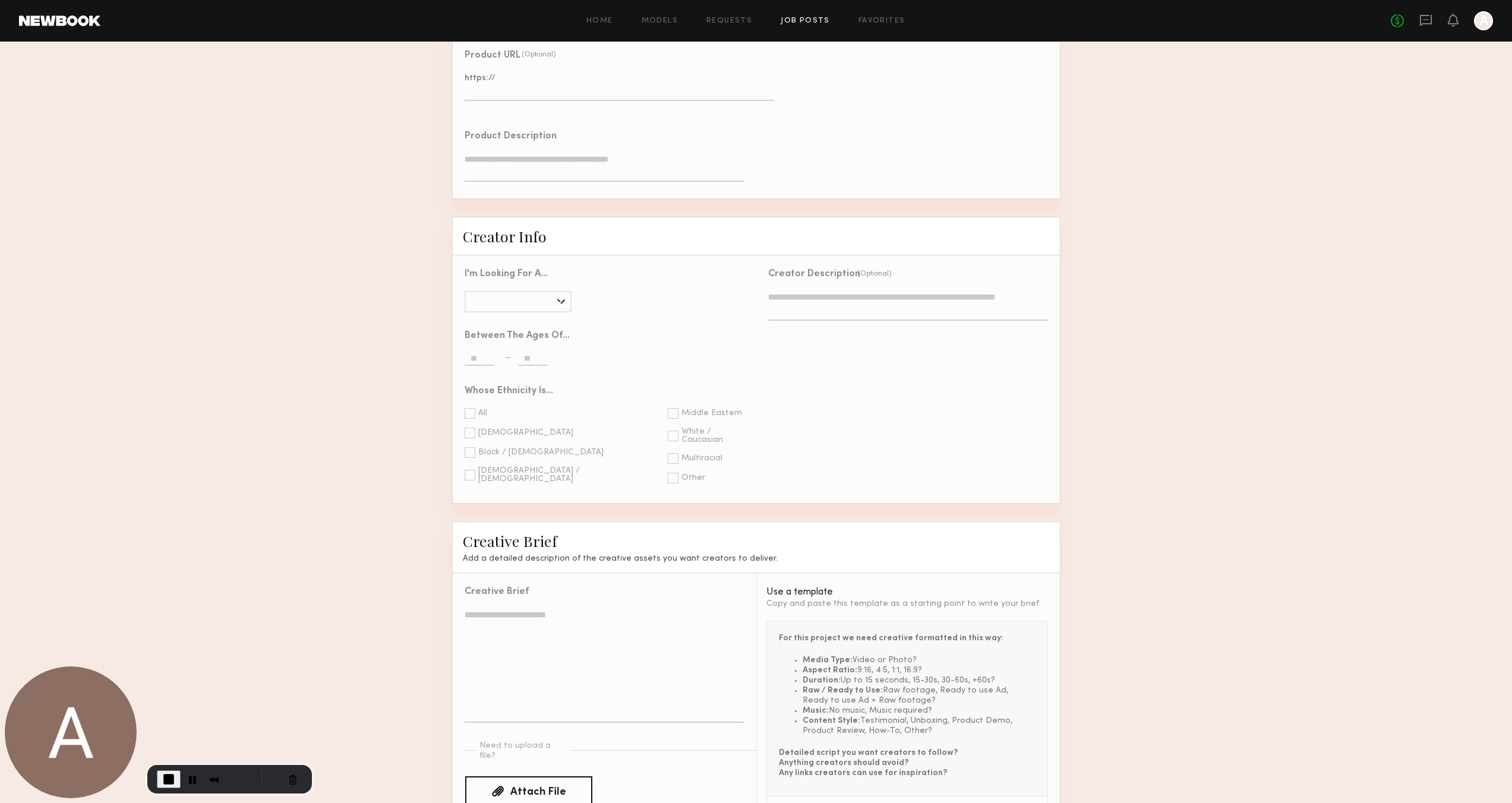
scroll to position [785, 0]
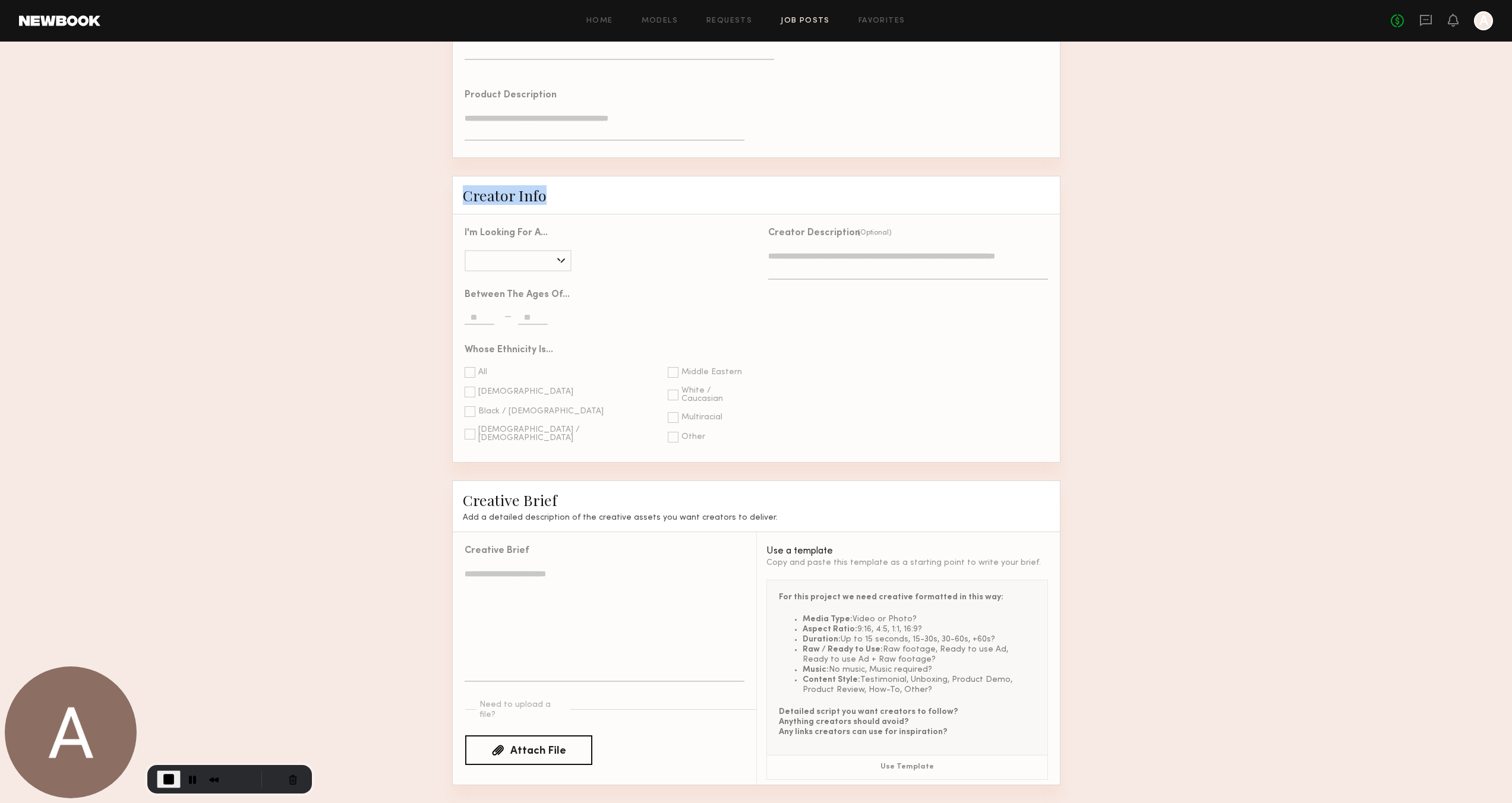
drag, startPoint x: 552, startPoint y: 189, endPoint x: 463, endPoint y: 189, distance: 89.0
click at [463, 189] on div "Creator Info" at bounding box center [756, 195] width 608 height 39
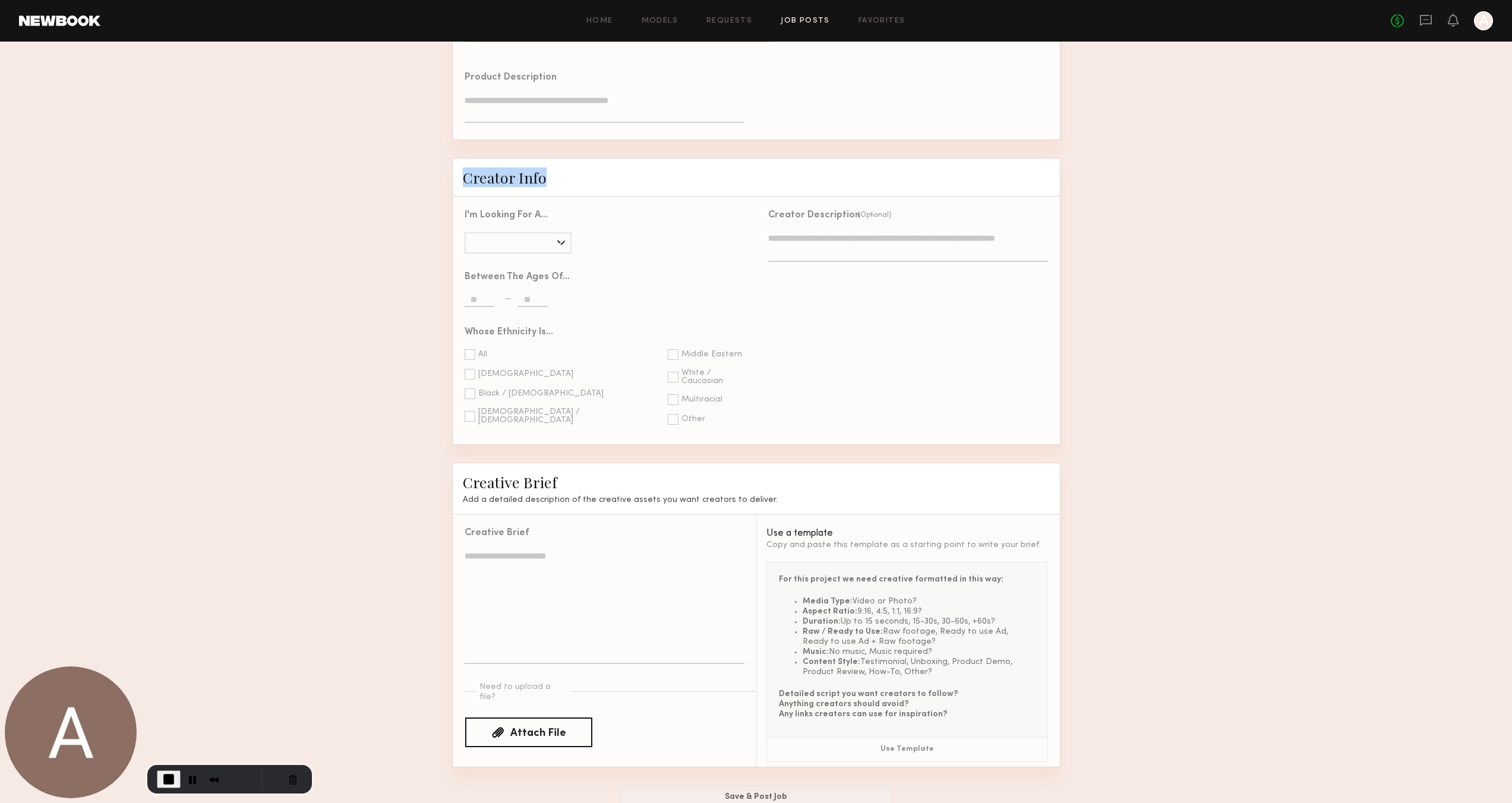
scroll to position [804, 0]
drag, startPoint x: 462, startPoint y: 464, endPoint x: 754, endPoint y: 485, distance: 292.8
click at [754, 485] on div "Creative Brief Add a detailed description of the creative assets you want creat…" at bounding box center [756, 487] width 608 height 52
click at [168, 776] on span "End Recording" at bounding box center [169, 778] width 14 height 14
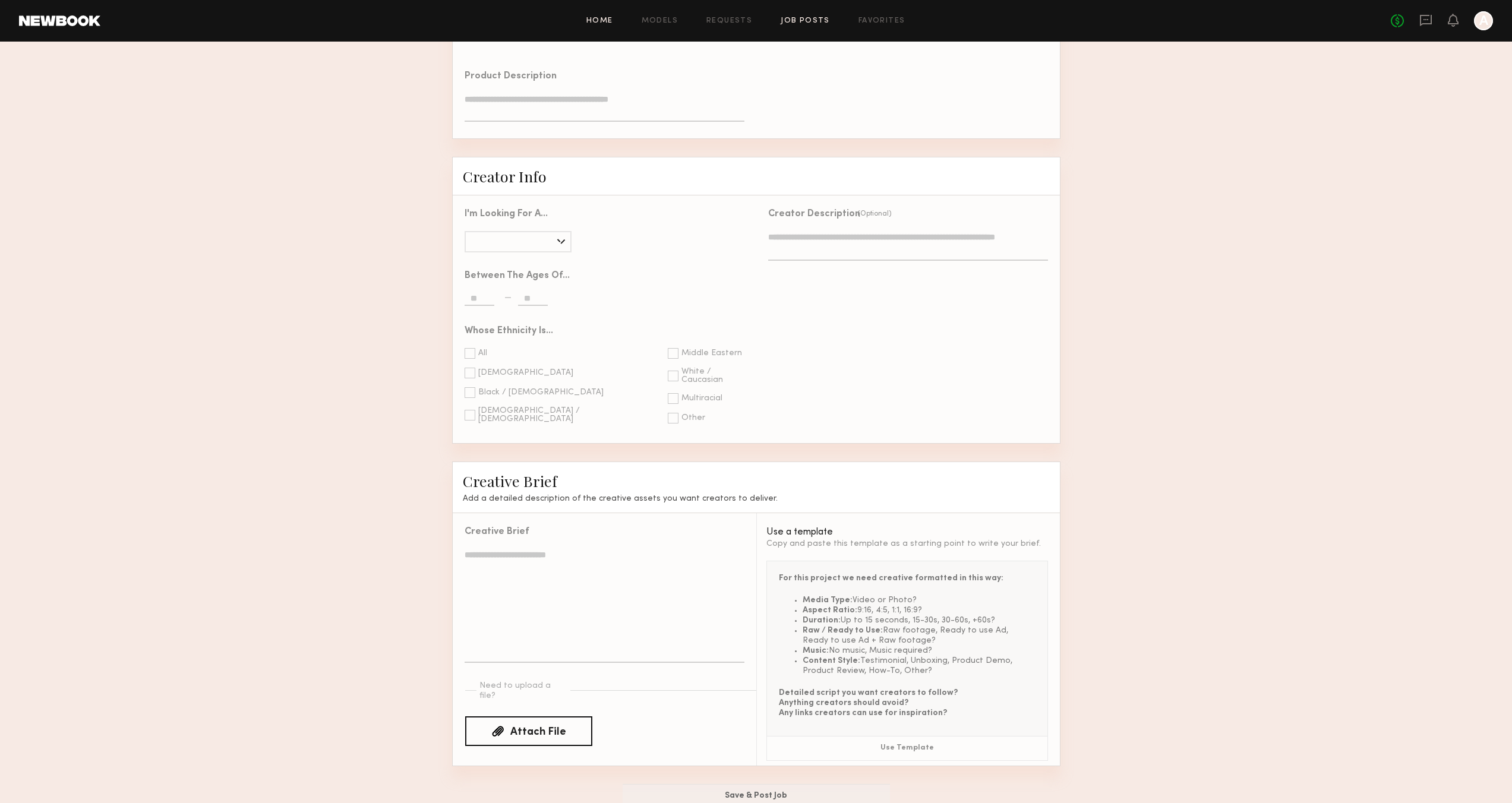
click at [604, 20] on link "Home" at bounding box center [600, 21] width 27 height 8
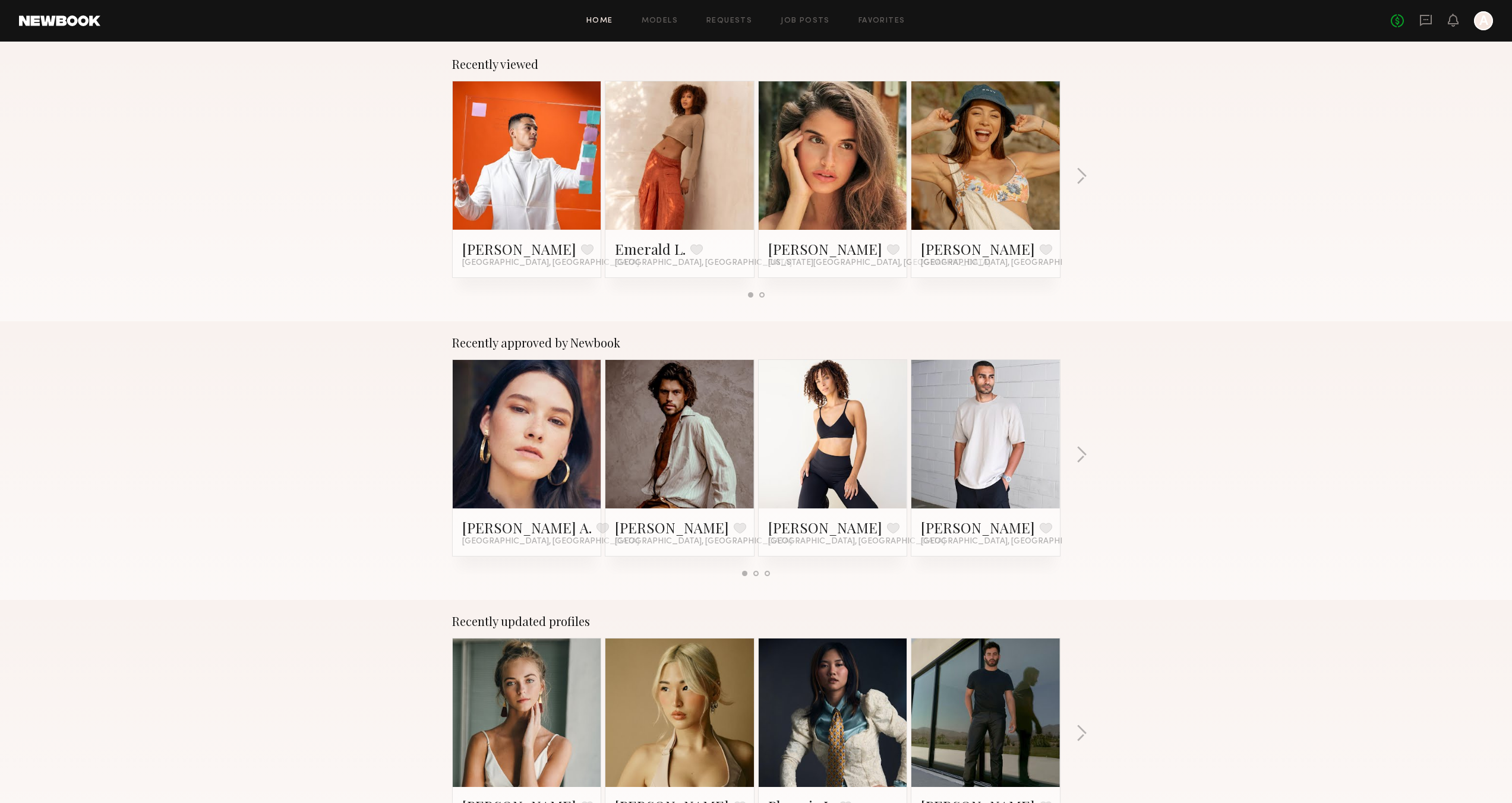
scroll to position [227, 0]
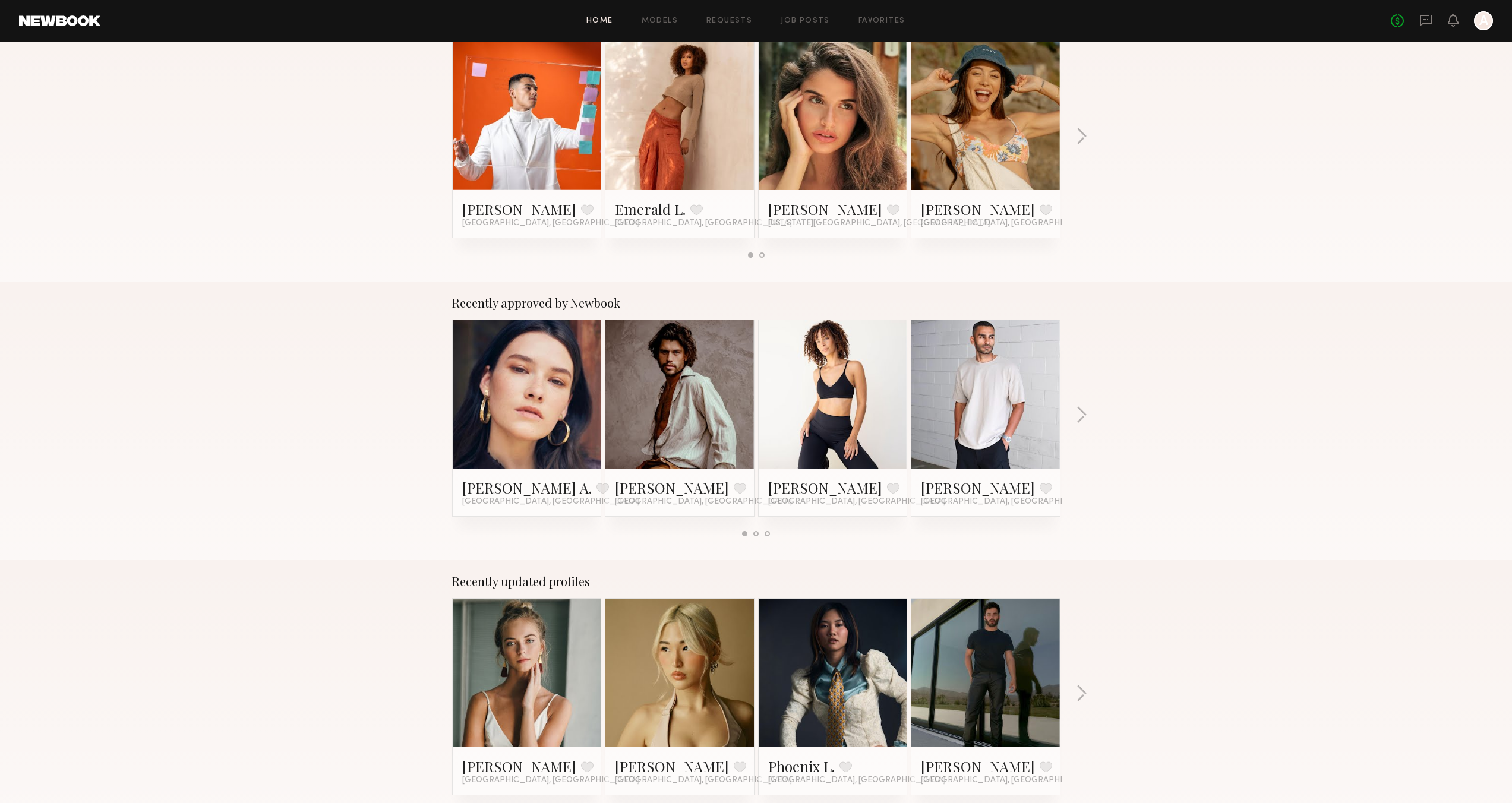
click at [822, 85] on link at bounding box center [833, 116] width 72 height 148
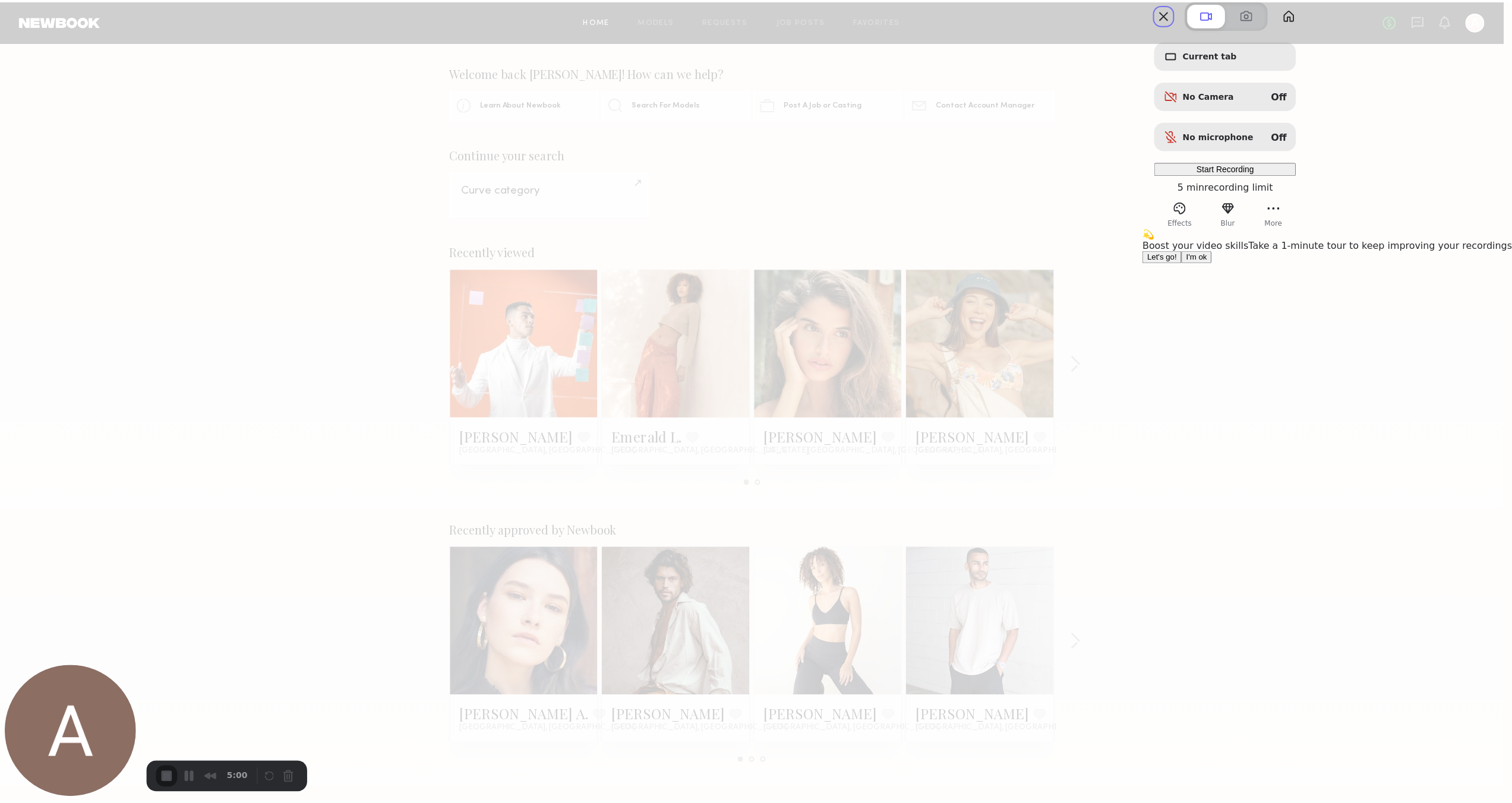
scroll to position [0, 0]
click at [1213, 261] on span "I'm ok" at bounding box center [1203, 256] width 21 height 9
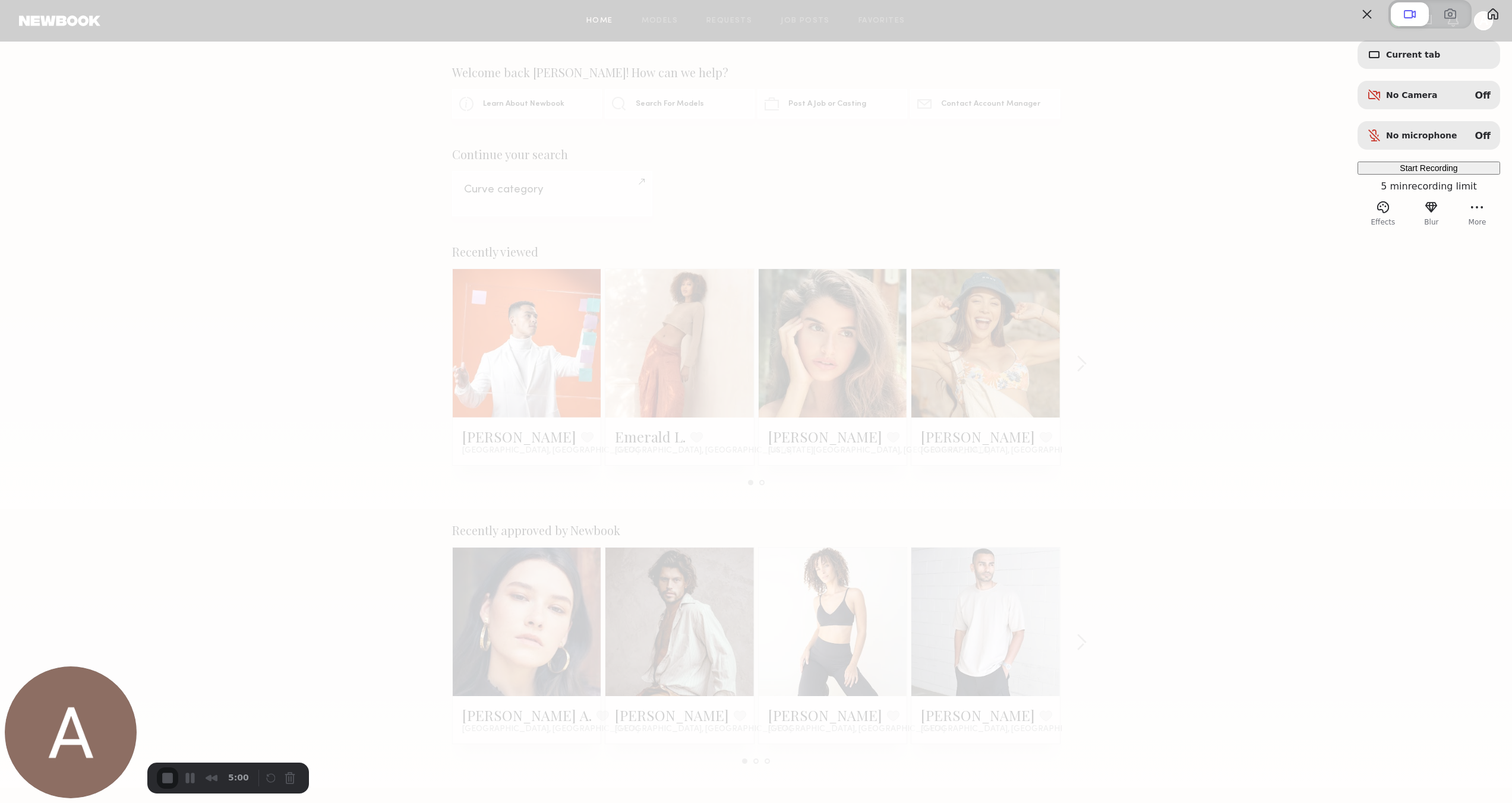
click at [1400, 173] on span "Start Recording" at bounding box center [1428, 168] width 58 height 9
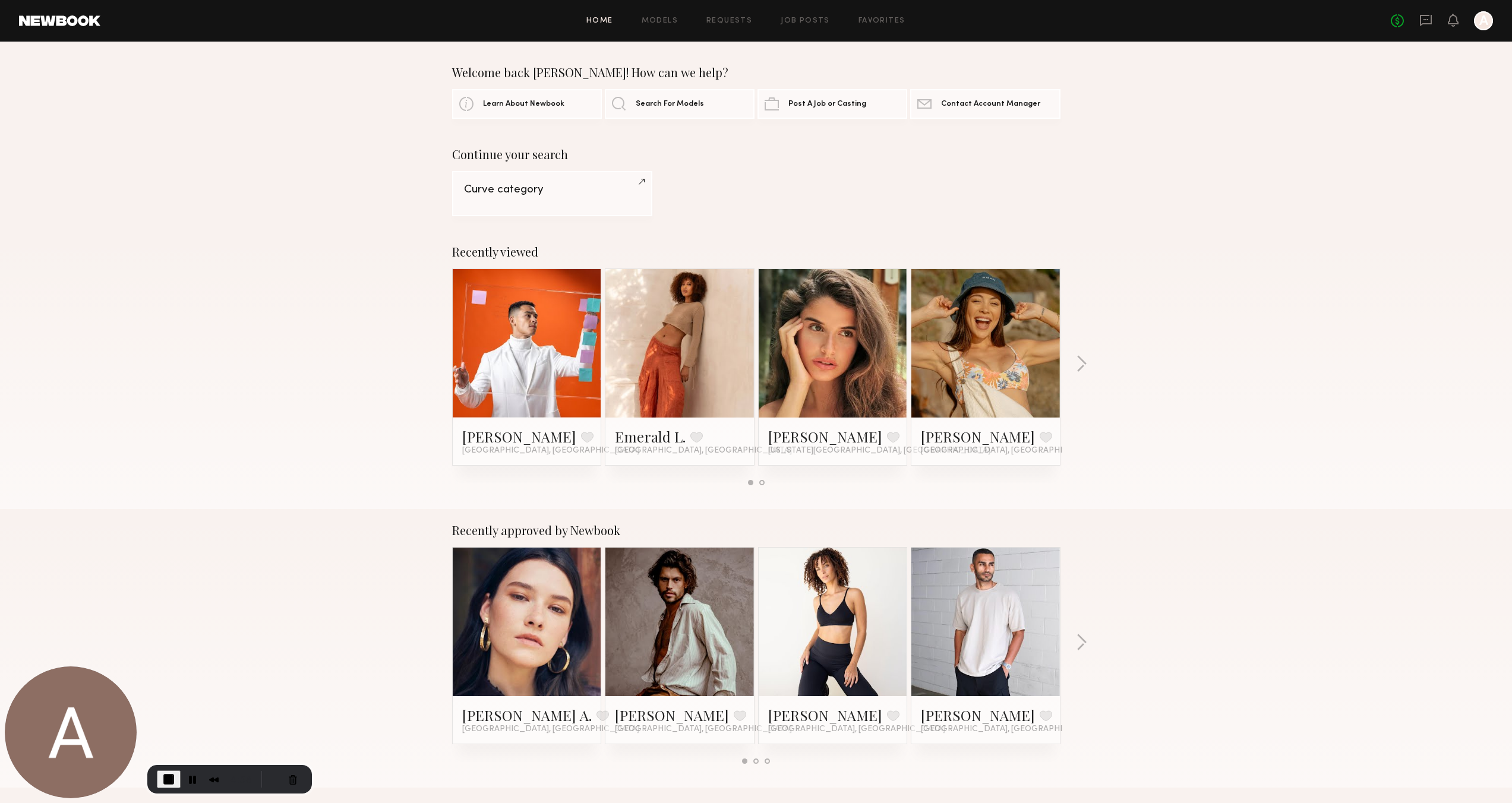
click at [664, 334] on link at bounding box center [679, 343] width 72 height 148
click at [168, 778] on span "End Recording" at bounding box center [169, 779] width 14 height 14
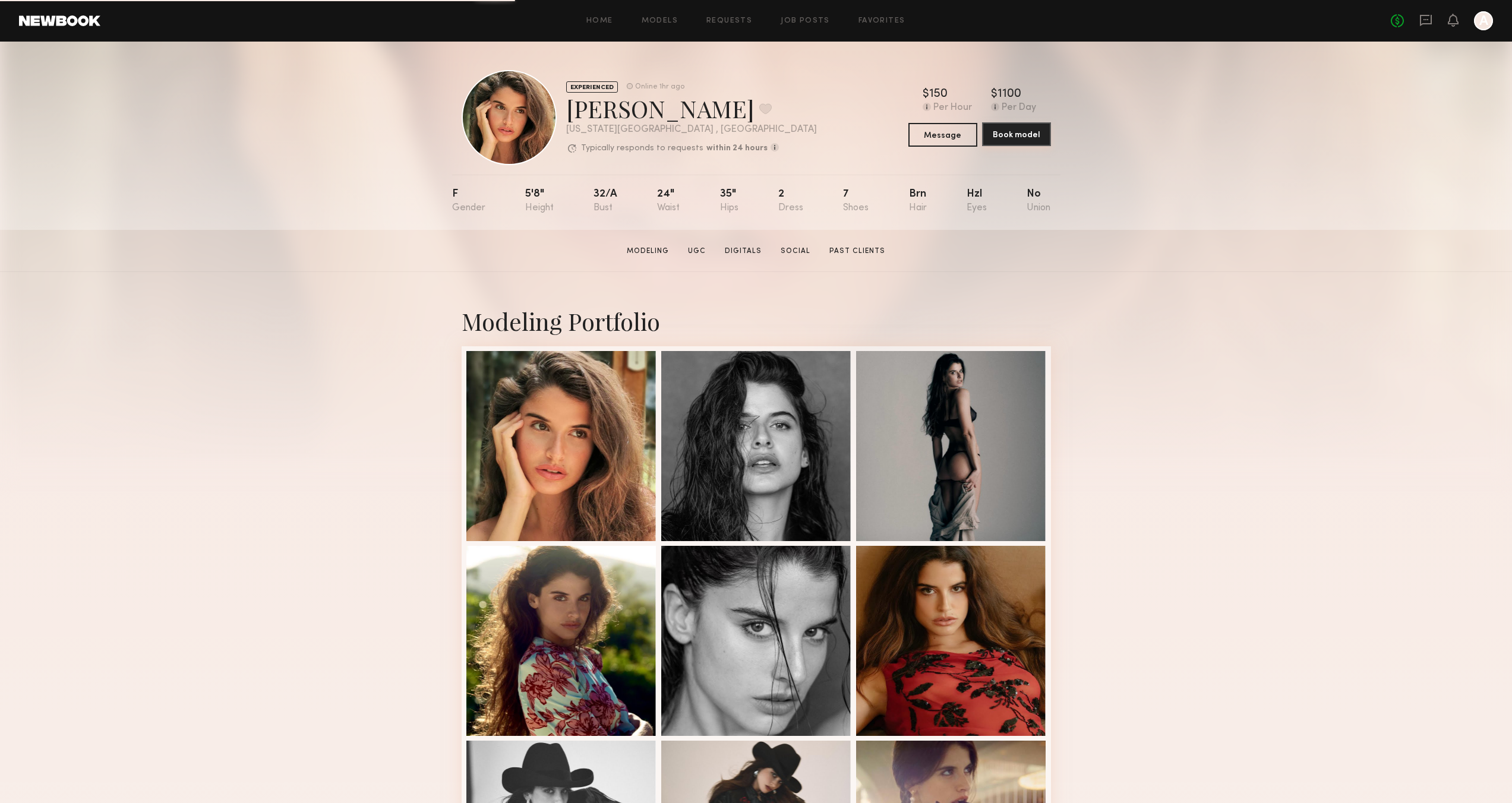
click at [1009, 138] on button "Book model" at bounding box center [1016, 134] width 69 height 23
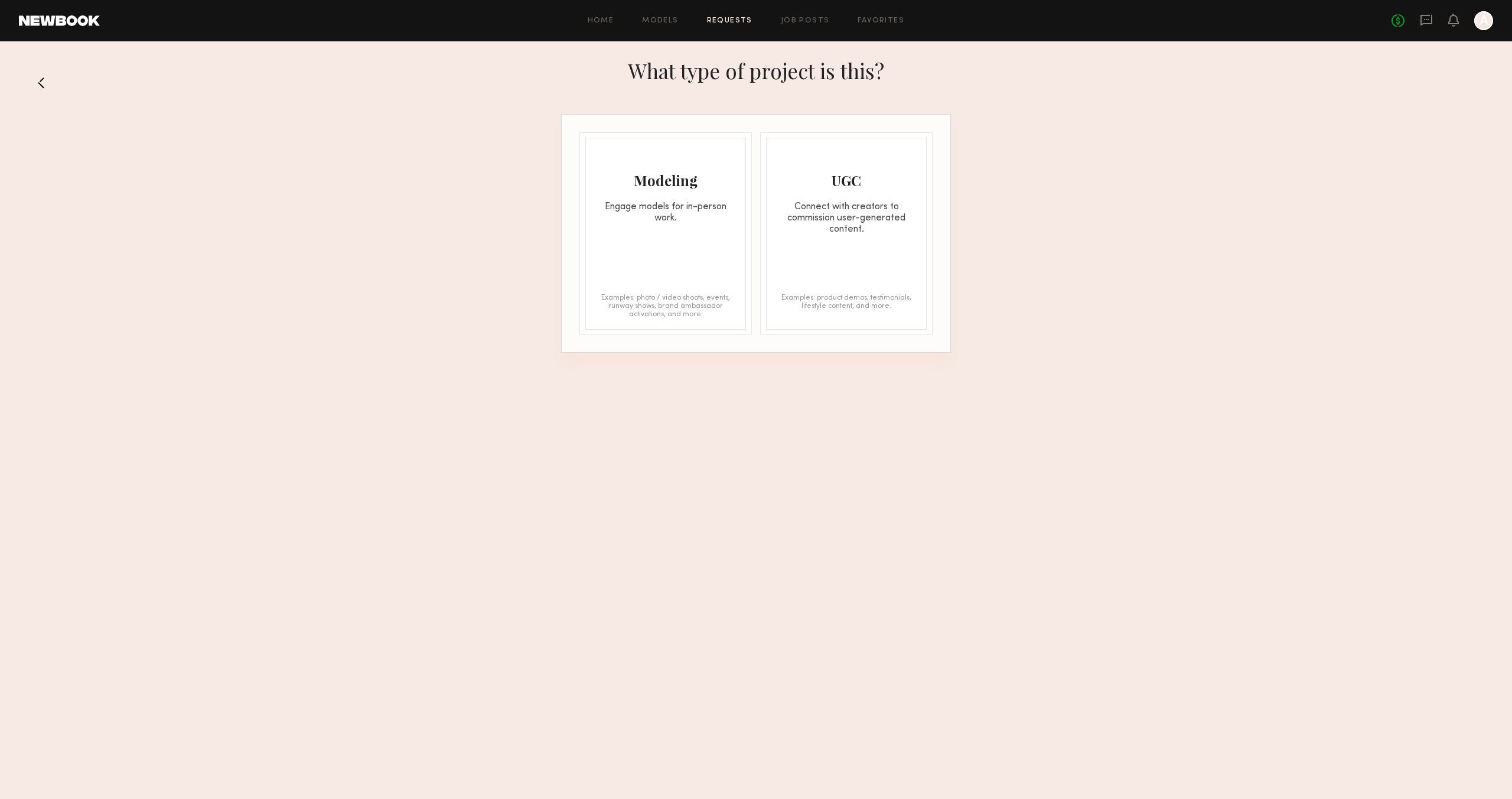
click at [663, 204] on div "Engage models for in-person work." at bounding box center [666, 213] width 159 height 23
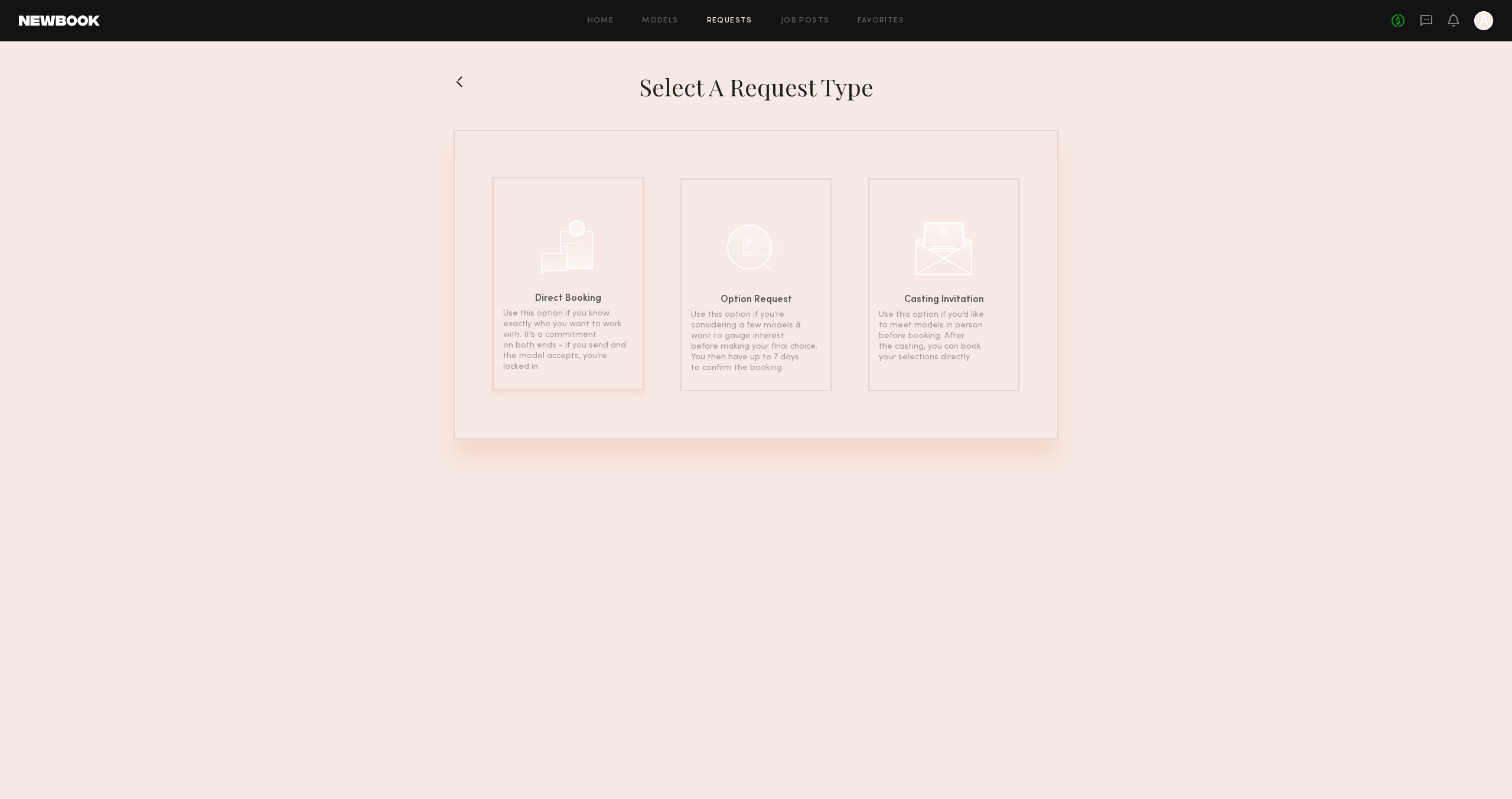
click at [554, 281] on div "Direct Booking Use this option if you know exactly who you want to work with. I…" at bounding box center [568, 283] width 151 height 213
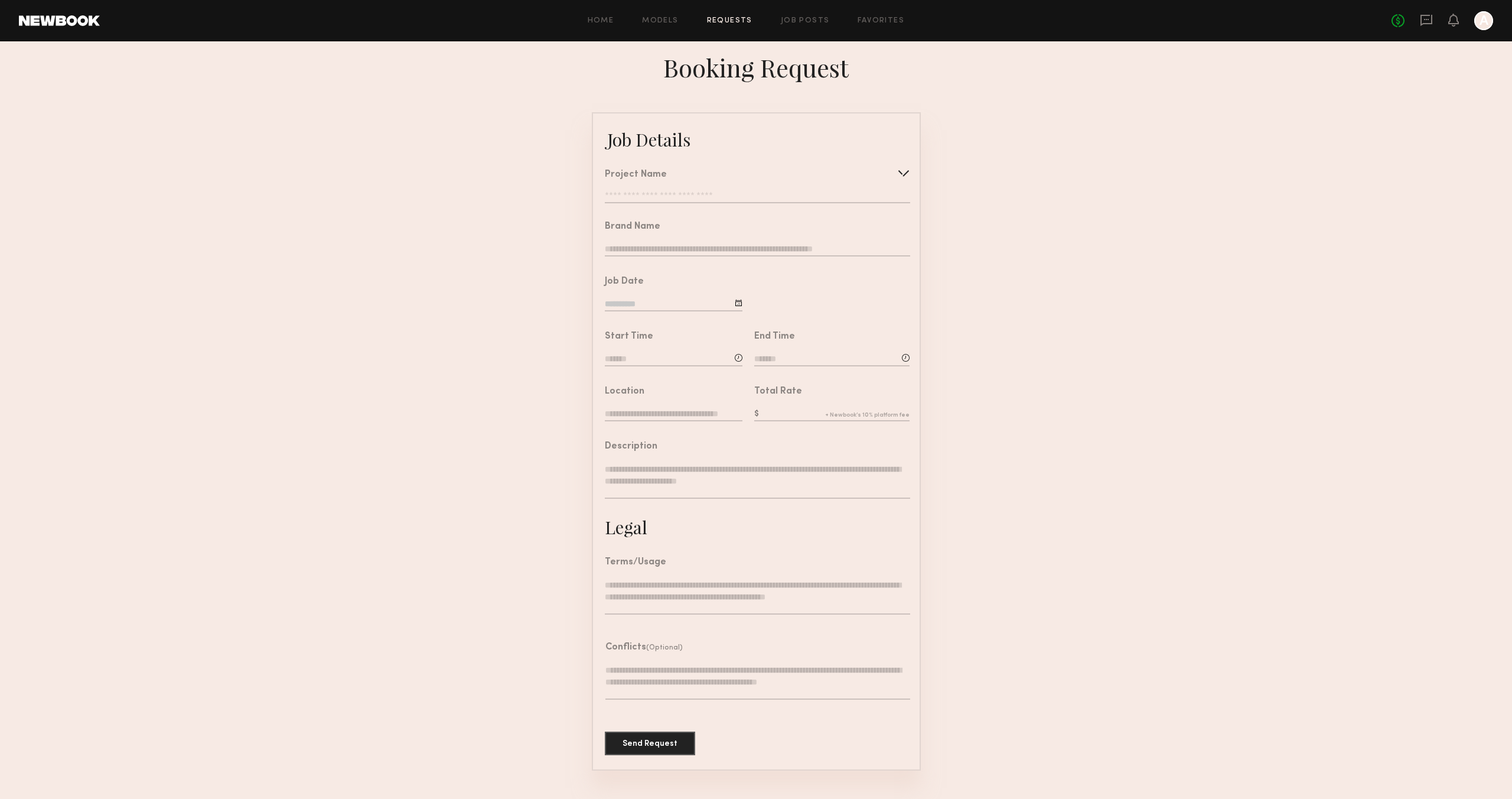
click at [904, 171] on div at bounding box center [903, 173] width 19 height 19
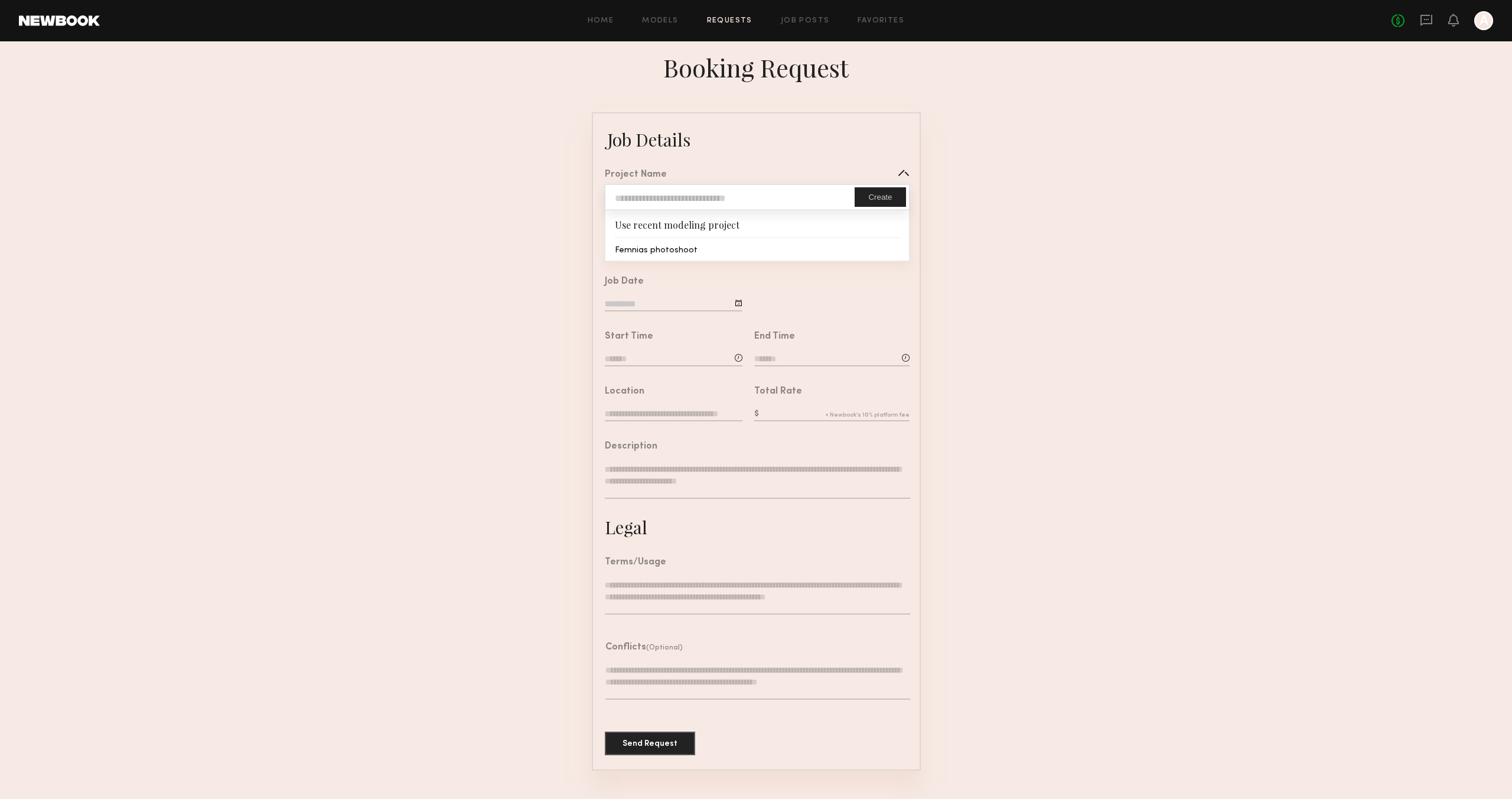
click at [985, 171] on form "Job Details Project Name Create Use recent modeling project Femnias photoshoot …" at bounding box center [756, 441] width 1512 height 658
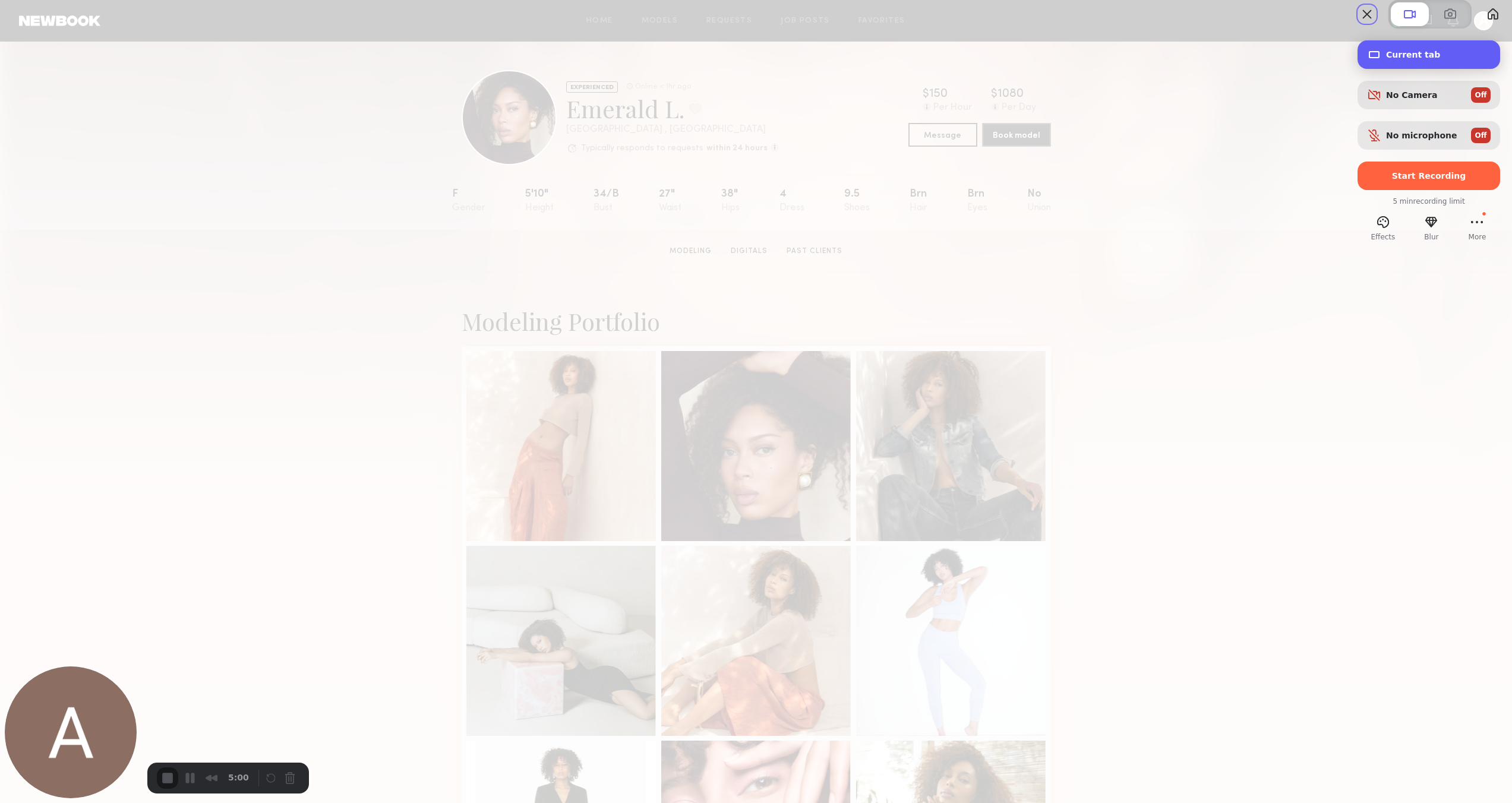
click at [1400, 60] on span "Current tab" at bounding box center [1437, 54] width 105 height 9
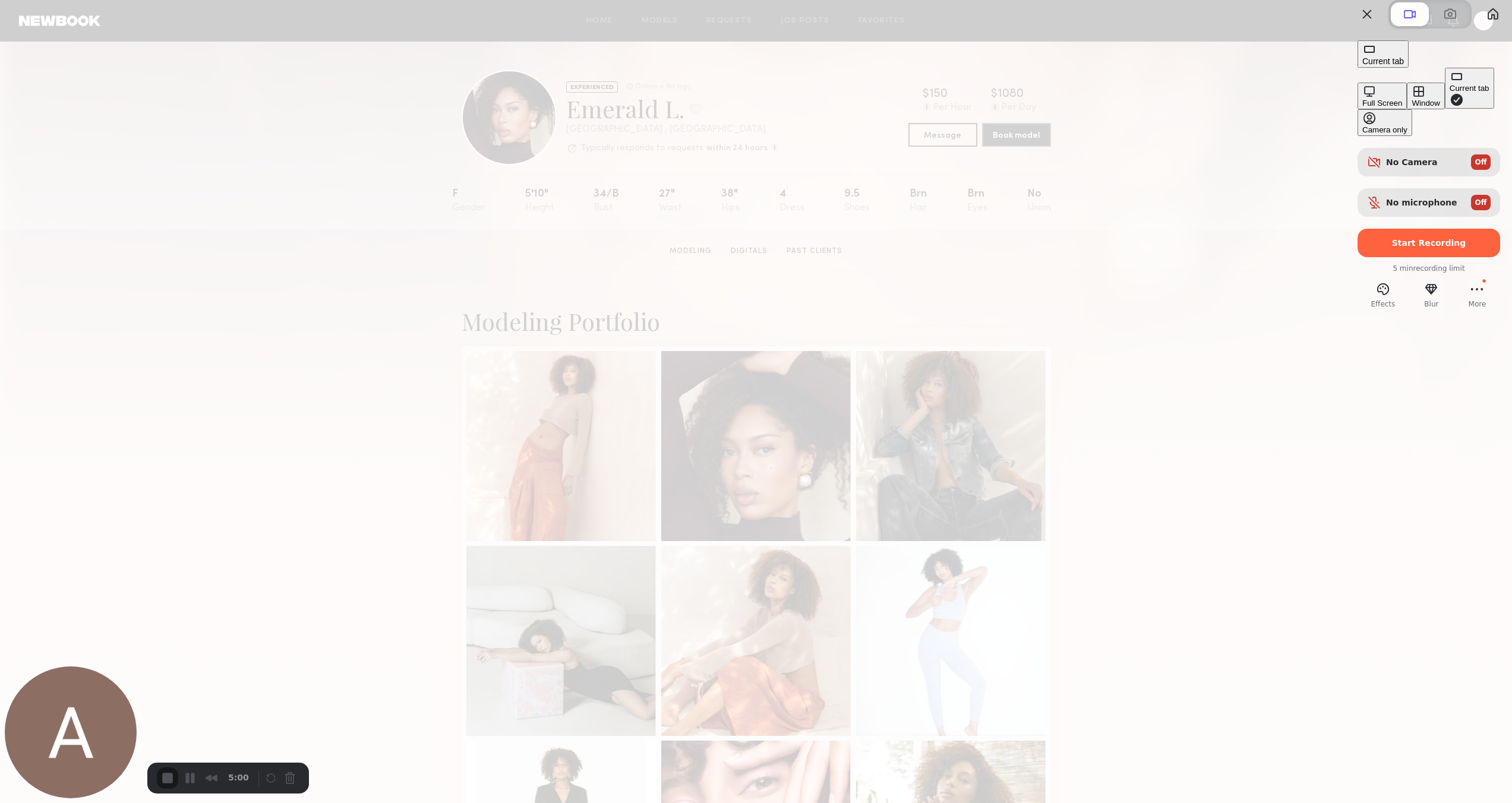
click at [1192, 266] on div at bounding box center [756, 402] width 1512 height 803
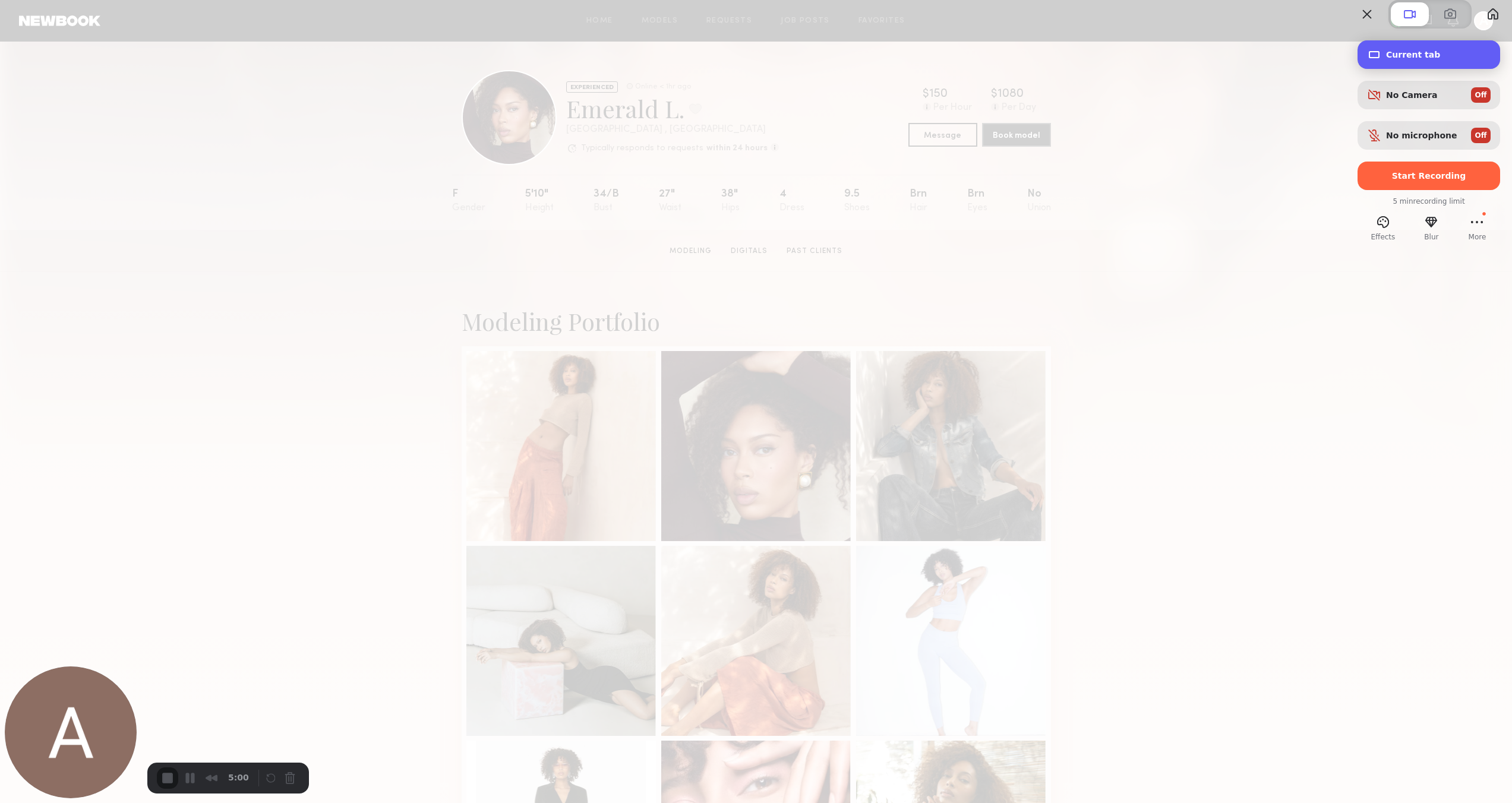
click at [1396, 60] on span "Current tab" at bounding box center [1437, 54] width 105 height 9
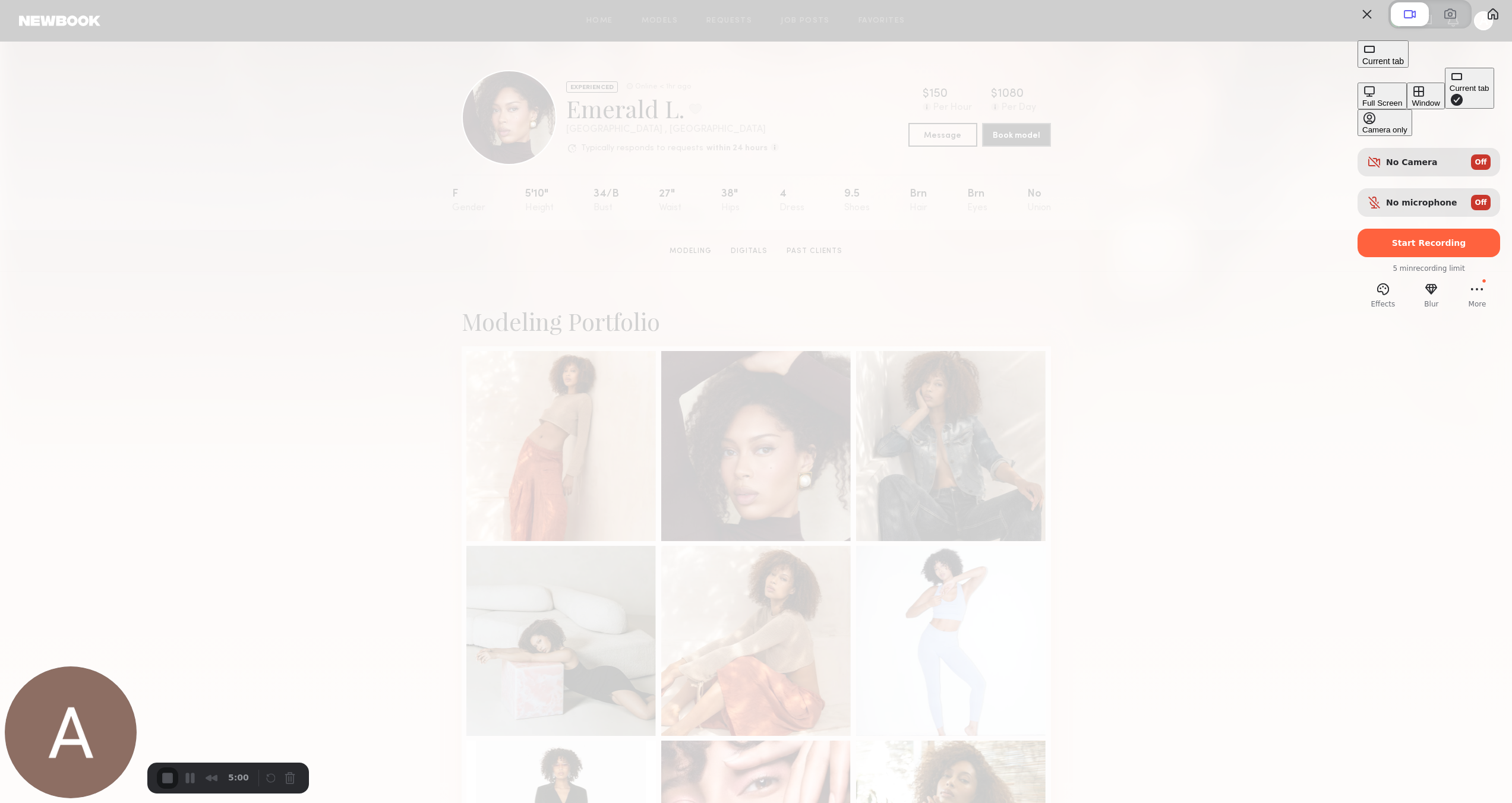
click at [1411, 105] on div "Window" at bounding box center [1425, 103] width 28 height 9
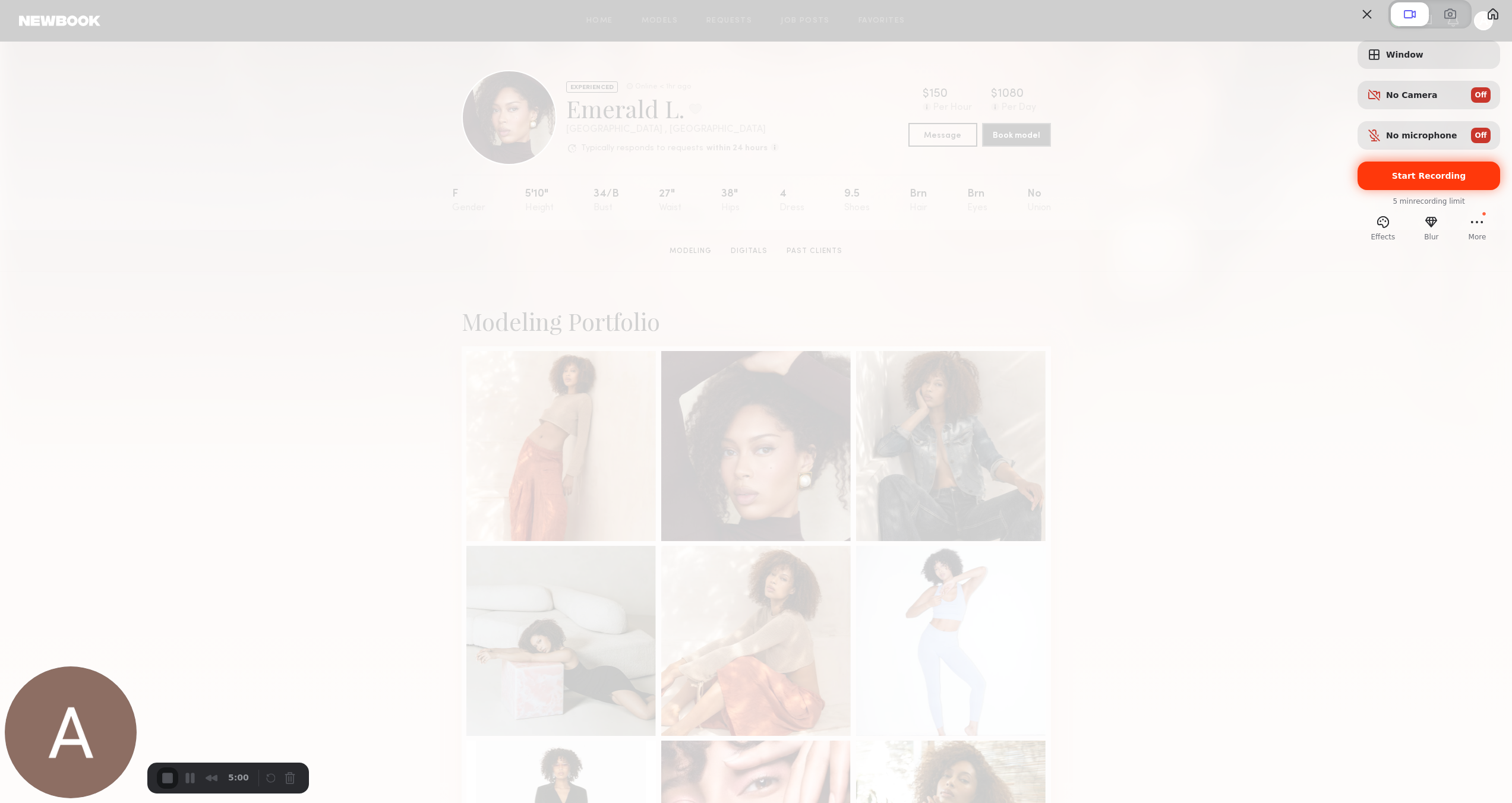
click at [1411, 180] on span "Start Recording" at bounding box center [1429, 175] width 75 height 9
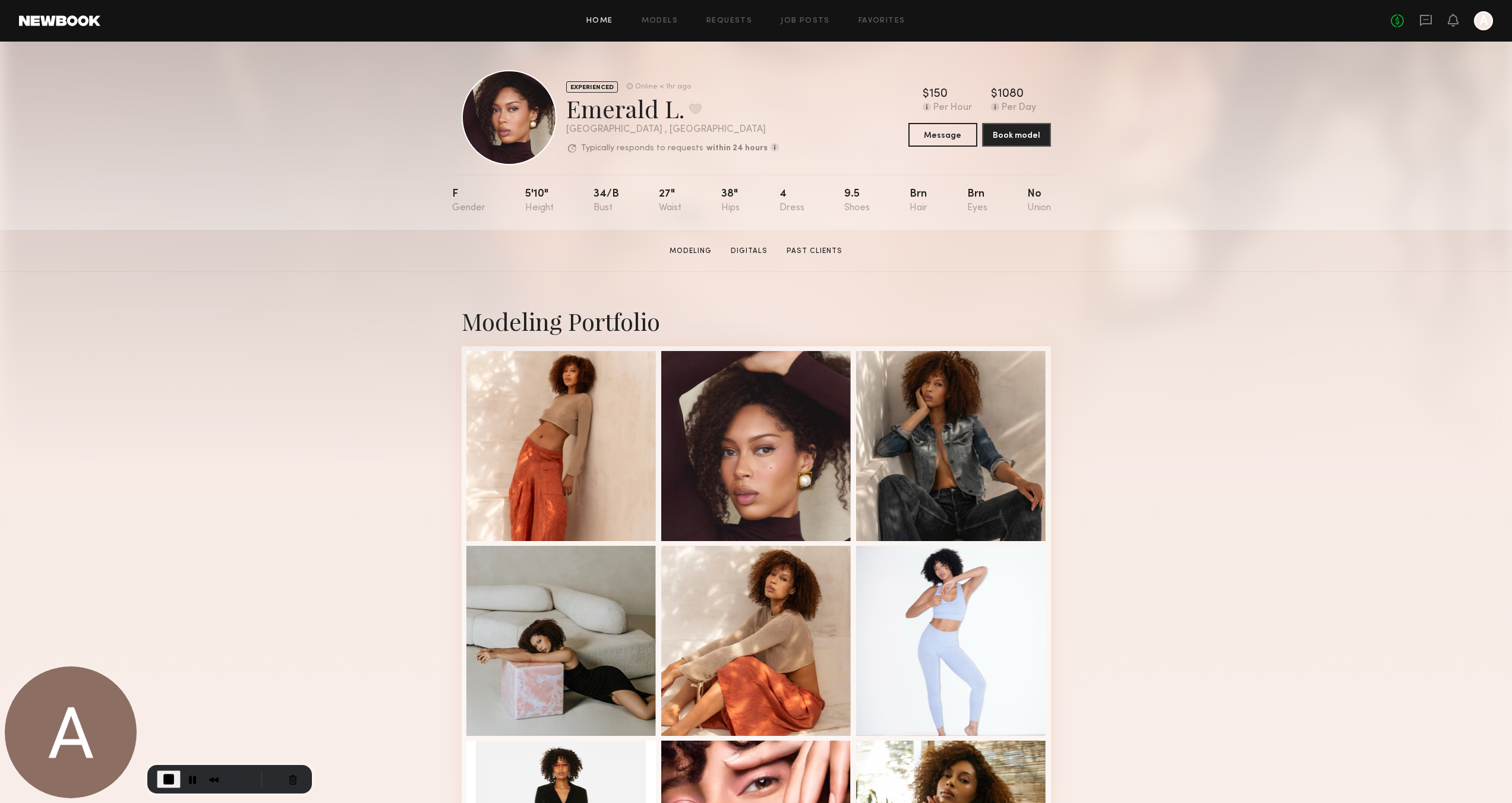
click at [594, 21] on link "Home" at bounding box center [600, 21] width 27 height 8
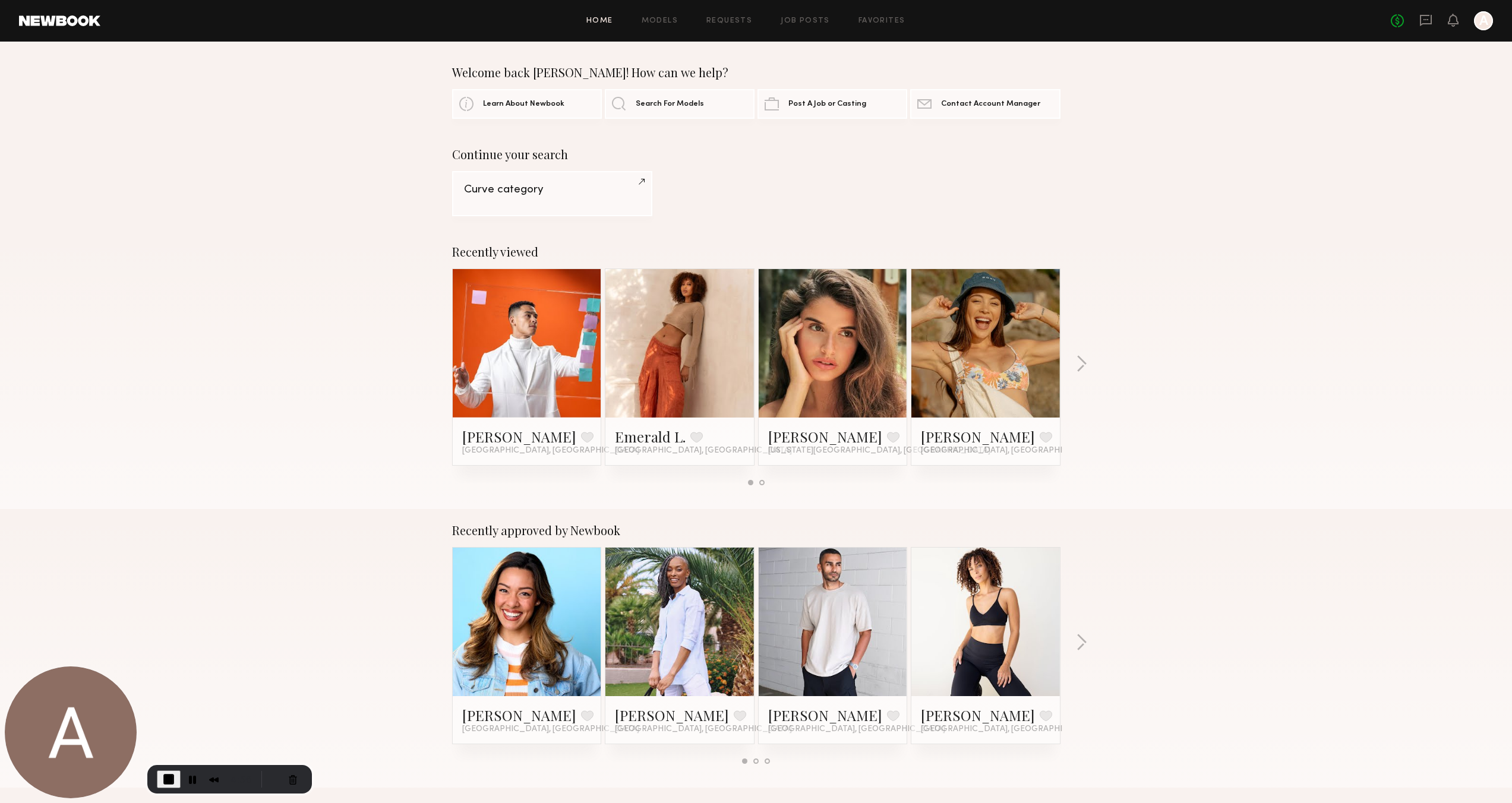
click at [673, 319] on link at bounding box center [679, 343] width 72 height 148
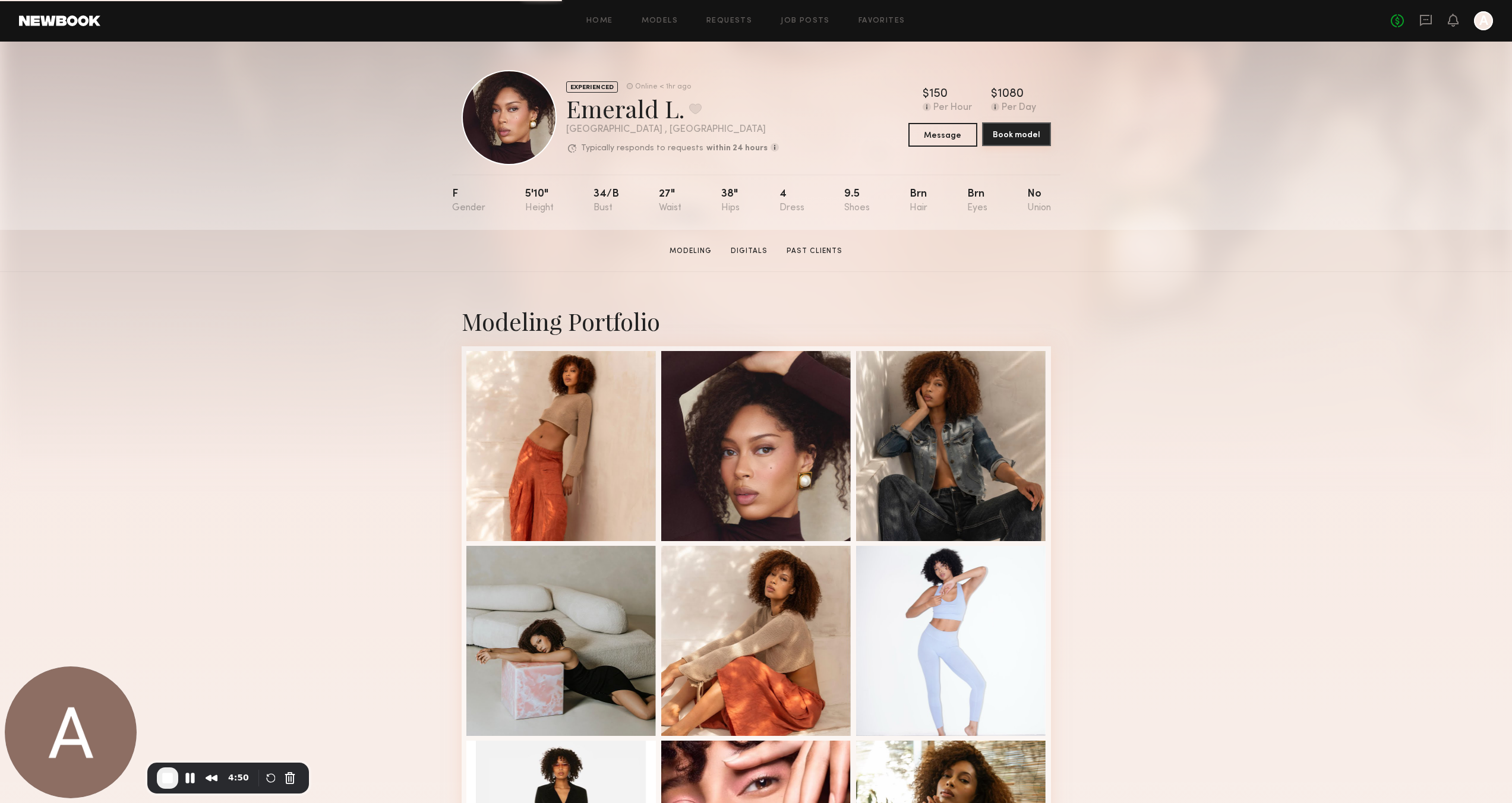
click at [1014, 134] on button "Book model" at bounding box center [1016, 134] width 69 height 23
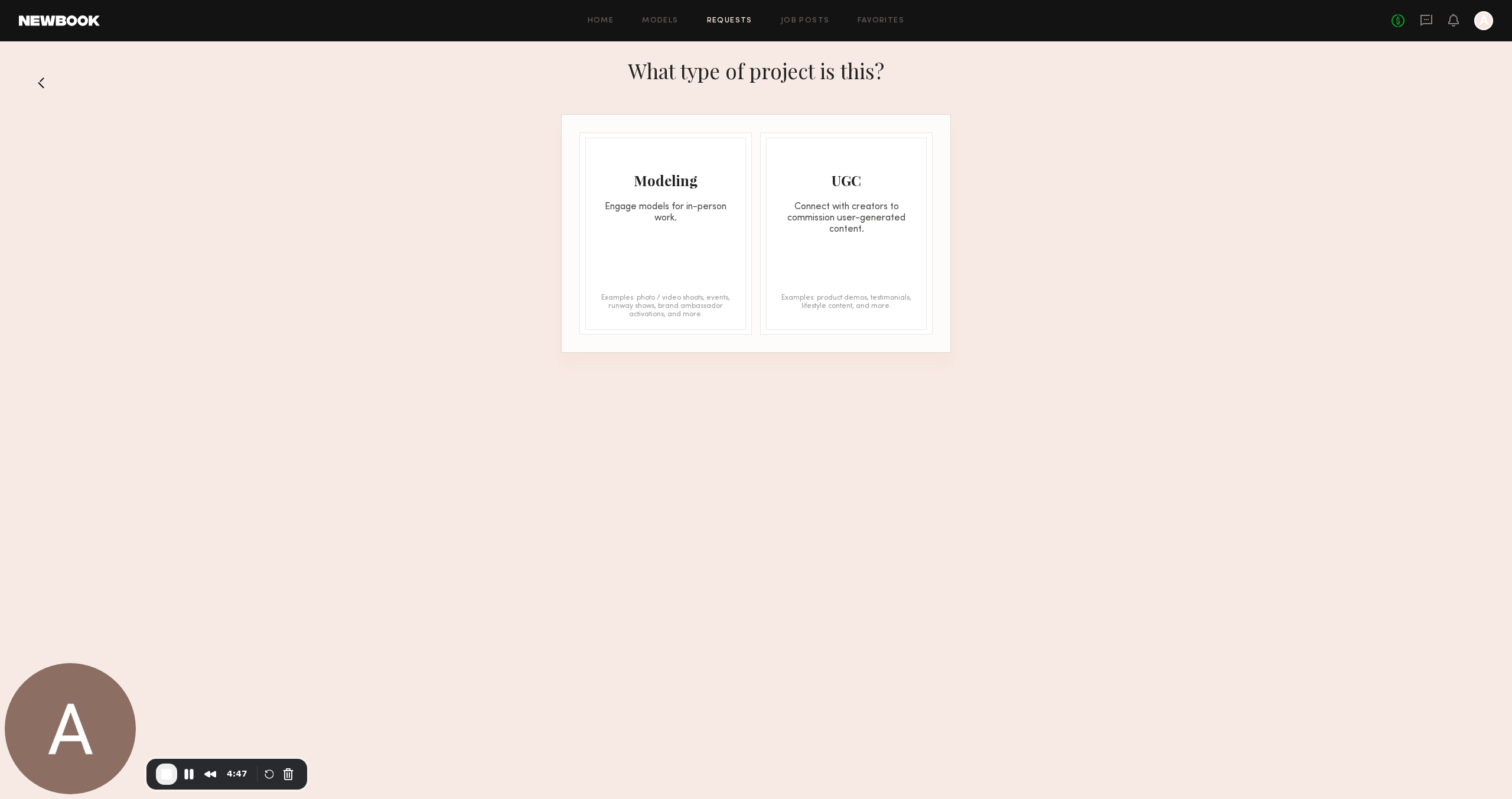
click at [866, 187] on div "UGC" at bounding box center [846, 180] width 159 height 19
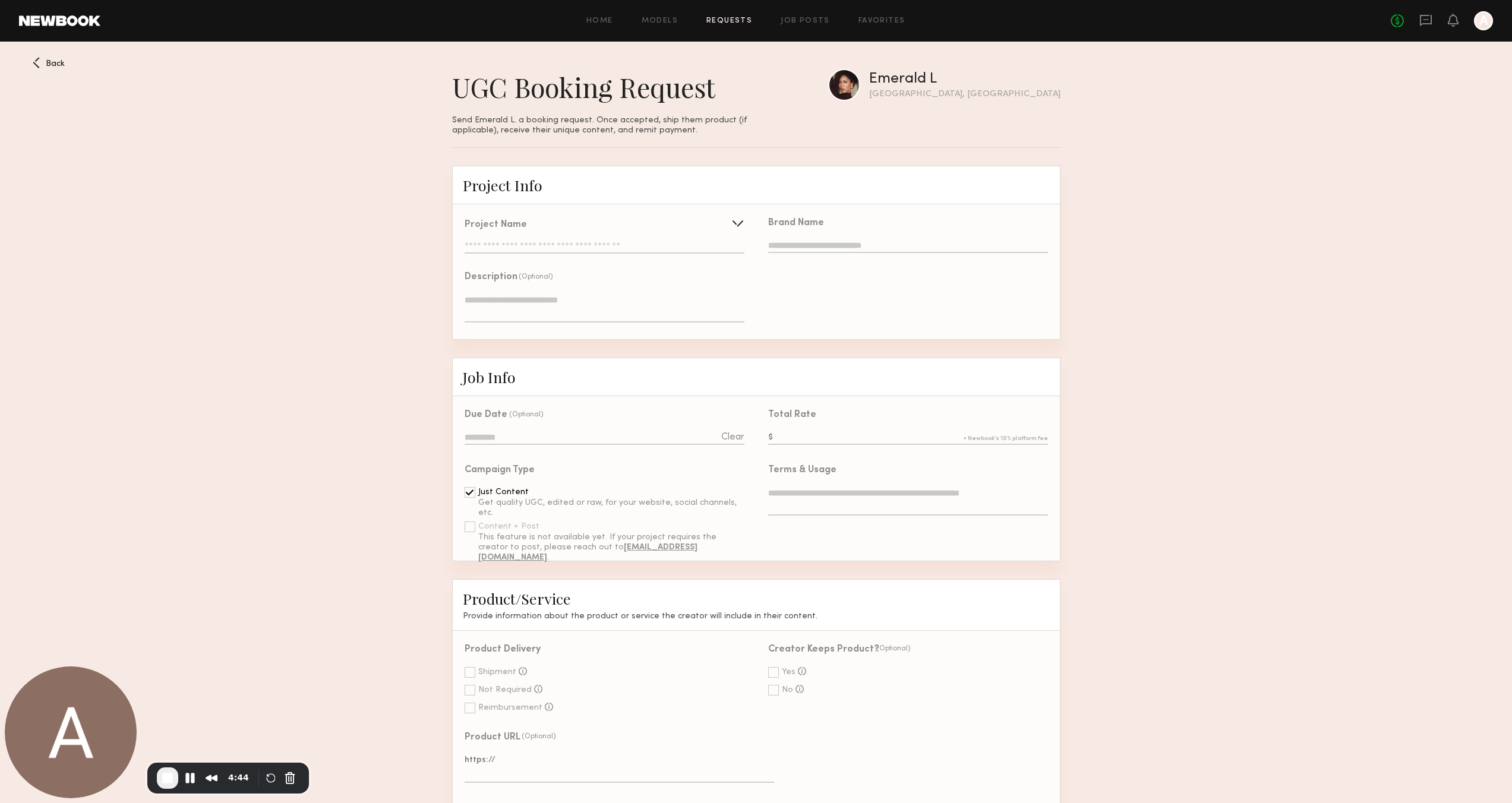
click at [740, 222] on div at bounding box center [737, 223] width 19 height 19
click at [562, 278] on div "Use recent UGC project" at bounding box center [604, 274] width 278 height 27
click at [423, 420] on form "Project Info Project Name Create Use recent UGC project Description (Optional) …" at bounding box center [756, 711] width 1512 height 1091
click at [167, 780] on span "End Recording" at bounding box center [167, 777] width 14 height 14
